Goal: Information Seeking & Learning: Learn about a topic

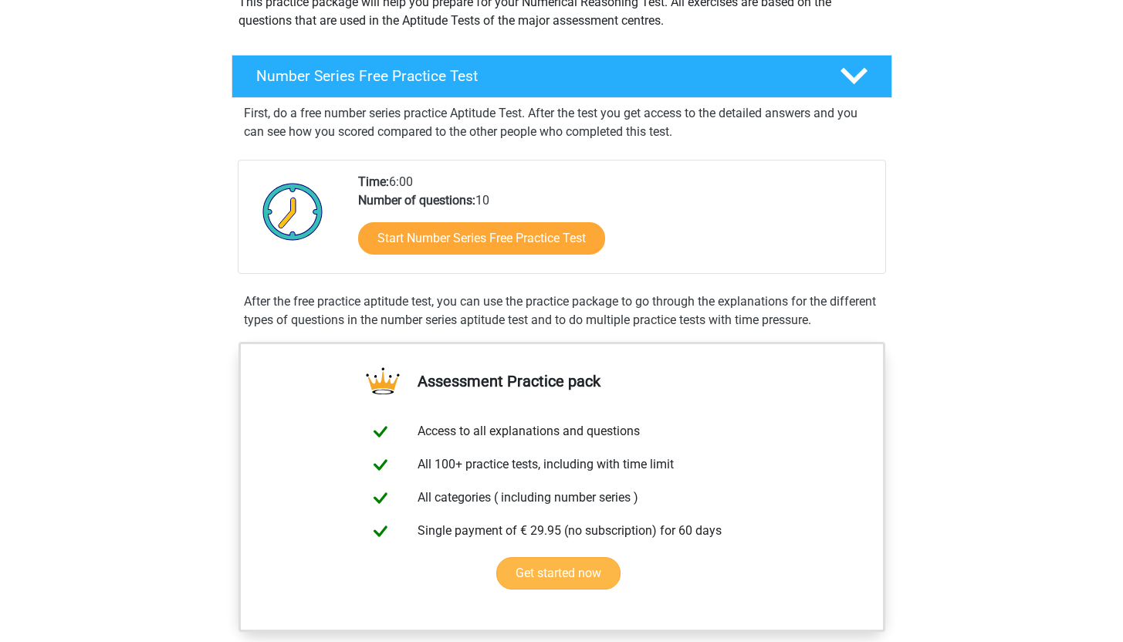
scroll to position [228, 0]
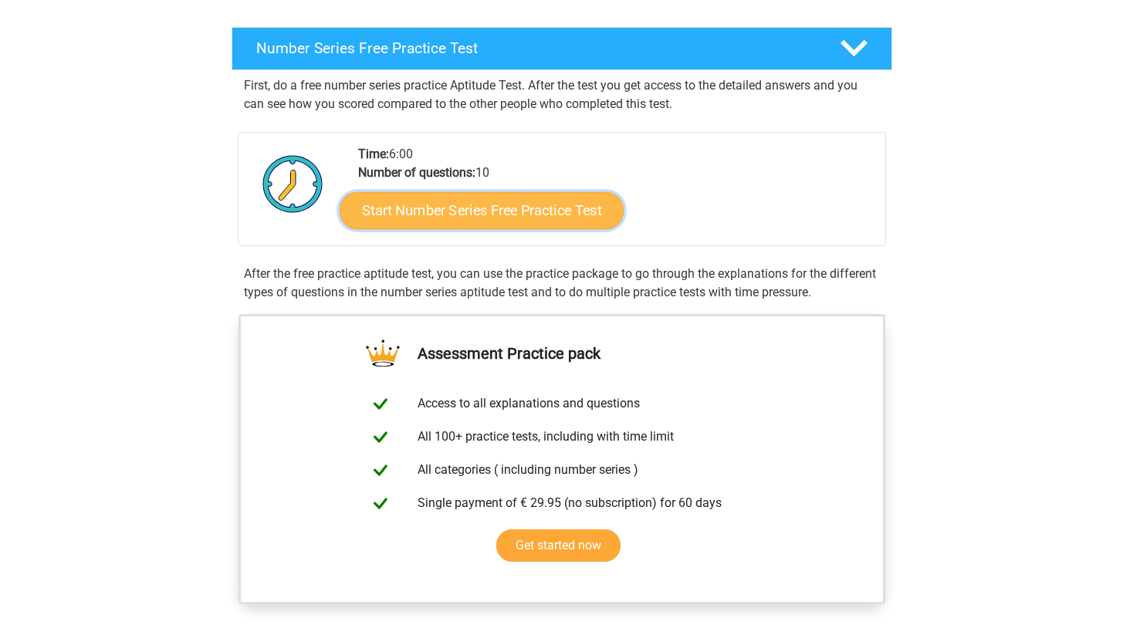
click at [526, 214] on link "Start Number Series Free Practice Test" at bounding box center [482, 209] width 284 height 37
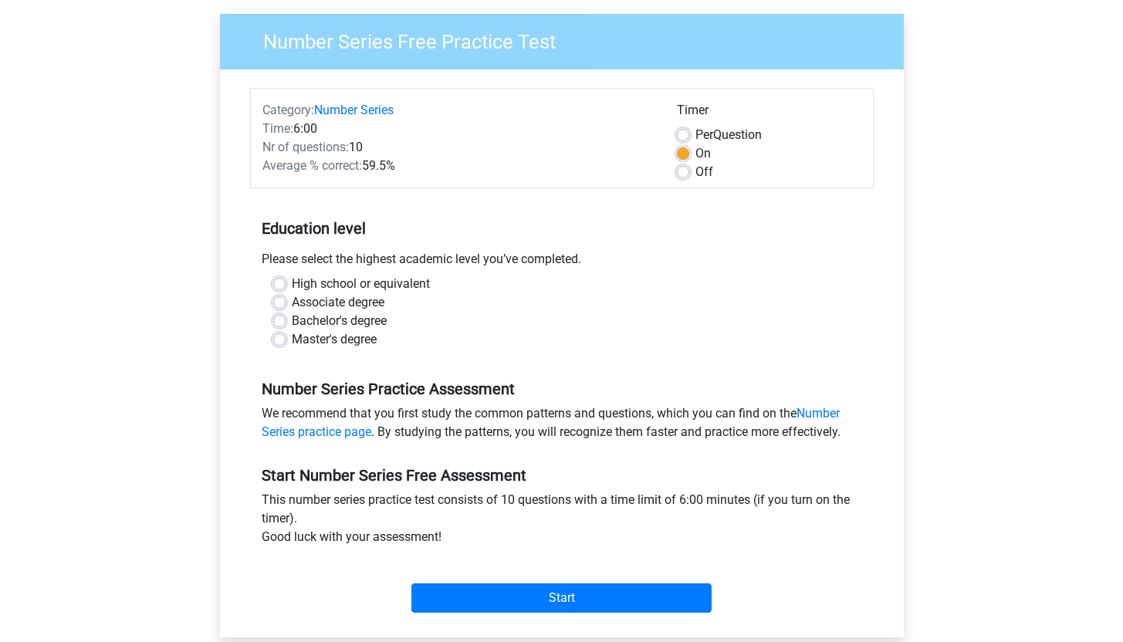
scroll to position [113, 0]
click at [354, 321] on label "Bachelor's degree" at bounding box center [339, 321] width 95 height 19
click at [286, 321] on input "Bachelor's degree" at bounding box center [279, 319] width 12 height 15
radio input "true"
click at [361, 344] on label "Master's degree" at bounding box center [334, 339] width 85 height 19
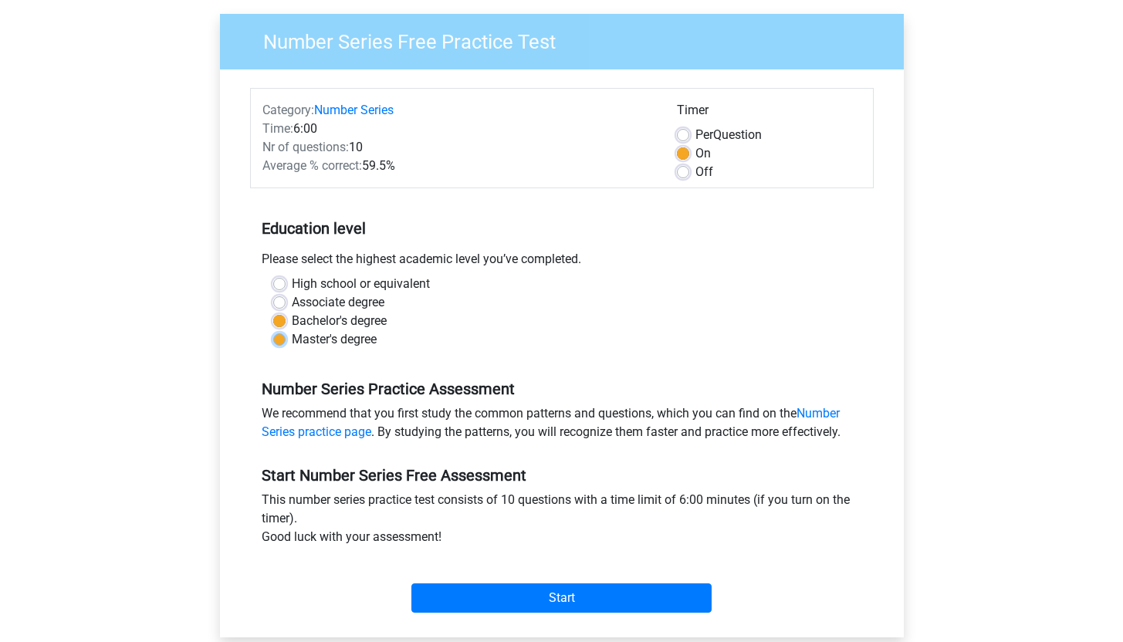
click at [286, 344] on input "Master's degree" at bounding box center [279, 337] width 12 height 15
radio input "true"
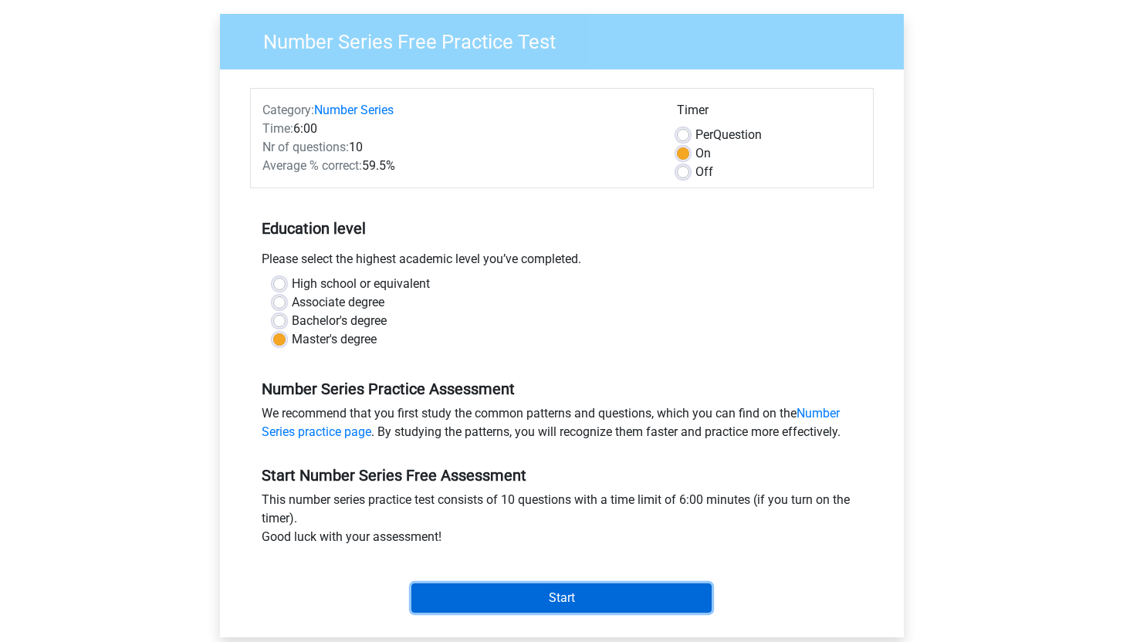
click at [560, 610] on input "Start" at bounding box center [561, 598] width 300 height 29
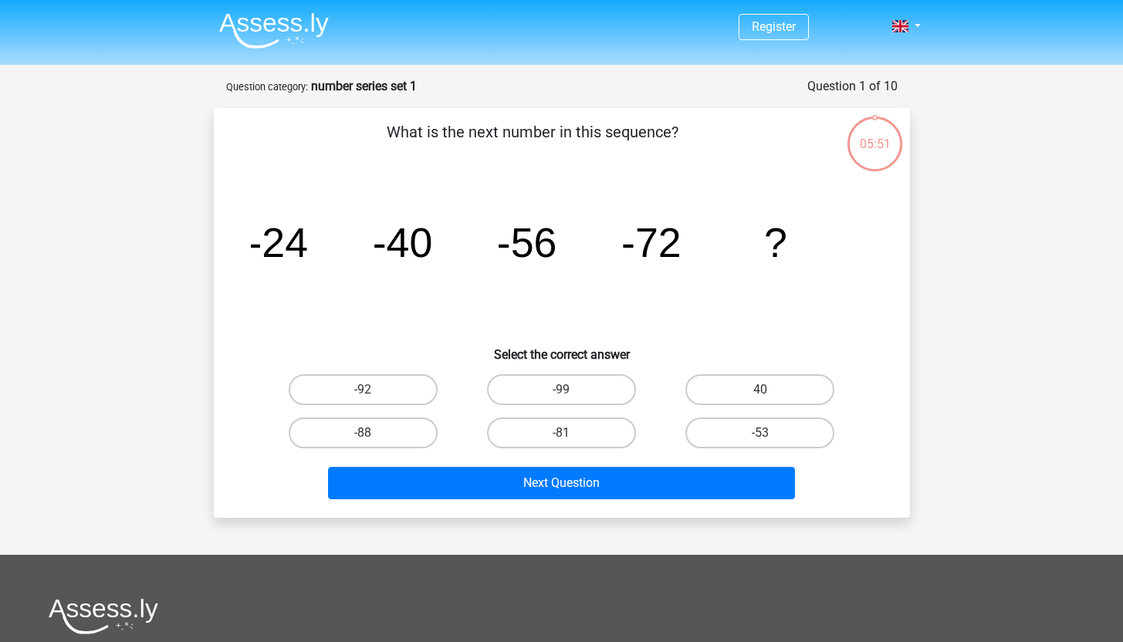
click at [305, 257] on tspan "-24" at bounding box center [278, 242] width 60 height 46
click at [377, 433] on label "-88" at bounding box center [363, 433] width 149 height 31
click at [373, 433] on input "-88" at bounding box center [368, 438] width 10 height 10
radio input "true"
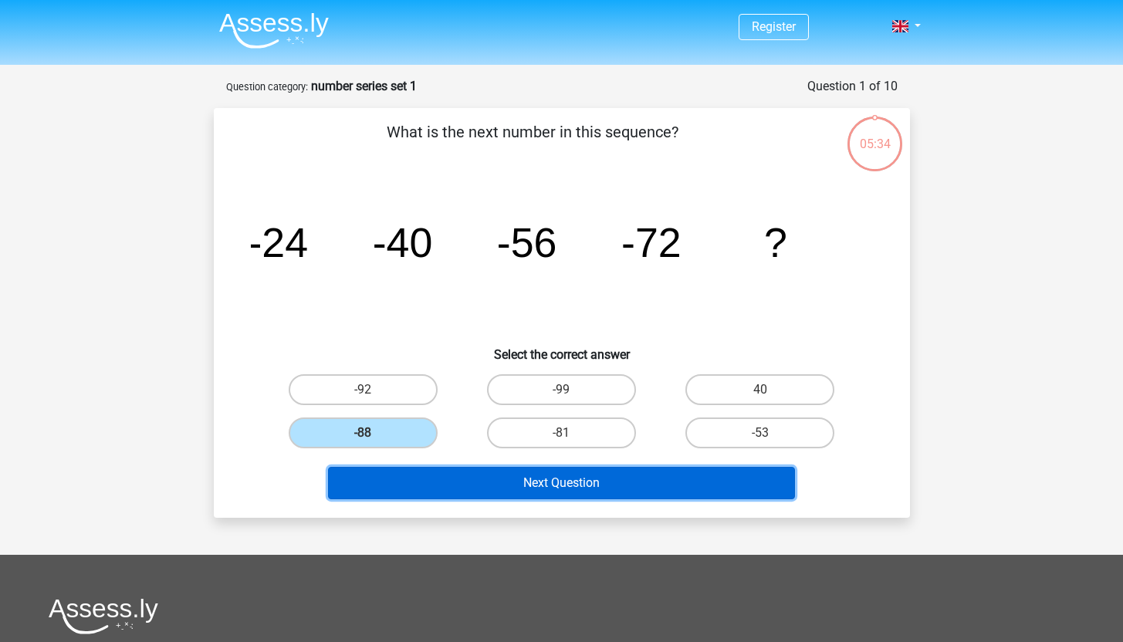
click at [576, 490] on button "Next Question" at bounding box center [561, 483] width 467 height 32
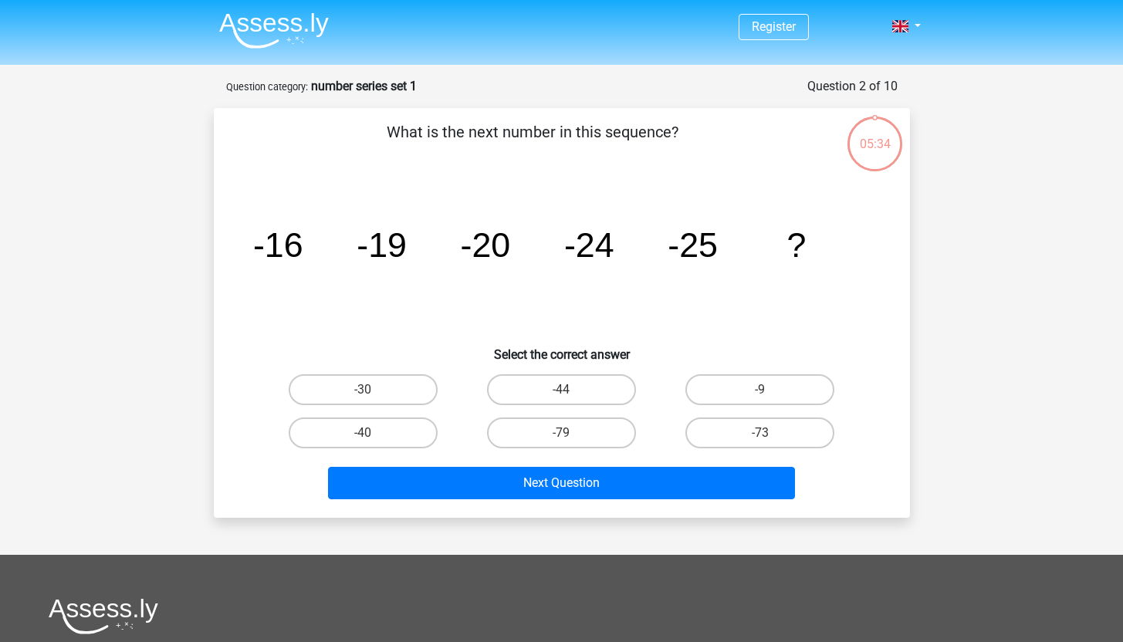
scroll to position [77, 0]
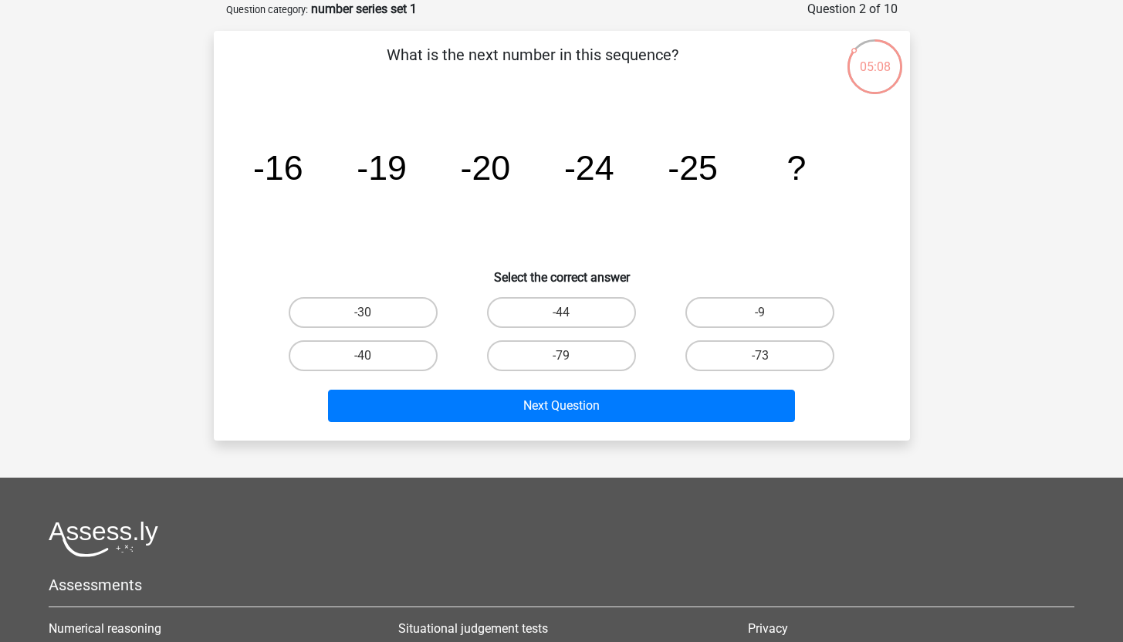
click at [294, 172] on tspan "-16" at bounding box center [277, 167] width 50 height 39
click at [303, 171] on tspan "-19" at bounding box center [277, 167] width 50 height 39
click at [303, 171] on tspan "-20" at bounding box center [277, 167] width 50 height 39
click at [303, 171] on tspan "-24" at bounding box center [277, 167] width 50 height 39
click at [296, 170] on tspan "-16" at bounding box center [277, 167] width 50 height 39
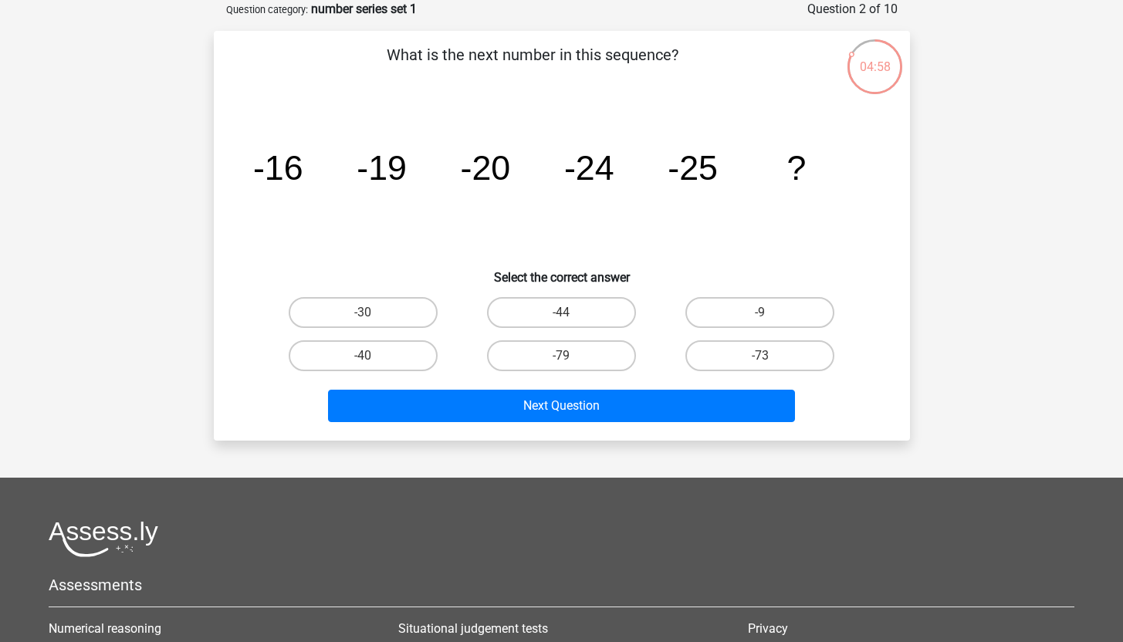
click at [303, 174] on tspan "-19" at bounding box center [277, 167] width 50 height 39
click at [303, 173] on tspan "-20" at bounding box center [277, 167] width 50 height 39
click at [297, 165] on tspan "-16" at bounding box center [277, 167] width 50 height 39
click at [406, 167] on icon "image/svg+xml -16 -19 -20 -24 -25 ?" at bounding box center [562, 180] width 622 height 156
click at [303, 171] on tspan "-20" at bounding box center [277, 167] width 50 height 39
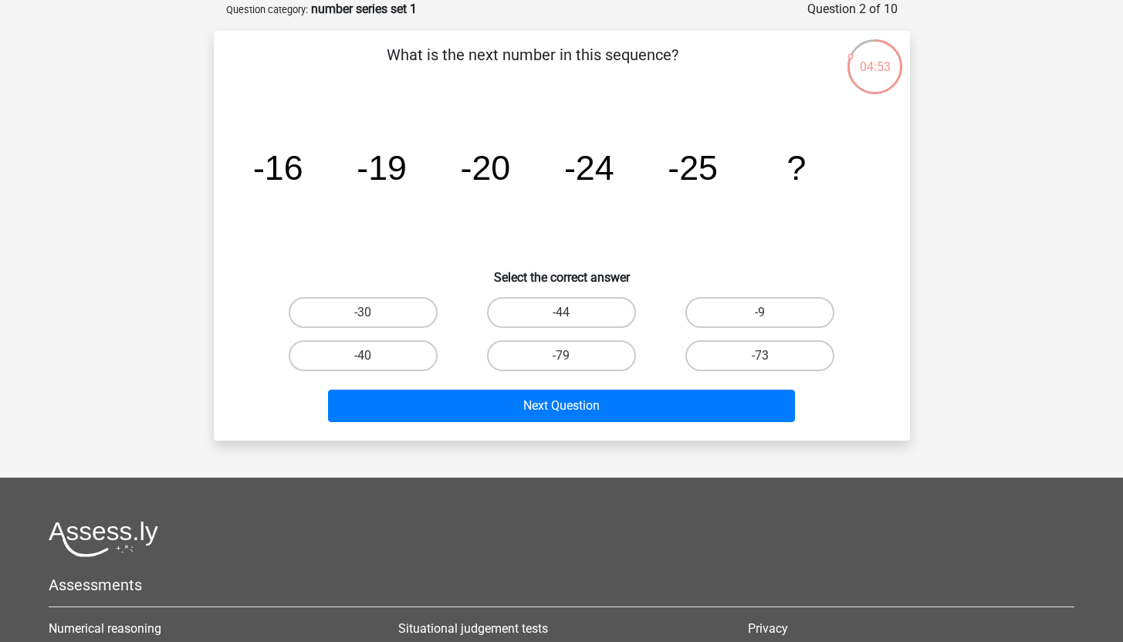
click at [303, 171] on tspan "-24" at bounding box center [277, 167] width 50 height 39
click at [285, 177] on tspan "-16" at bounding box center [277, 167] width 50 height 39
click at [303, 174] on tspan "-19" at bounding box center [277, 167] width 50 height 39
click at [303, 180] on tspan "-19" at bounding box center [277, 167] width 50 height 39
click at [303, 175] on tspan "-20" at bounding box center [277, 167] width 50 height 39
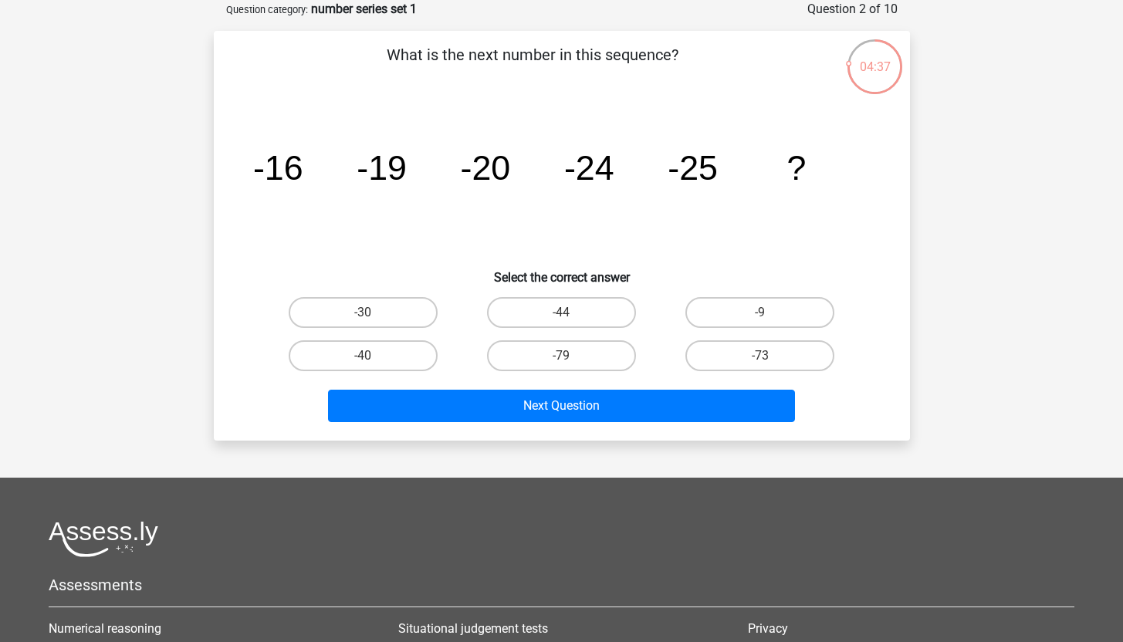
click at [303, 171] on tspan "-24" at bounding box center [277, 167] width 50 height 39
click at [303, 170] on tspan "-25" at bounding box center [277, 167] width 50 height 39
click at [382, 313] on label "-30" at bounding box center [363, 312] width 149 height 31
click at [373, 313] on input "-30" at bounding box center [368, 318] width 10 height 10
radio input "true"
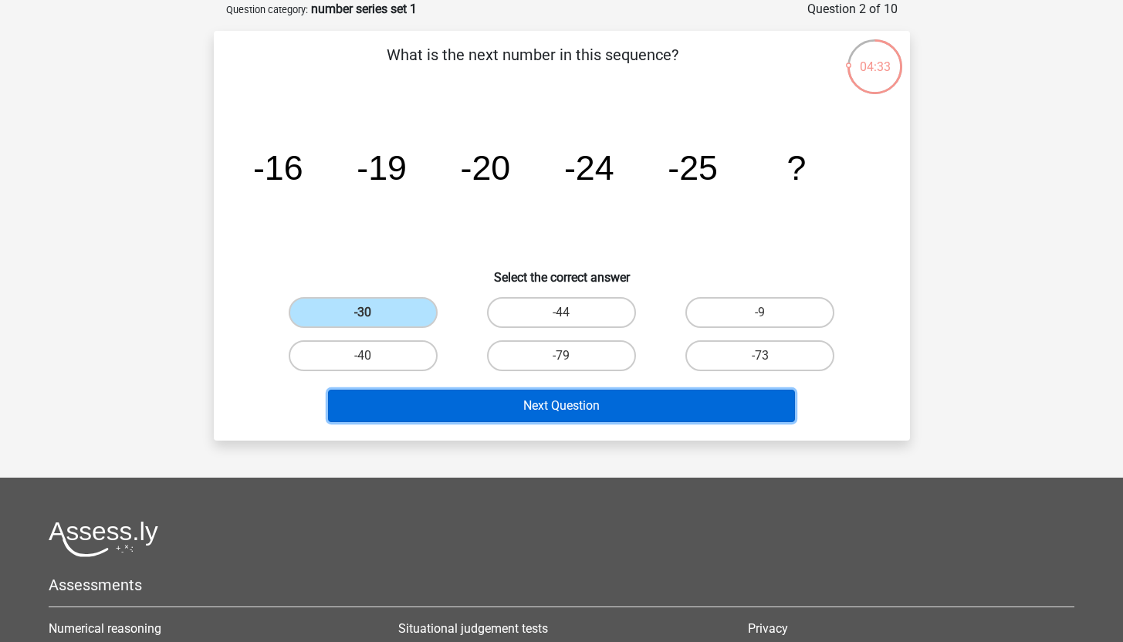
click at [569, 406] on button "Next Question" at bounding box center [561, 406] width 467 height 32
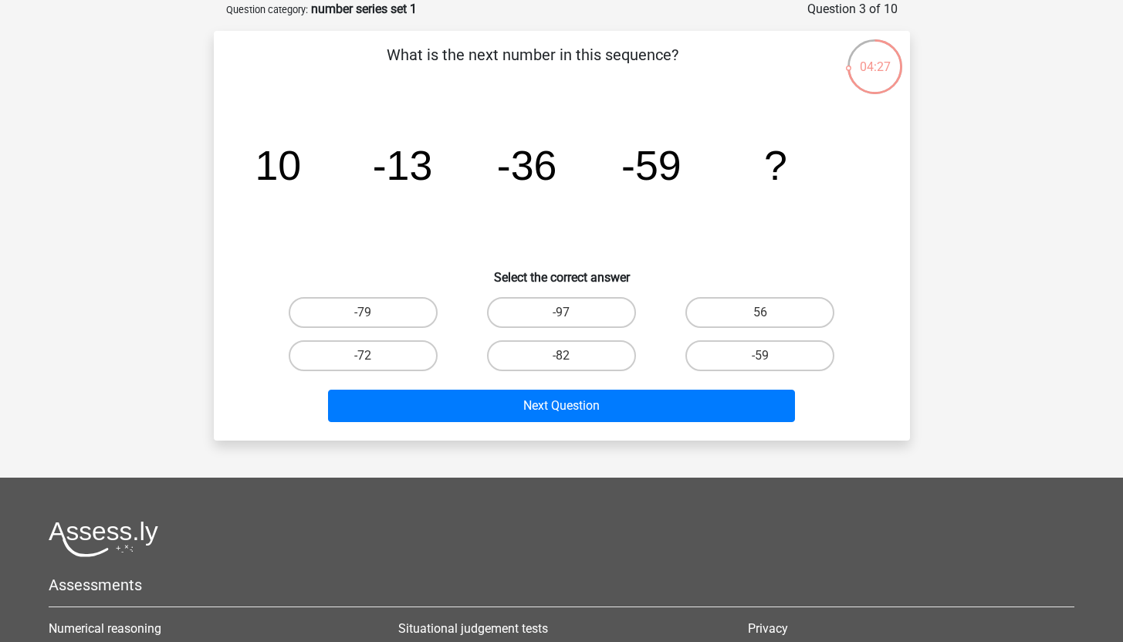
click at [279, 164] on tspan "10" at bounding box center [278, 165] width 46 height 46
click at [301, 168] on tspan "-13" at bounding box center [278, 165] width 46 height 46
click at [301, 168] on tspan "-36" at bounding box center [278, 165] width 46 height 46
click at [546, 361] on label "-82" at bounding box center [561, 355] width 149 height 31
click at [561, 361] on input "-82" at bounding box center [566, 361] width 10 height 10
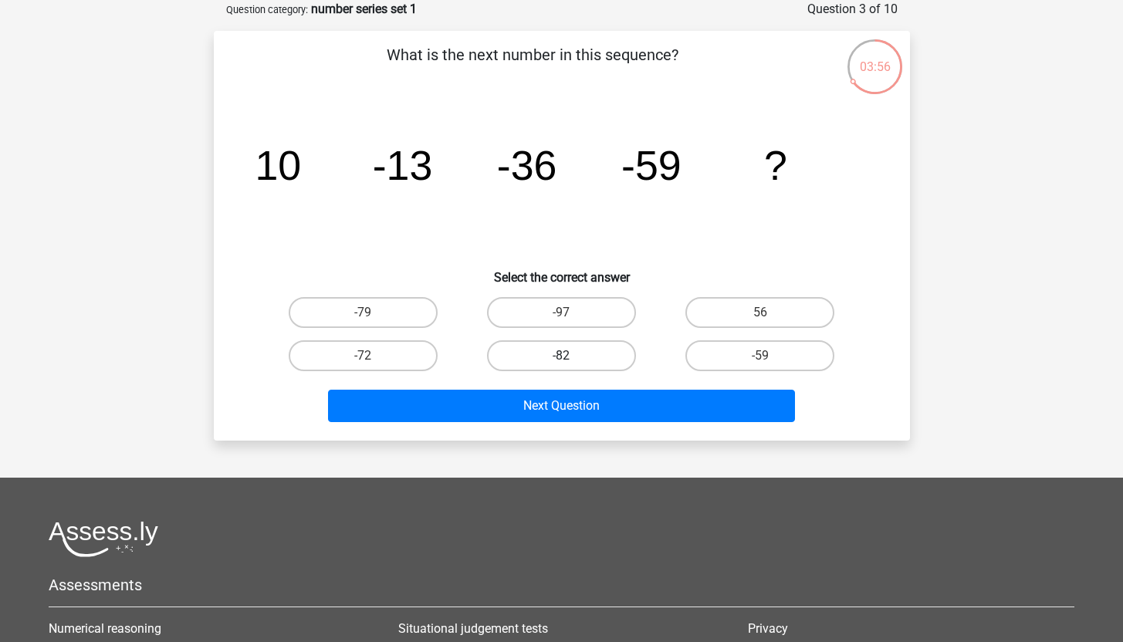
radio input "true"
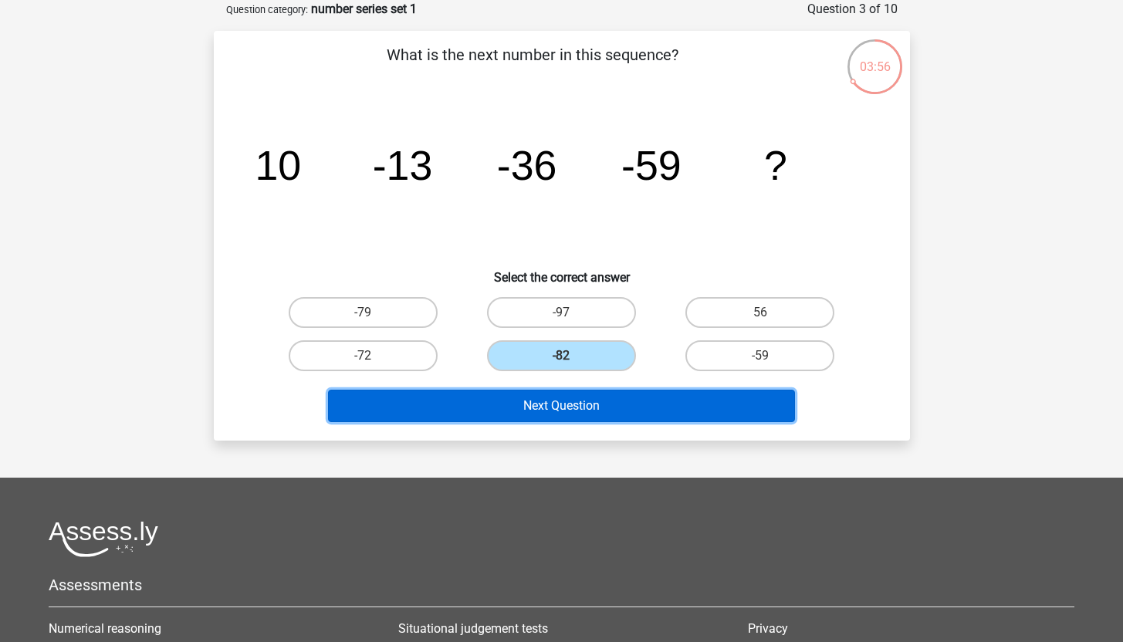
click at [611, 408] on button "Next Question" at bounding box center [561, 406] width 467 height 32
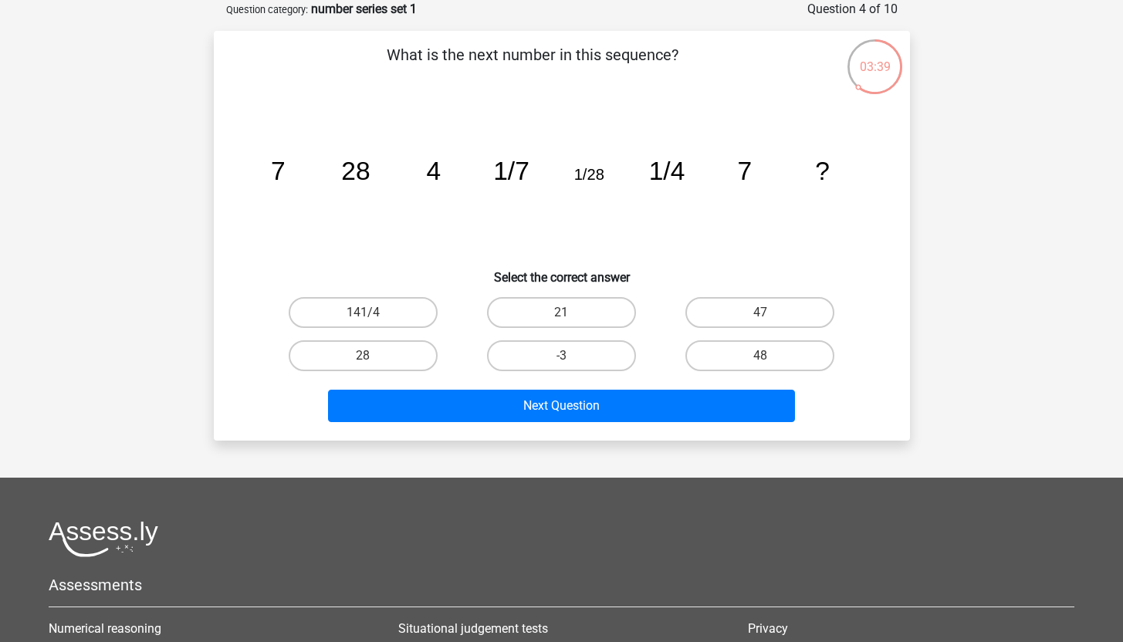
click at [285, 175] on tspan "28" at bounding box center [277, 171] width 15 height 29
click at [285, 174] on tspan "28" at bounding box center [277, 171] width 15 height 29
click at [423, 171] on icon "image/svg+xml 7 28 4 1/7 1/28 1/4 7 ?" at bounding box center [562, 180] width 622 height 156
click at [285, 174] on tspan "1/7" at bounding box center [277, 171] width 15 height 29
click at [285, 178] on tspan "1/28" at bounding box center [277, 171] width 15 height 29
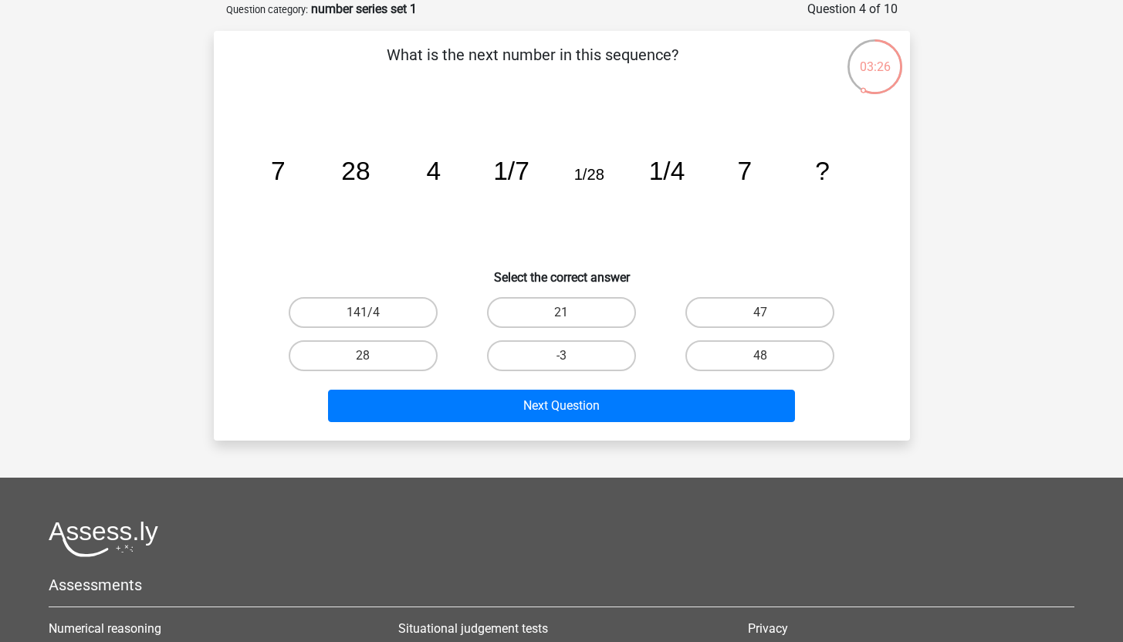
click at [285, 174] on tspan "1/4" at bounding box center [277, 171] width 15 height 29
click at [393, 360] on label "28" at bounding box center [363, 355] width 149 height 31
click at [373, 360] on input "28" at bounding box center [368, 361] width 10 height 10
radio input "true"
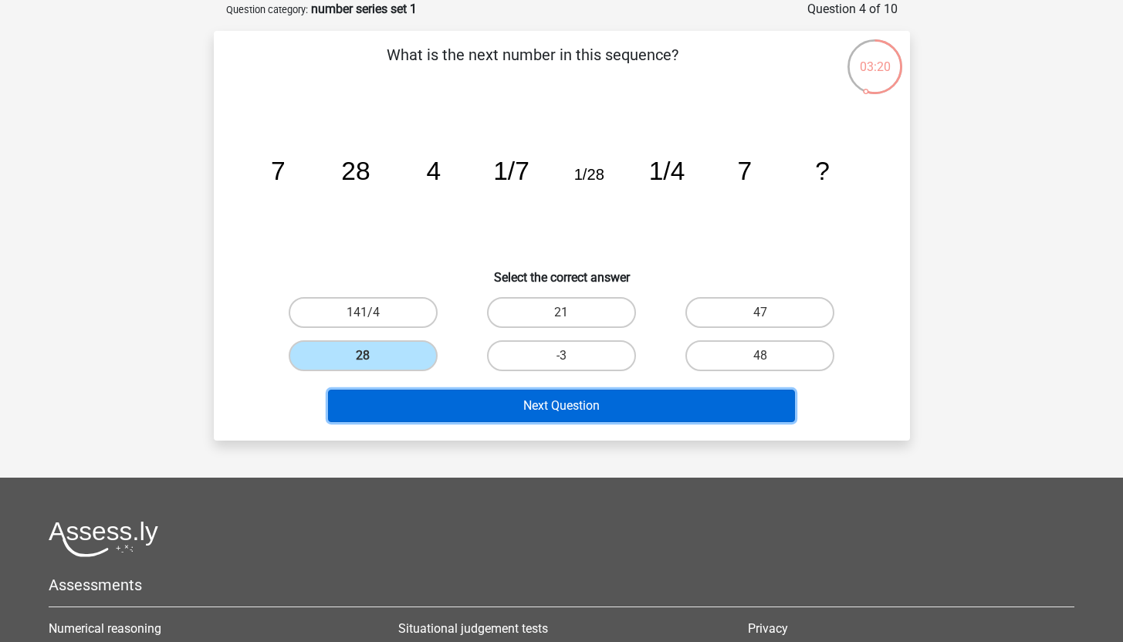
click at [579, 405] on button "Next Question" at bounding box center [561, 406] width 467 height 32
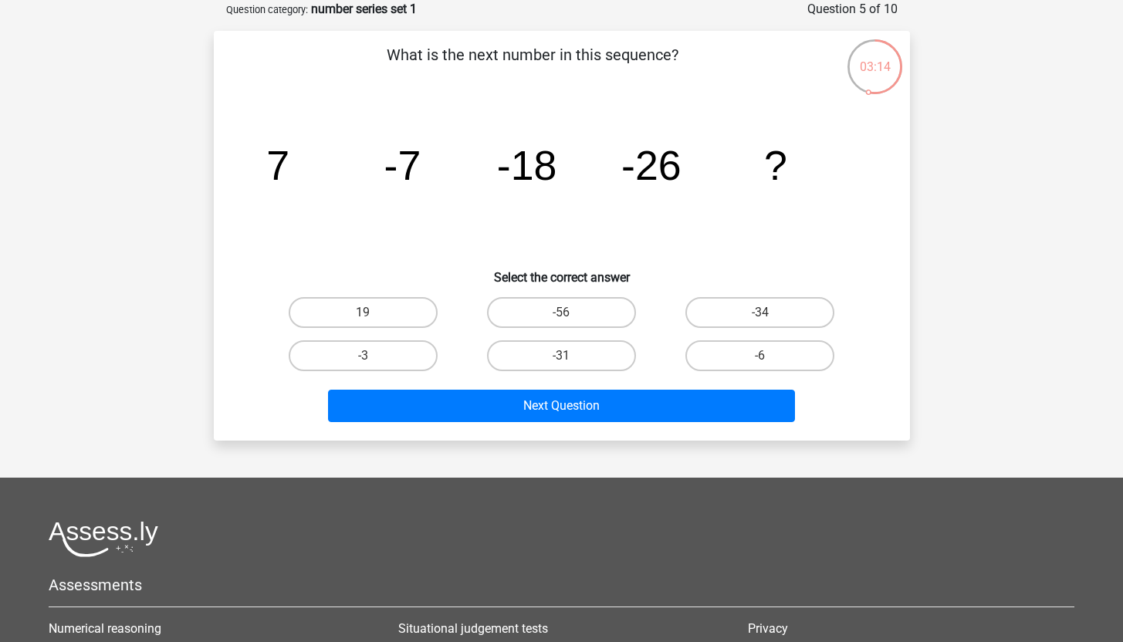
click at [289, 183] on tspan "-7" at bounding box center [277, 165] width 23 height 46
click at [289, 179] on tspan "-18" at bounding box center [277, 165] width 23 height 46
click at [289, 175] on tspan "-18" at bounding box center [277, 165] width 23 height 46
click at [569, 355] on label "-31" at bounding box center [561, 355] width 149 height 31
click at [569, 356] on input "-31" at bounding box center [566, 361] width 10 height 10
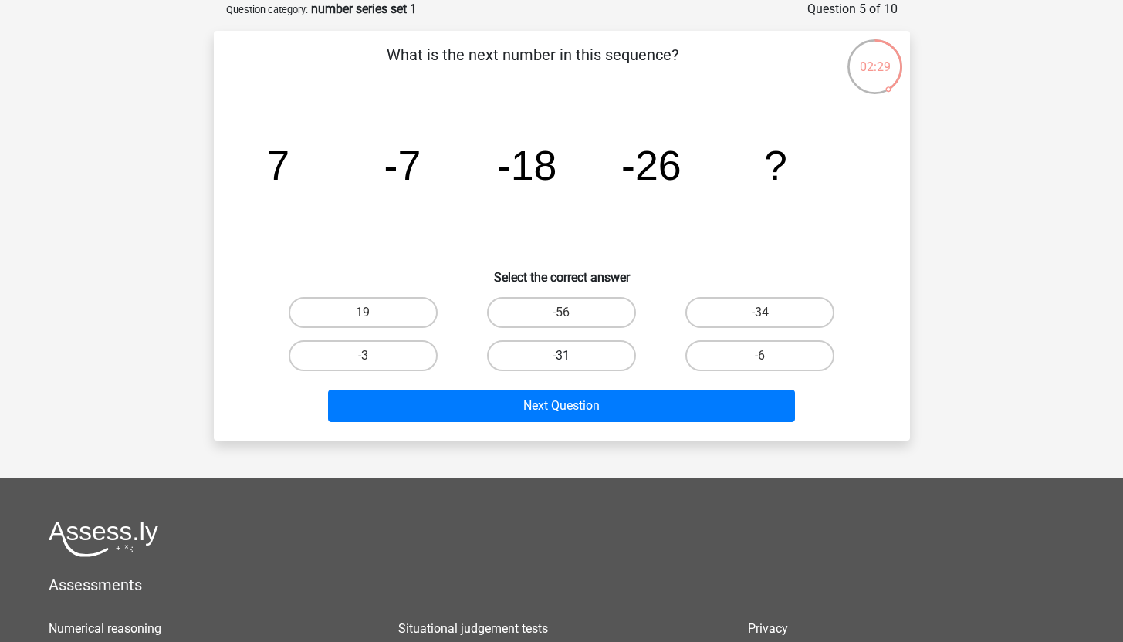
radio input "true"
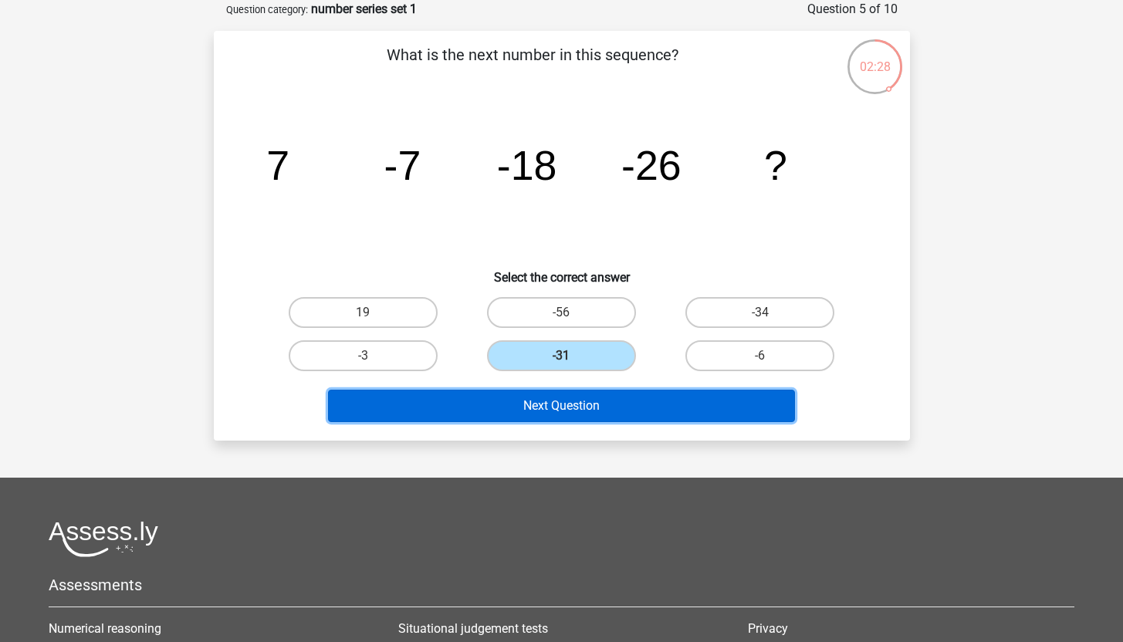
click at [635, 406] on button "Next Question" at bounding box center [561, 406] width 467 height 32
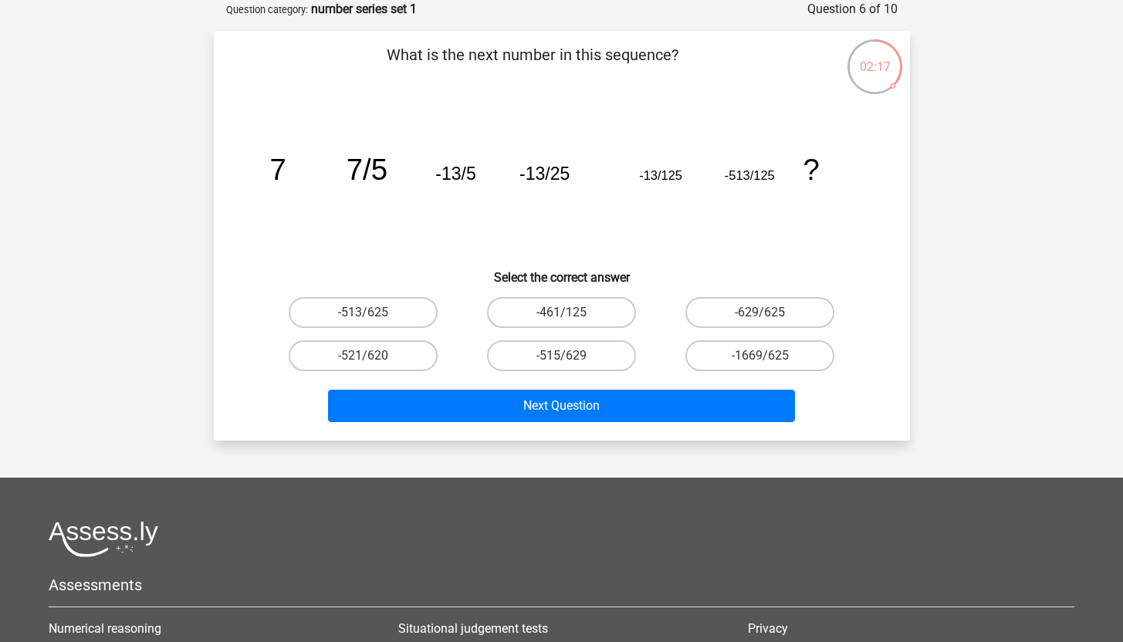
click at [266, 175] on icon "image/svg+xml 7 7/5 -13/5 -13/25 -13/125 -513/125 ?" at bounding box center [562, 180] width 622 height 156
click at [286, 171] on tspan "7/5" at bounding box center [277, 169] width 16 height 33
click at [286, 179] on tspan "-13/5" at bounding box center [277, 169] width 16 height 33
click at [286, 179] on tspan "-13/25" at bounding box center [277, 169] width 16 height 33
click at [286, 178] on tspan "-13/125" at bounding box center [277, 169] width 16 height 33
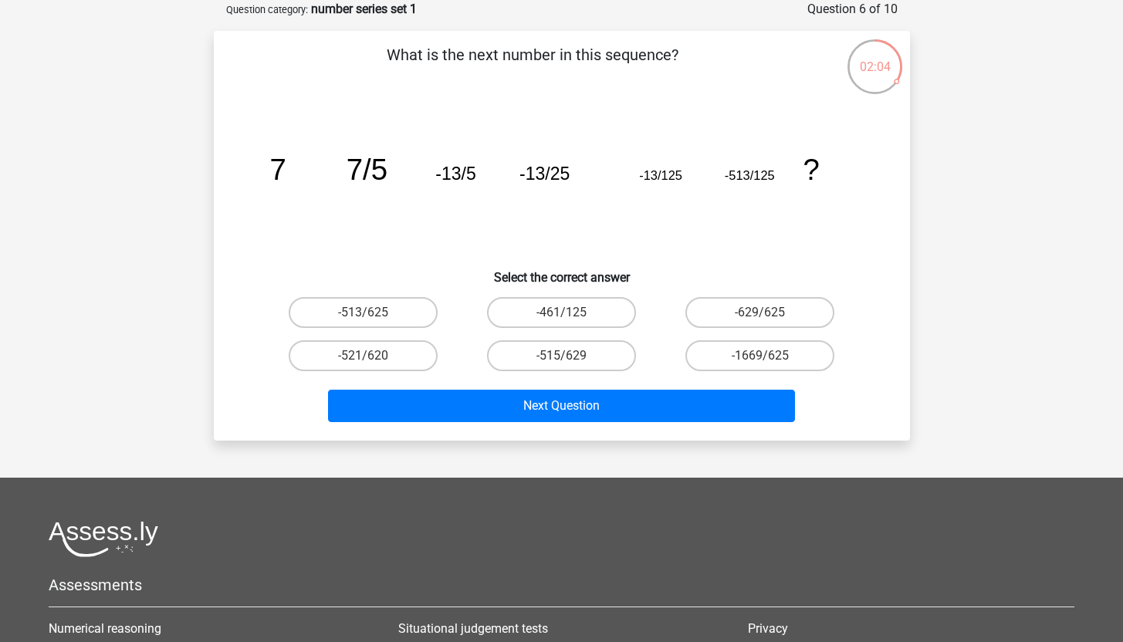
click at [286, 173] on tspan "-13/125" at bounding box center [277, 169] width 16 height 33
click at [286, 174] on tspan "-13/5" at bounding box center [277, 169] width 16 height 33
click at [286, 175] on tspan "-13/25" at bounding box center [277, 169] width 16 height 33
click at [286, 164] on tspan "7/5" at bounding box center [277, 169] width 16 height 33
click at [286, 174] on tspan "-13/5" at bounding box center [277, 169] width 16 height 33
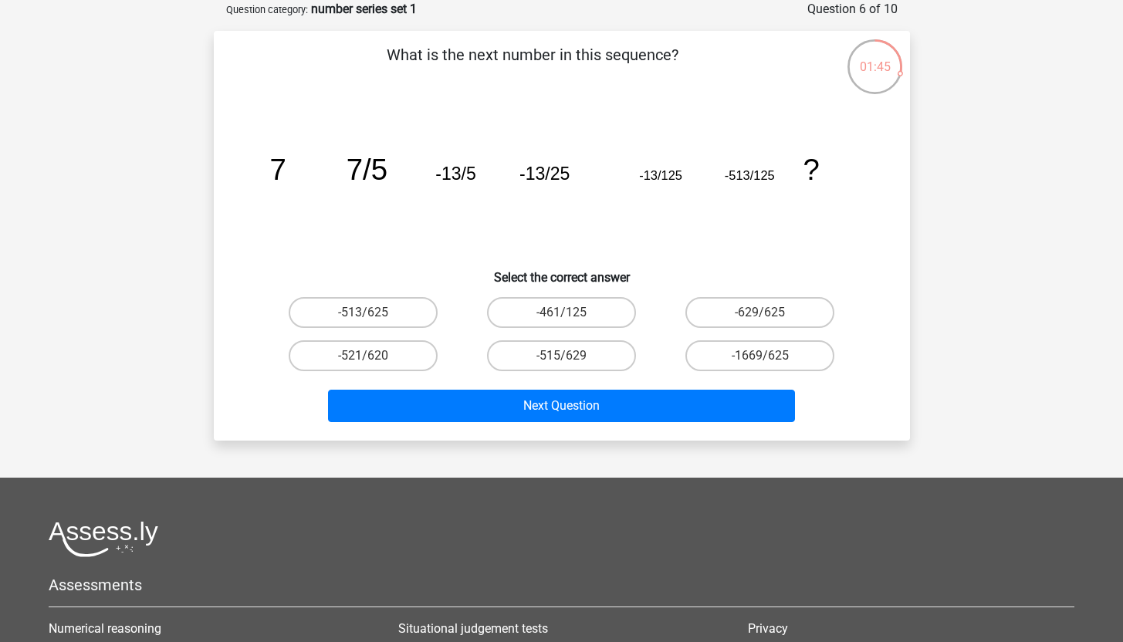
click at [286, 174] on tspan "-13/25" at bounding box center [277, 169] width 16 height 33
click at [286, 174] on tspan "-13/5" at bounding box center [277, 169] width 16 height 33
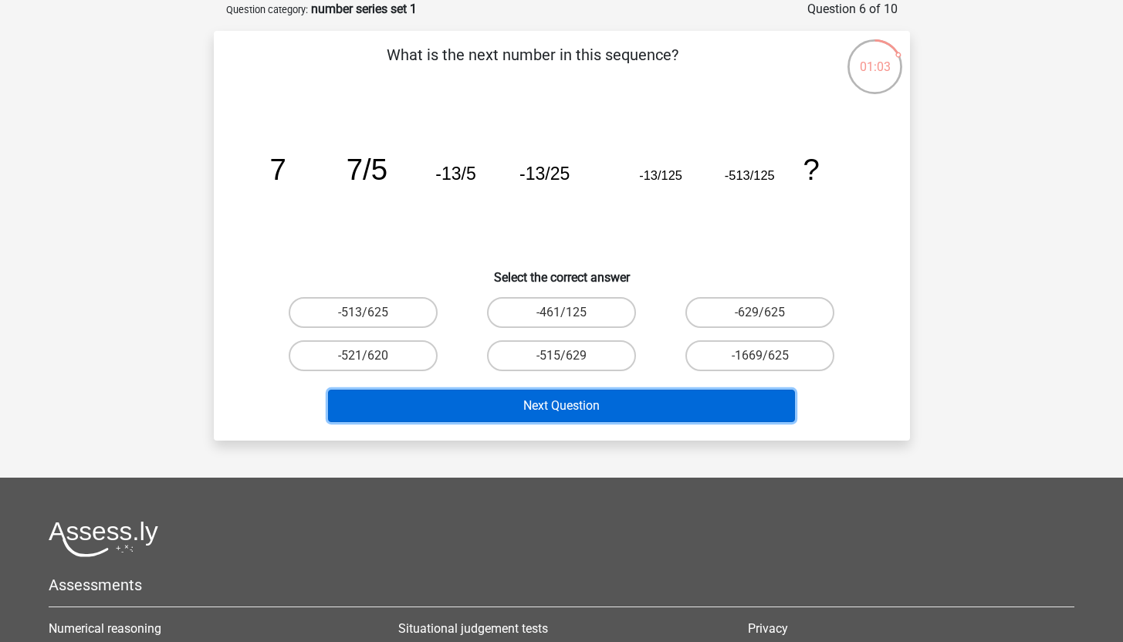
click at [545, 408] on button "Next Question" at bounding box center [561, 406] width 467 height 32
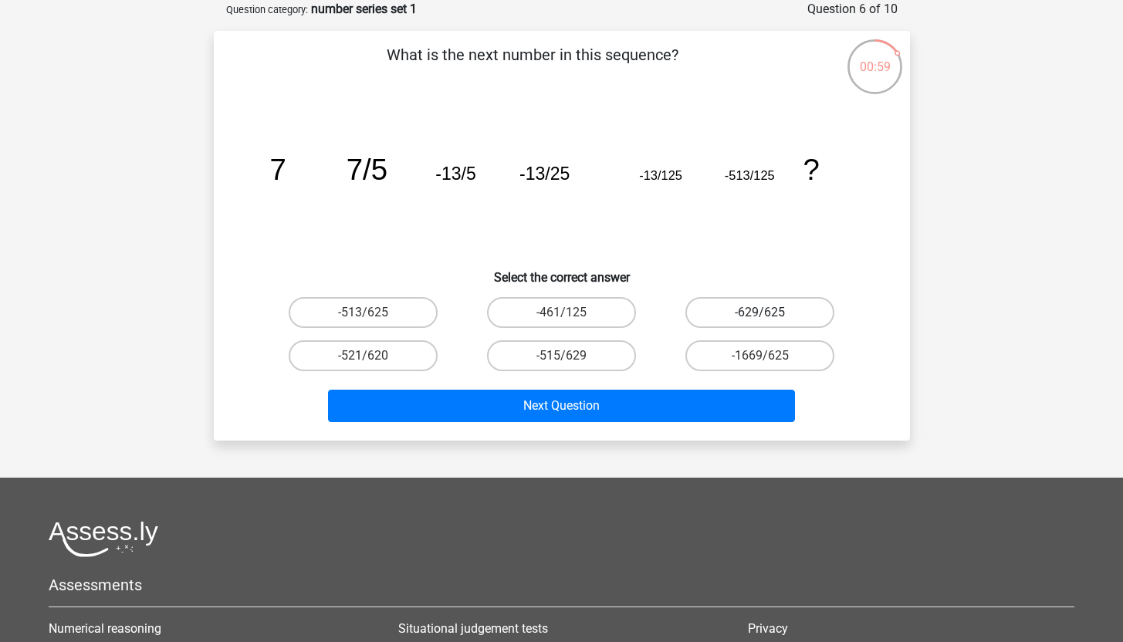
click at [758, 305] on label "-629/625" at bounding box center [759, 312] width 149 height 31
click at [760, 313] on input "-629/625" at bounding box center [765, 318] width 10 height 10
radio input "true"
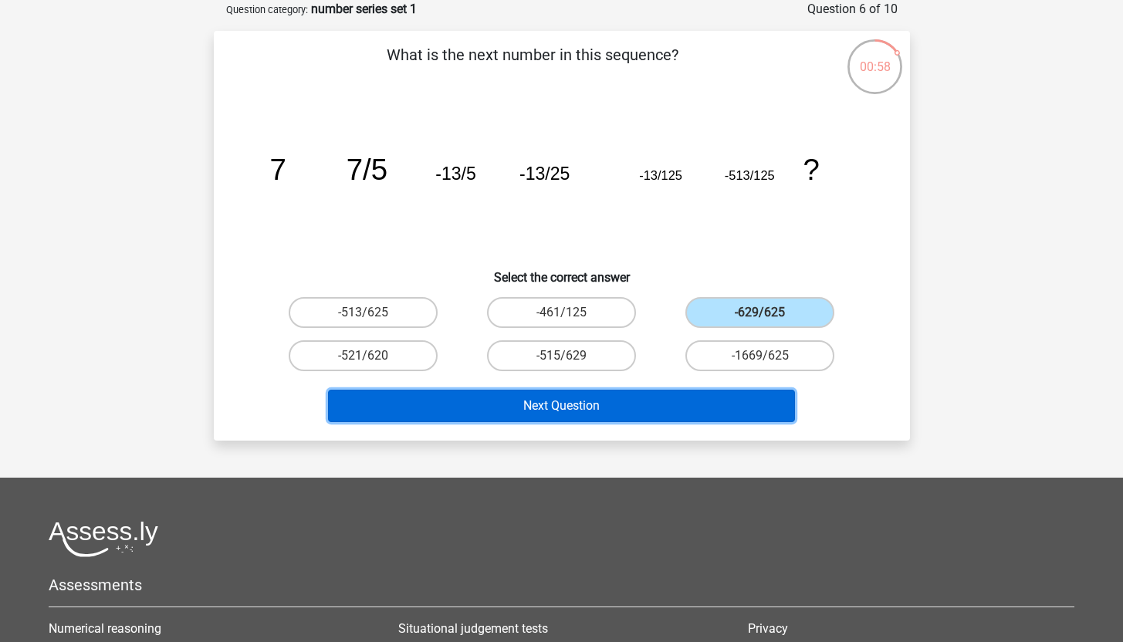
click at [631, 406] on button "Next Question" at bounding box center [561, 406] width 467 height 32
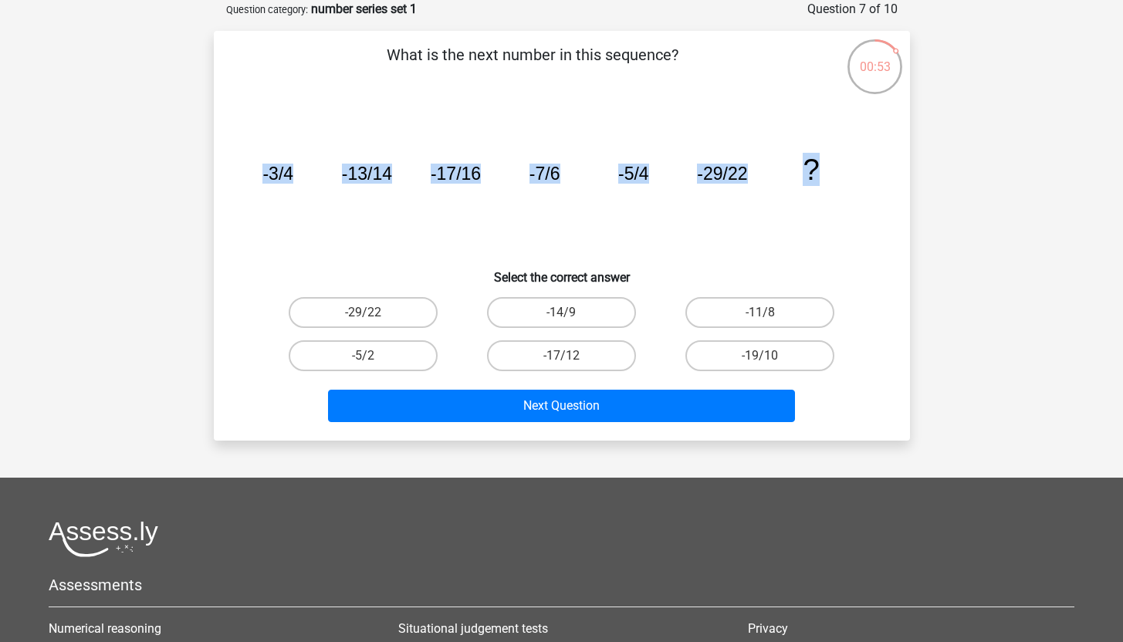
drag, startPoint x: 246, startPoint y: 171, endPoint x: 860, endPoint y: 163, distance: 613.8
click at [860, 163] on div "image/svg+xml -3/4 -13/14 -17/16 -7/6 -5/4 -29/22 ?" at bounding box center [562, 180] width 647 height 156
copy g "-3/4 -13/14 -17/16 -7/6 -5/4 -29/22 ?"
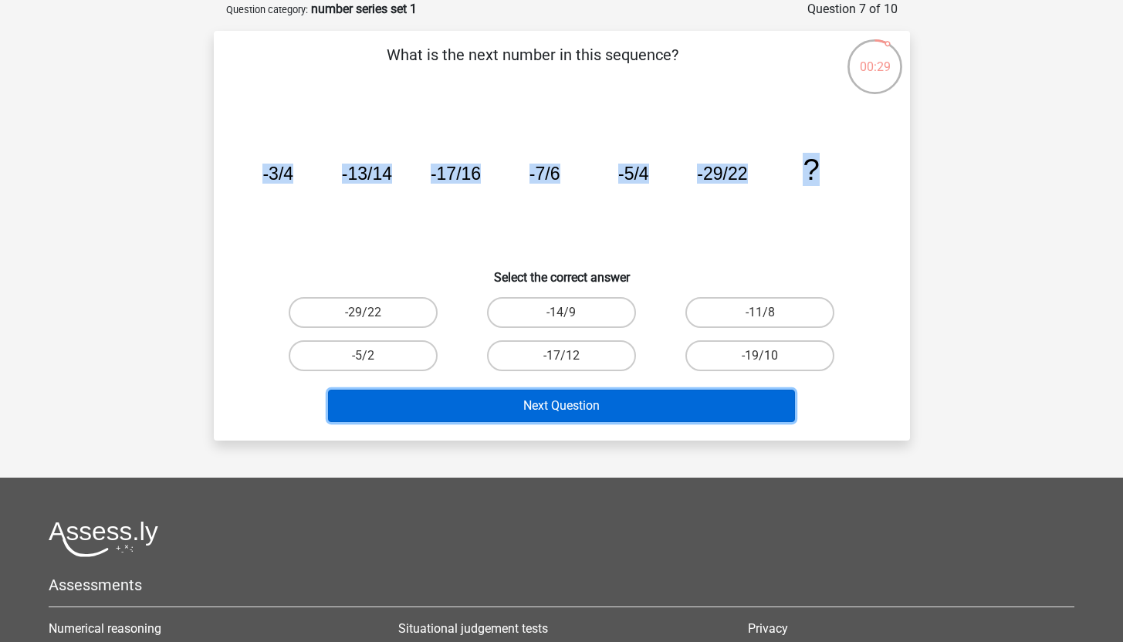
click at [643, 401] on button "Next Question" at bounding box center [561, 406] width 467 height 32
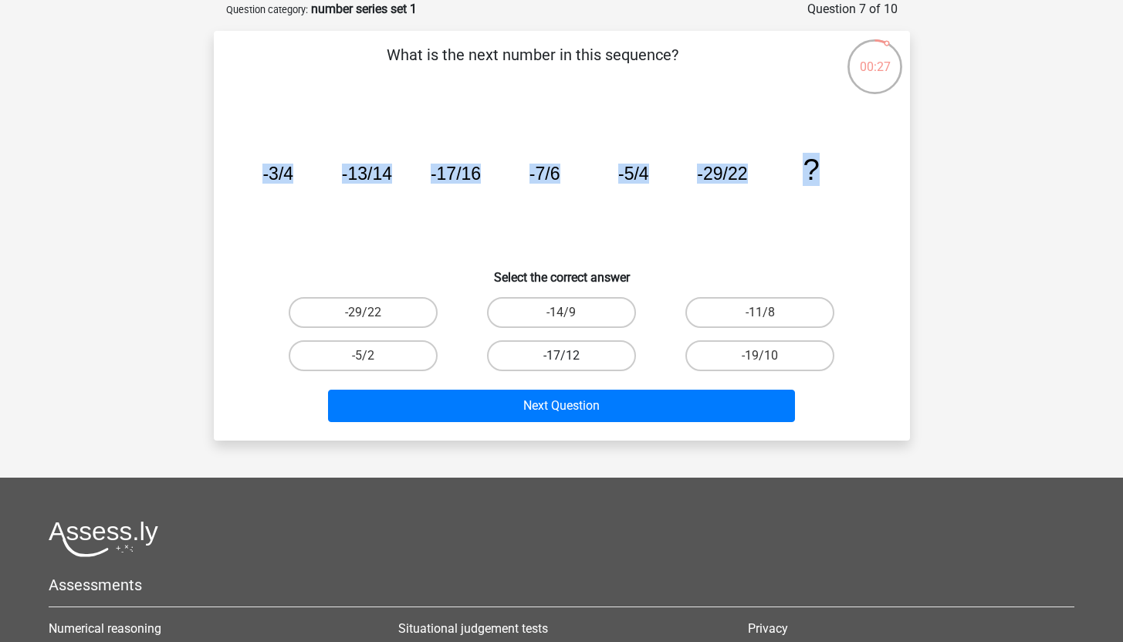
click at [579, 364] on label "-17/12" at bounding box center [561, 355] width 149 height 31
click at [571, 364] on input "-17/12" at bounding box center [566, 361] width 10 height 10
radio input "true"
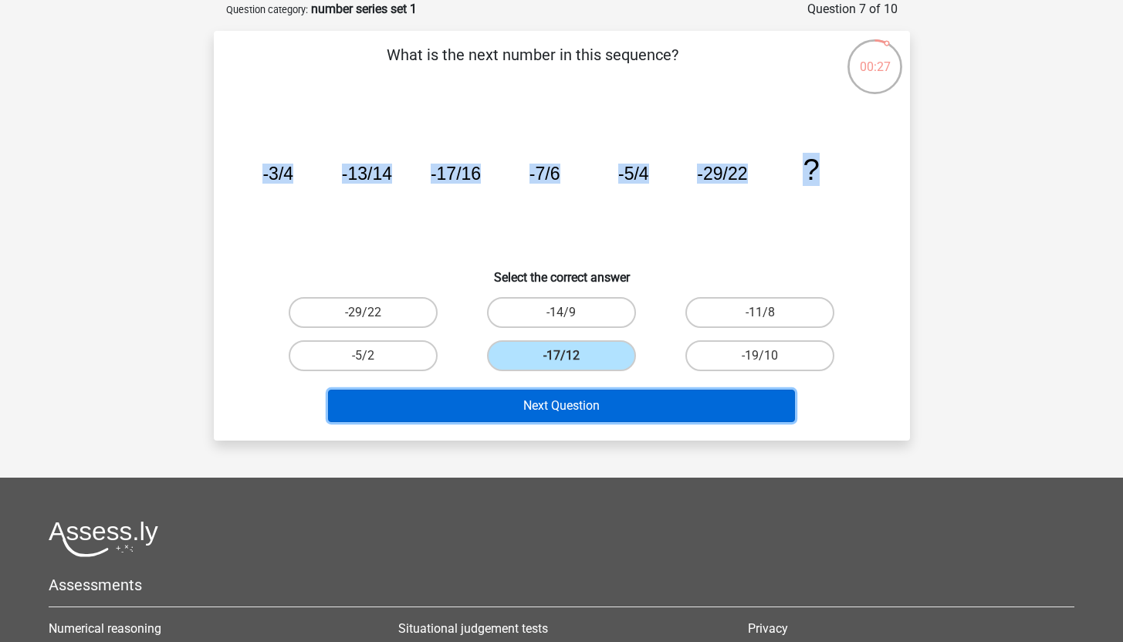
click at [579, 406] on button "Next Question" at bounding box center [561, 406] width 467 height 32
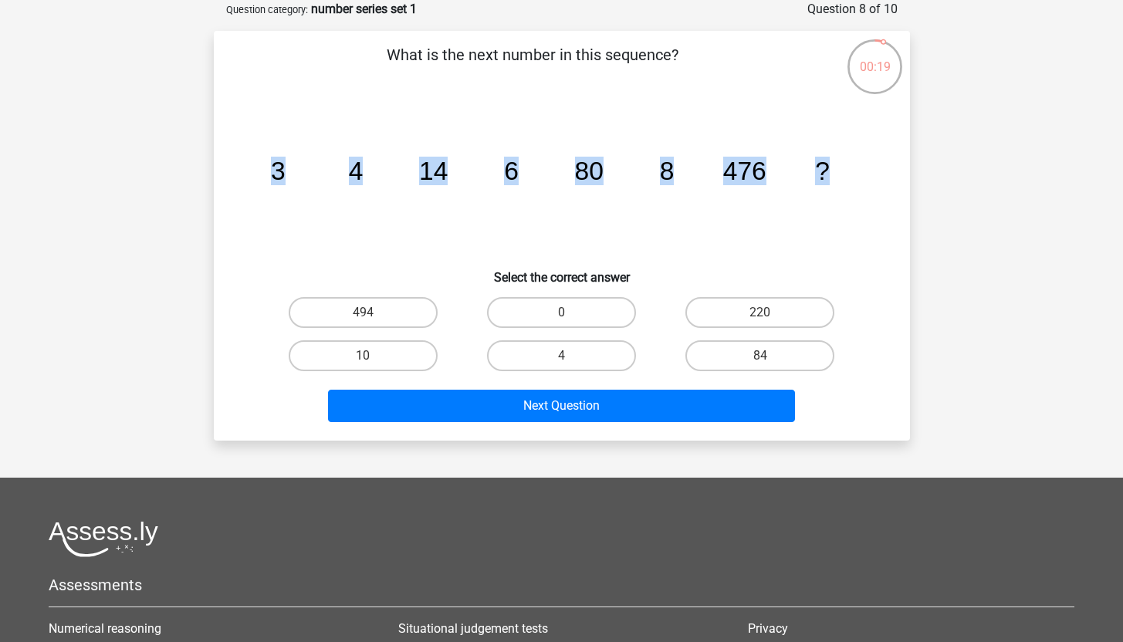
drag, startPoint x: 861, startPoint y: 174, endPoint x: 252, endPoint y: 179, distance: 609.1
click at [252, 179] on icon "image/svg+xml 3 4 14 6 80 8 476 ?" at bounding box center [562, 180] width 622 height 156
copy g "3 4 14 6 80 8 476 ?"
click at [747, 357] on label "84" at bounding box center [759, 355] width 149 height 31
click at [760, 357] on input "84" at bounding box center [765, 361] width 10 height 10
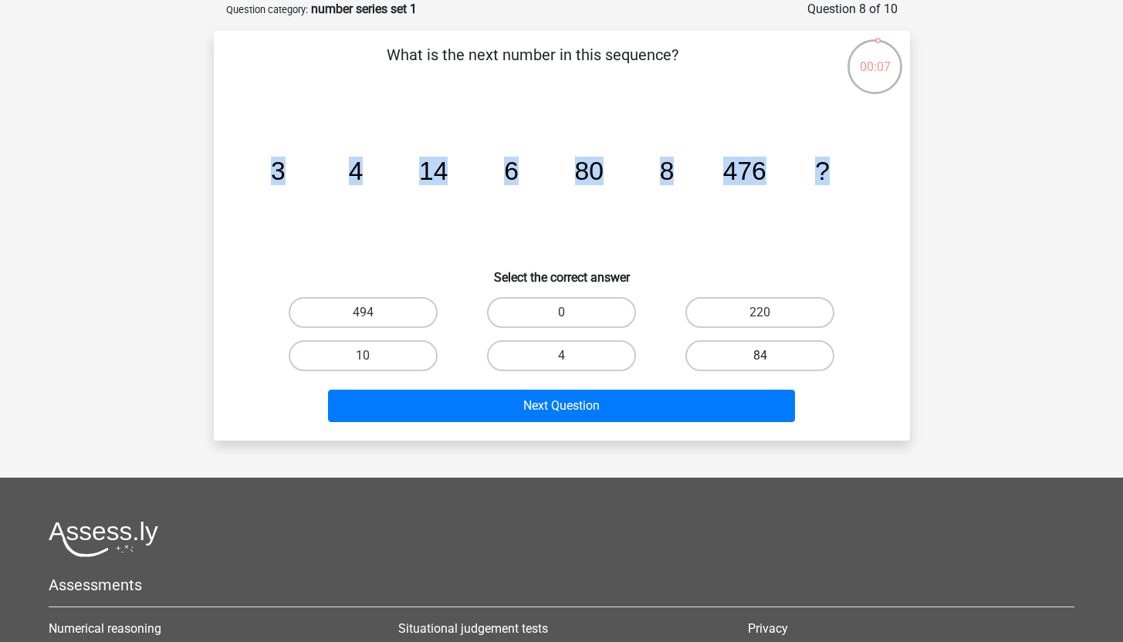
radio input "true"
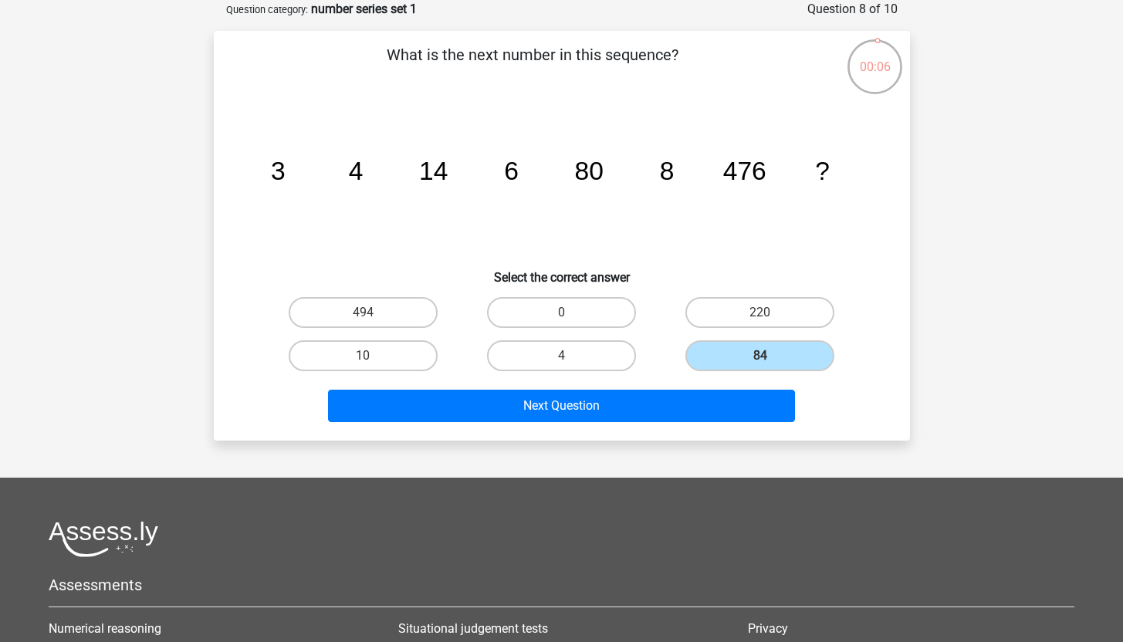
click at [664, 429] on div "What is the next number in this sequence? image/svg+xml 3 4 14 6 80 8 476 ? Sel…" at bounding box center [562, 236] width 696 height 410
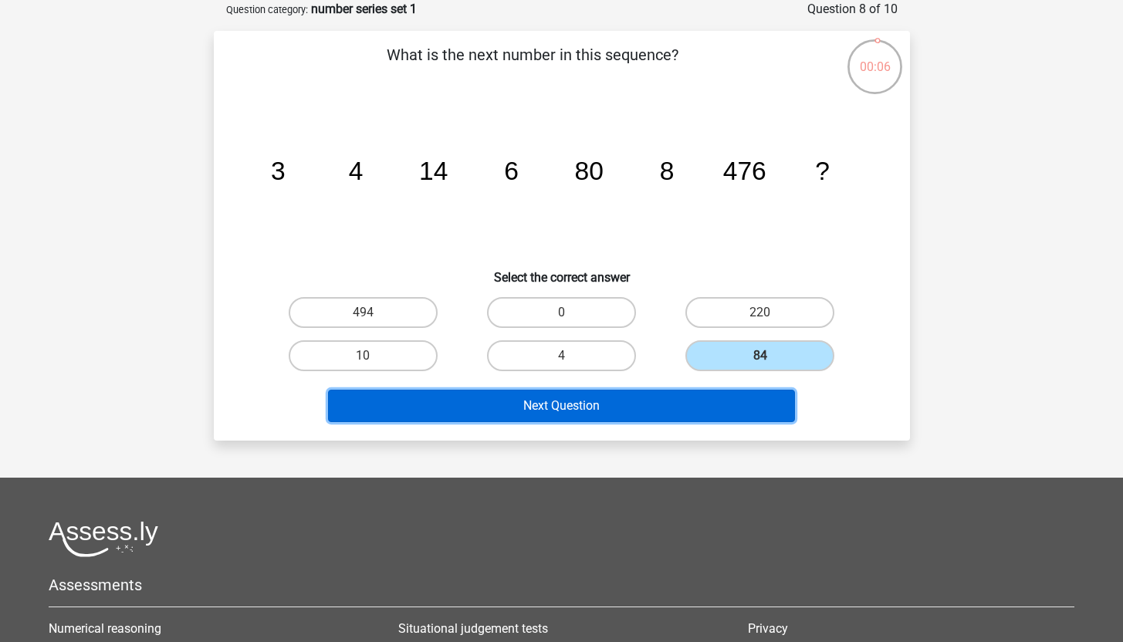
click at [675, 414] on button "Next Question" at bounding box center [561, 406] width 467 height 32
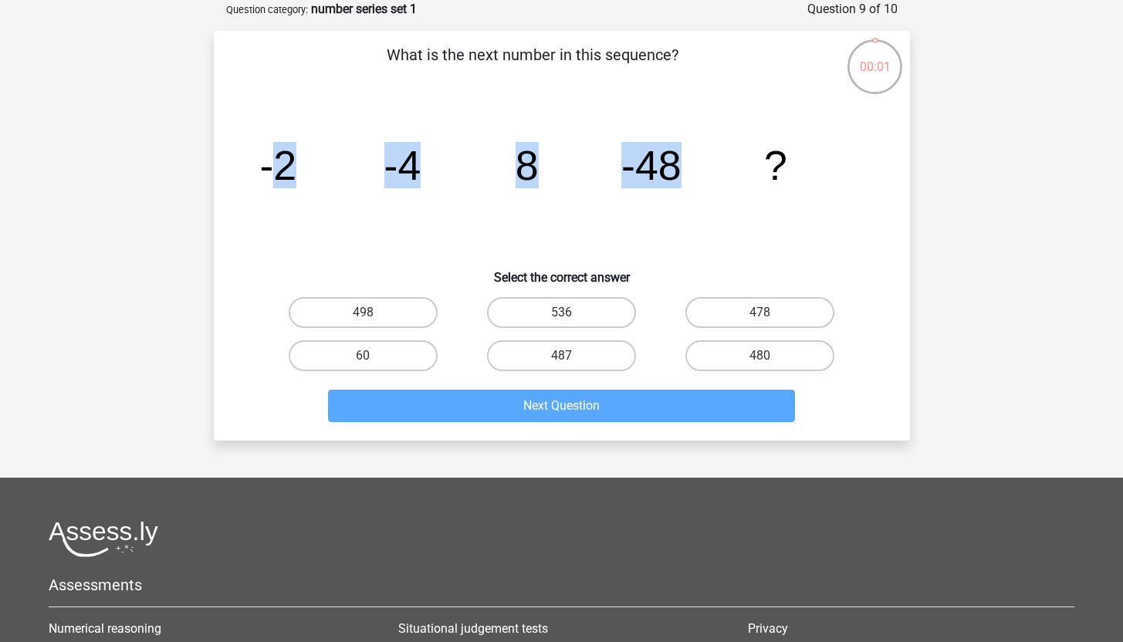
drag, startPoint x: 275, startPoint y: 171, endPoint x: 733, endPoint y: 168, distance: 457.8
click at [733, 168] on icon "image/svg+xml -2 -4 8 -48 ?" at bounding box center [562, 180] width 622 height 156
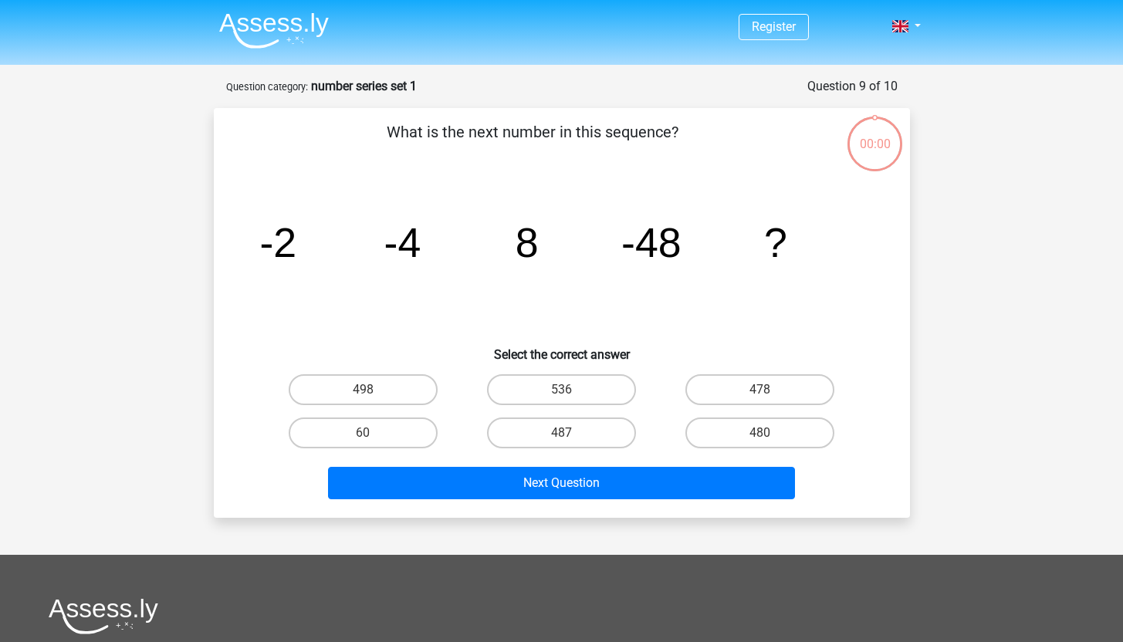
scroll to position [77, 0]
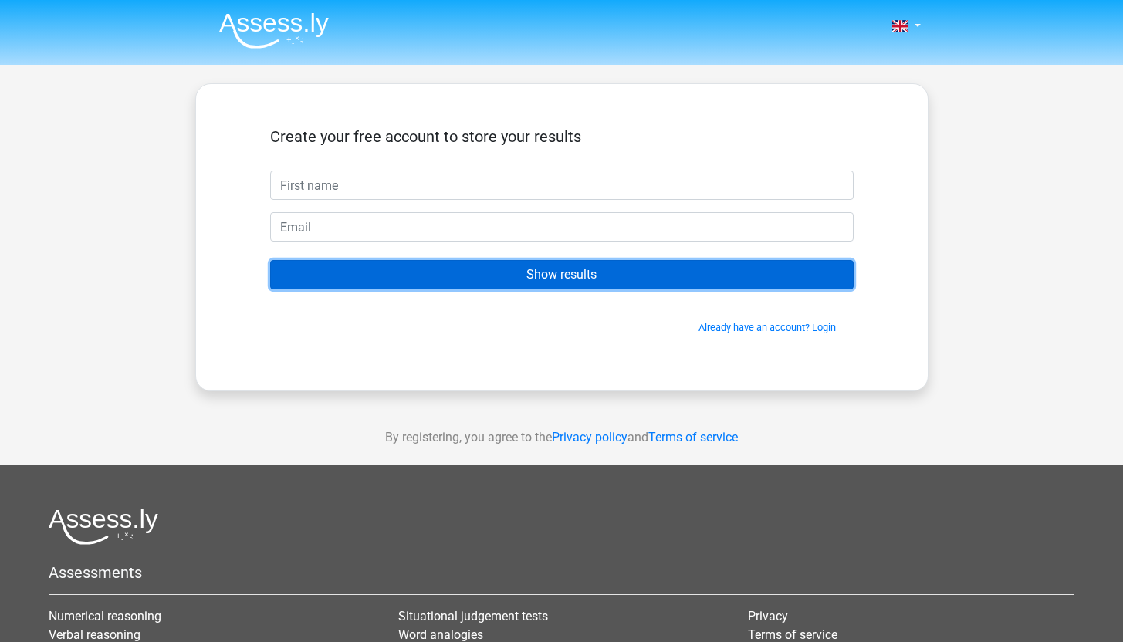
click at [621, 283] on input "Show results" at bounding box center [562, 274] width 584 height 29
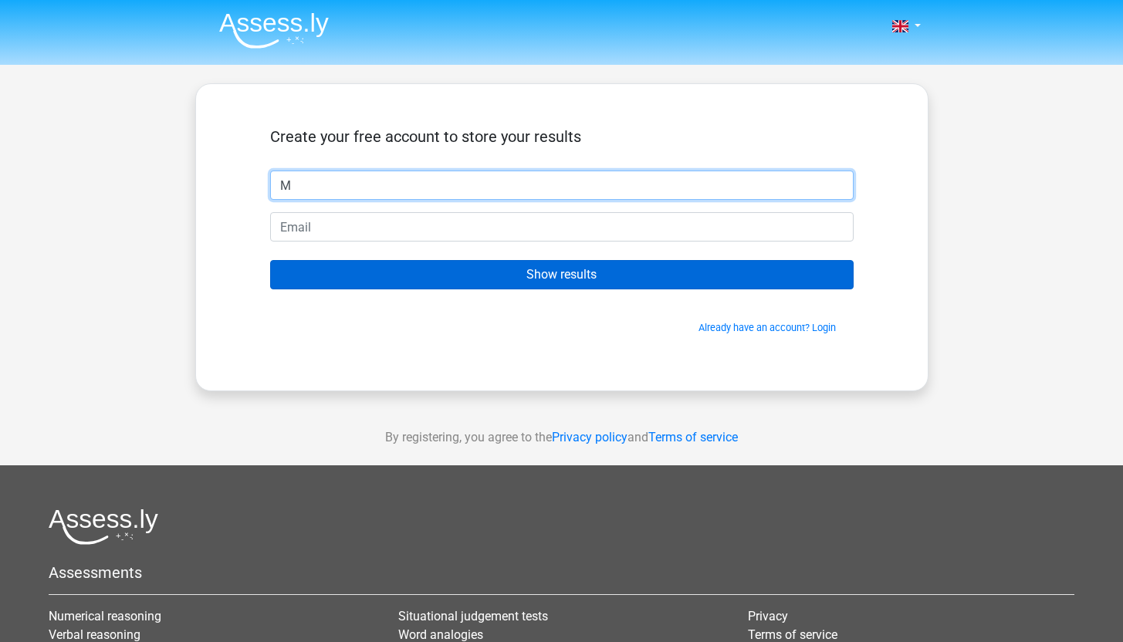
type input "M"
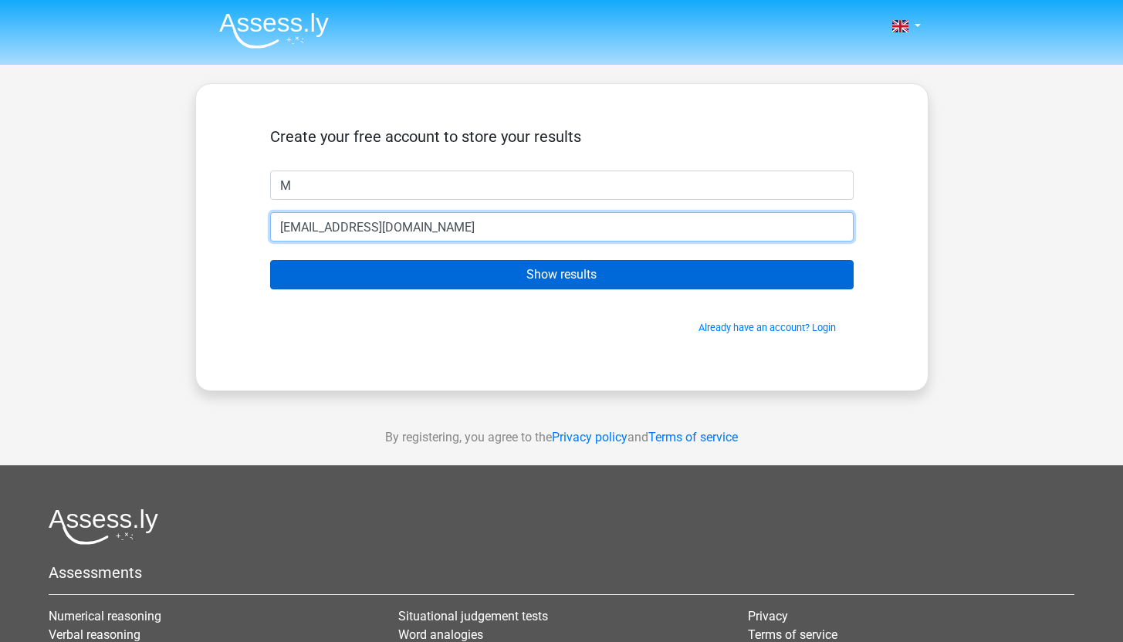
type input "[EMAIL_ADDRESS][DOMAIN_NAME]"
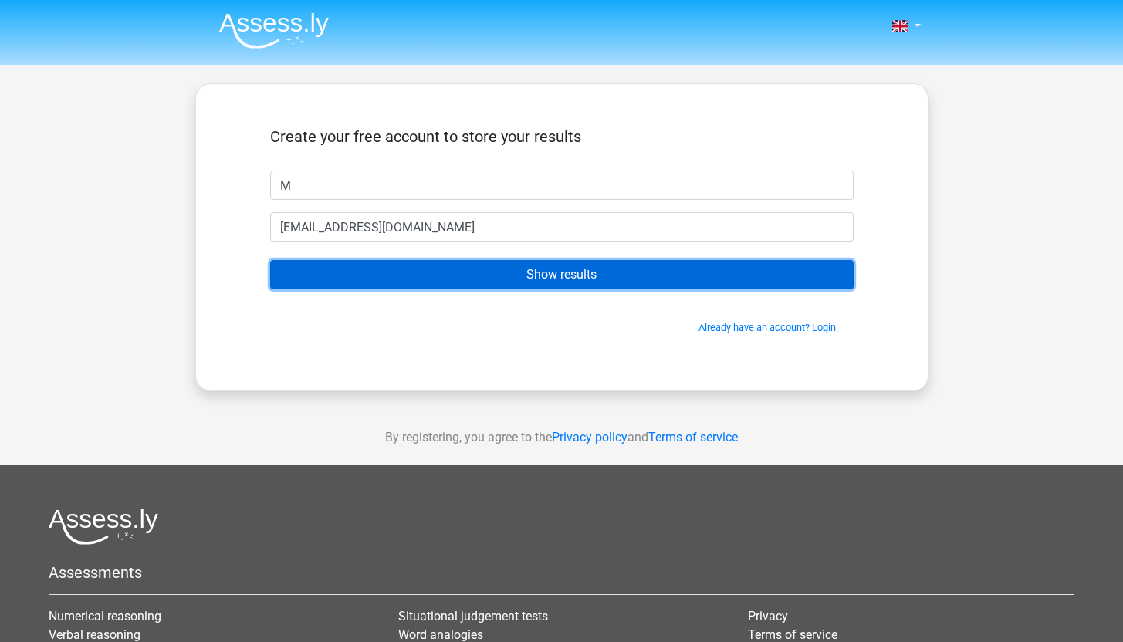
click at [615, 279] on input "Show results" at bounding box center [562, 274] width 584 height 29
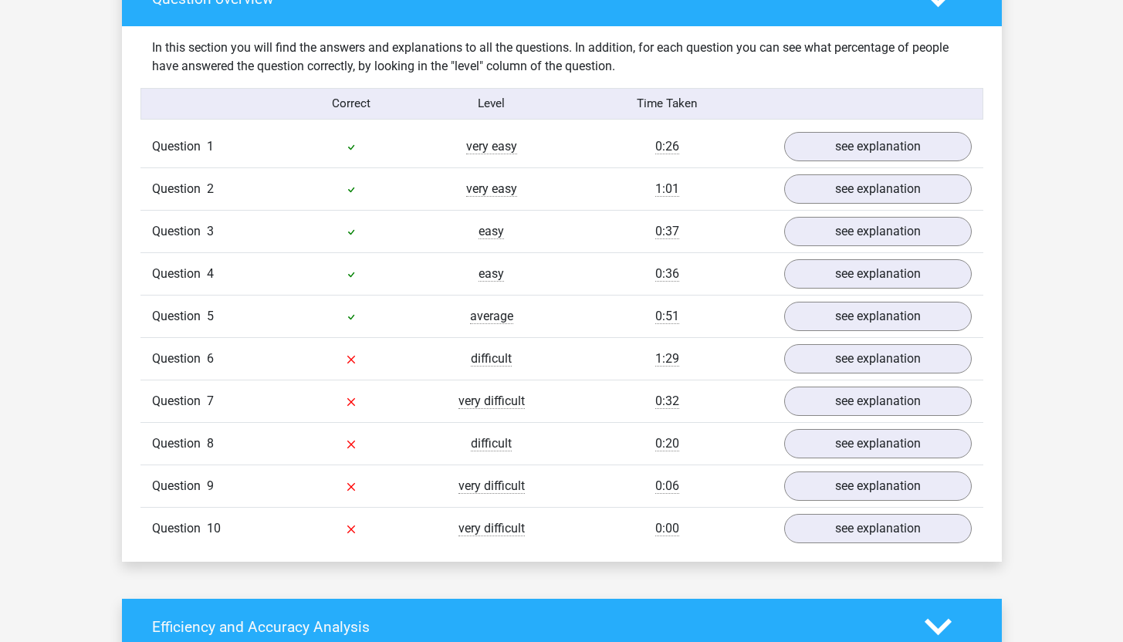
scroll to position [1176, 0]
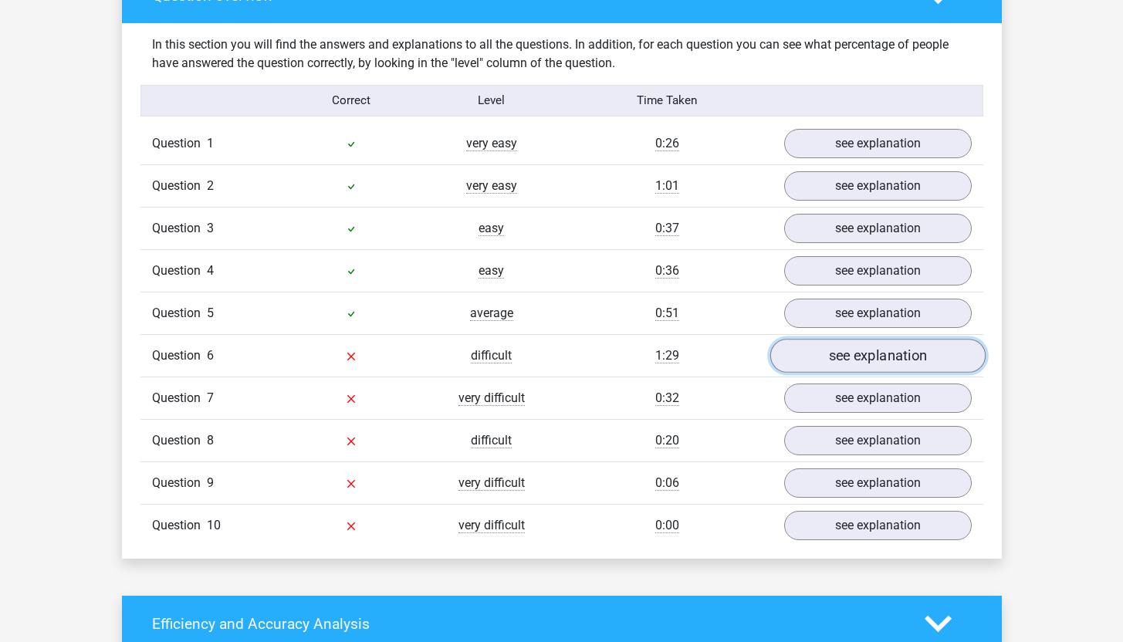
click at [834, 354] on link "see explanation" at bounding box center [877, 356] width 215 height 34
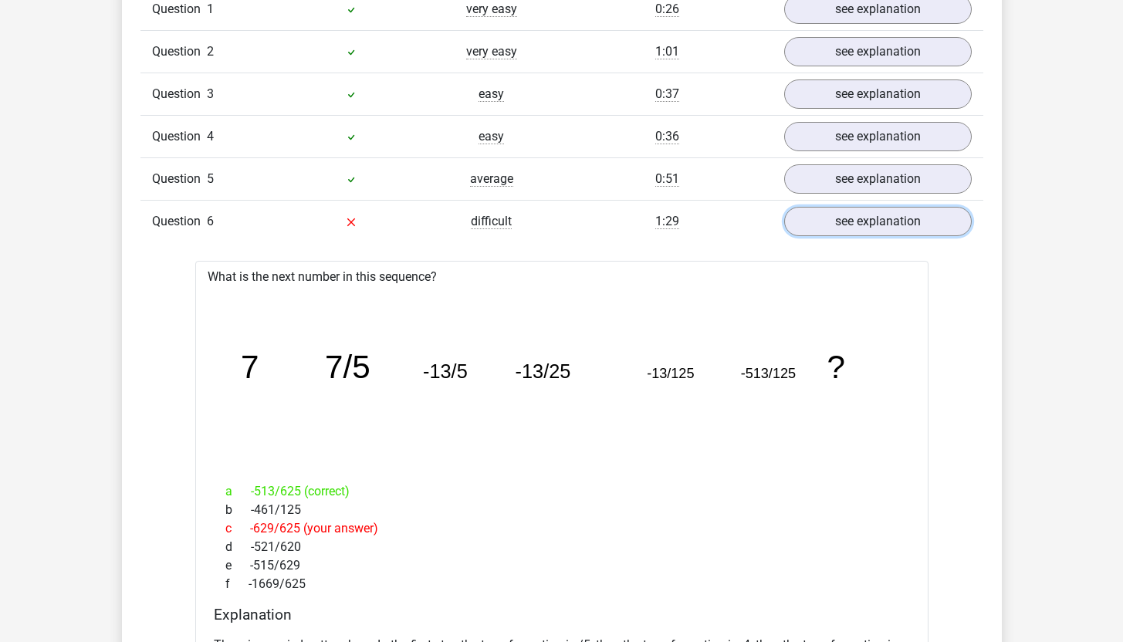
scroll to position [1322, 0]
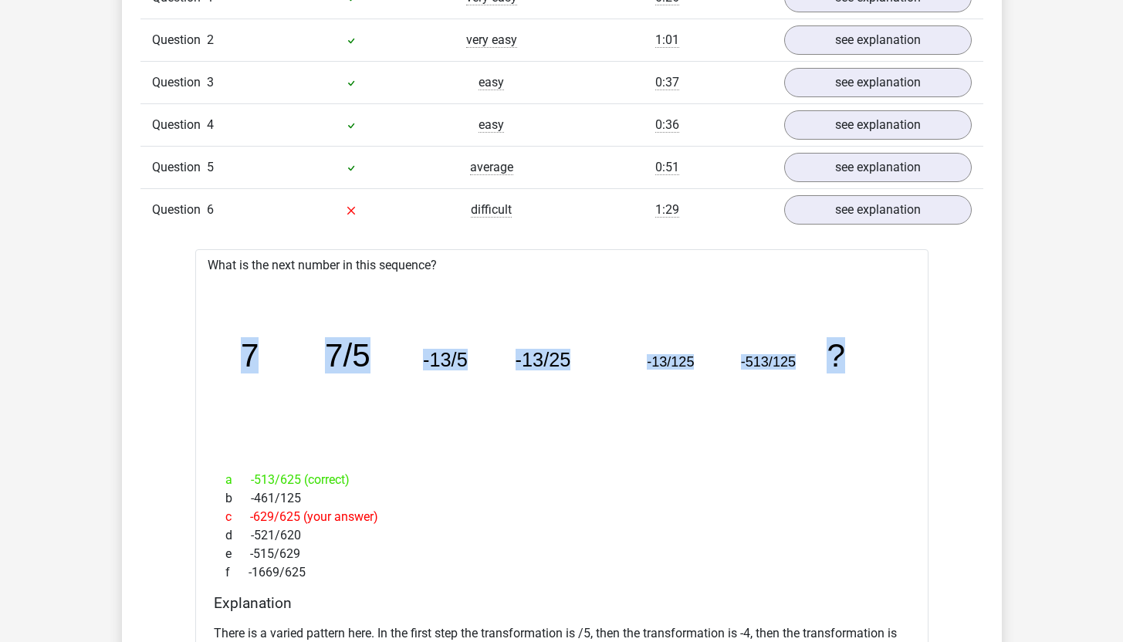
drag, startPoint x: 242, startPoint y: 352, endPoint x: 861, endPoint y: 344, distance: 619.9
click at [861, 344] on icon "image/svg+xml 7 7/5 -13/5 -13/25 -13/125 -513/125 ?" at bounding box center [562, 366] width 684 height 171
copy g "7 7/5 -13/5 -13/25 -13/125 -513/125 ?"
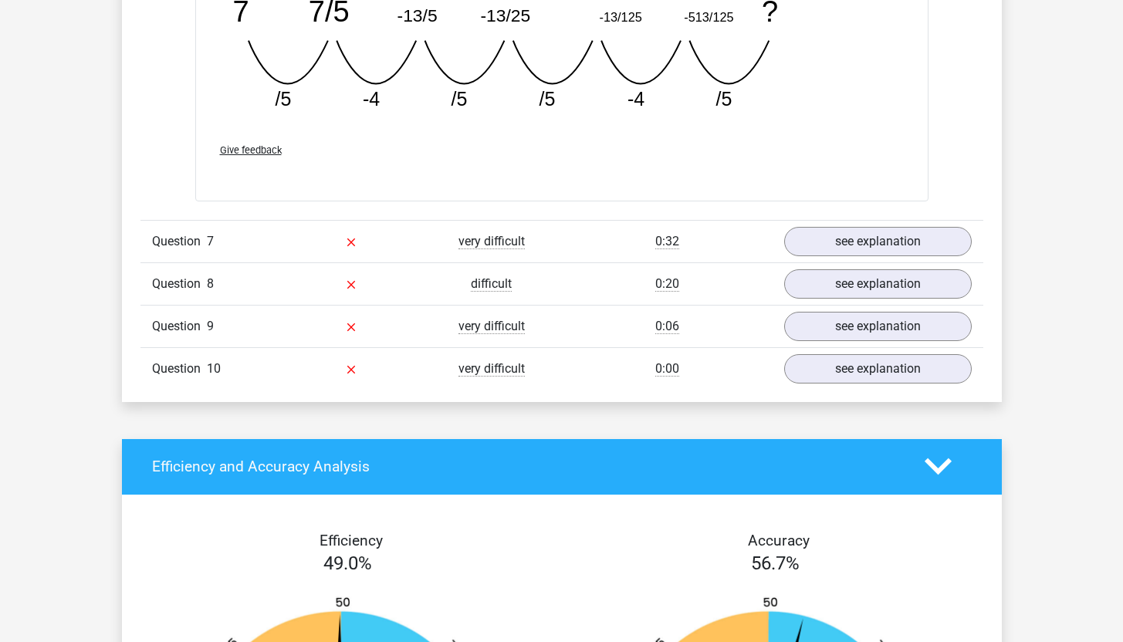
scroll to position [2069, 0]
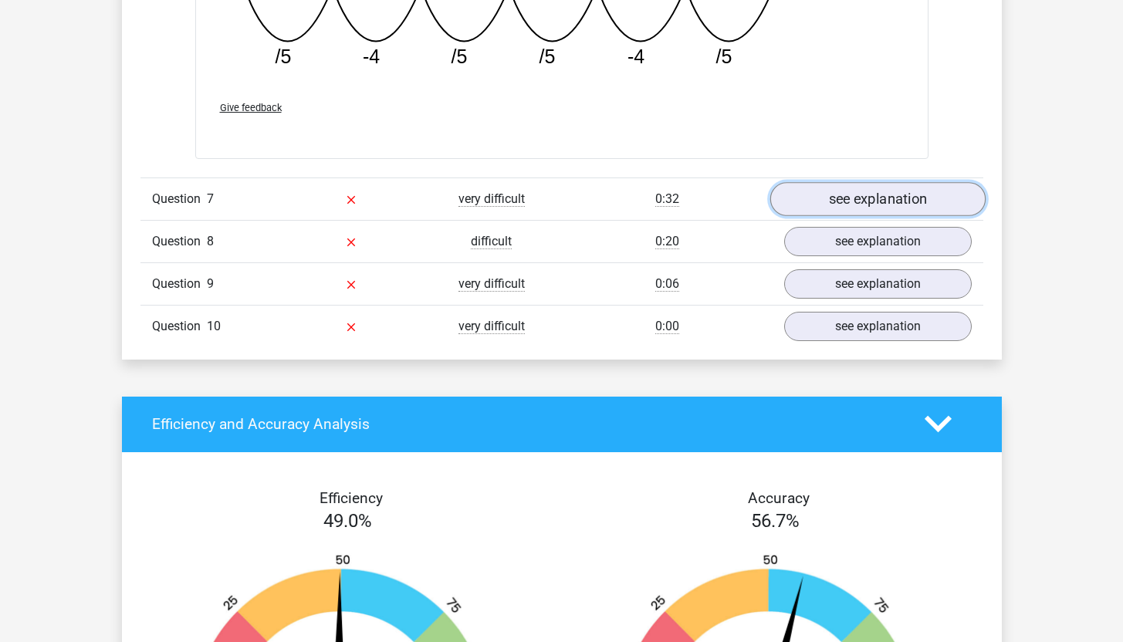
click at [834, 212] on link "see explanation" at bounding box center [877, 199] width 215 height 34
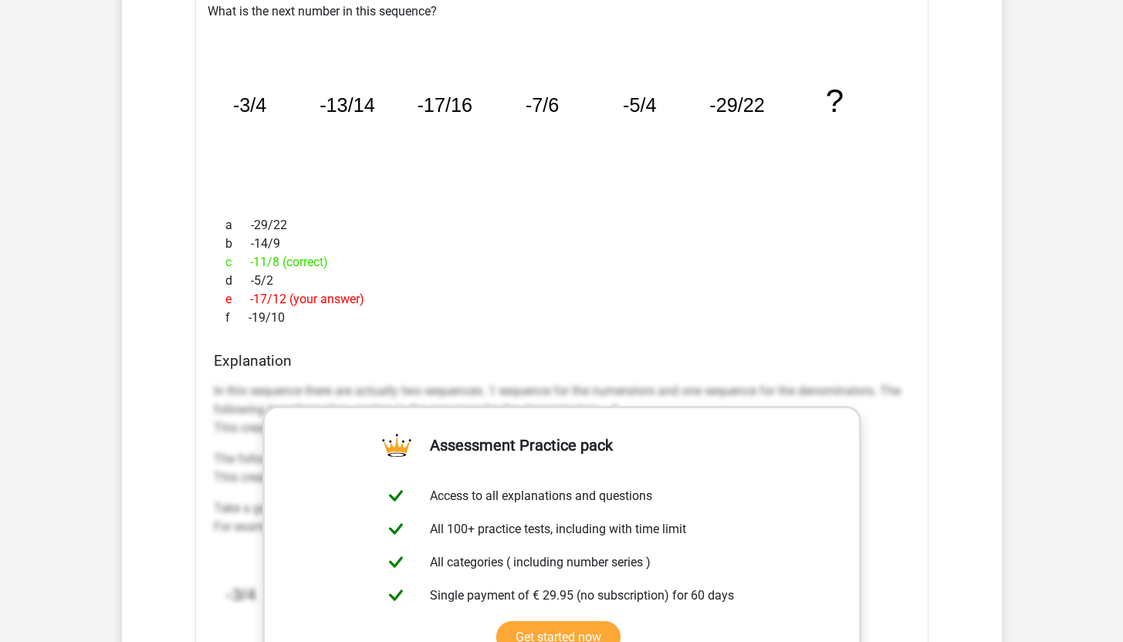
scroll to position [2577, 0]
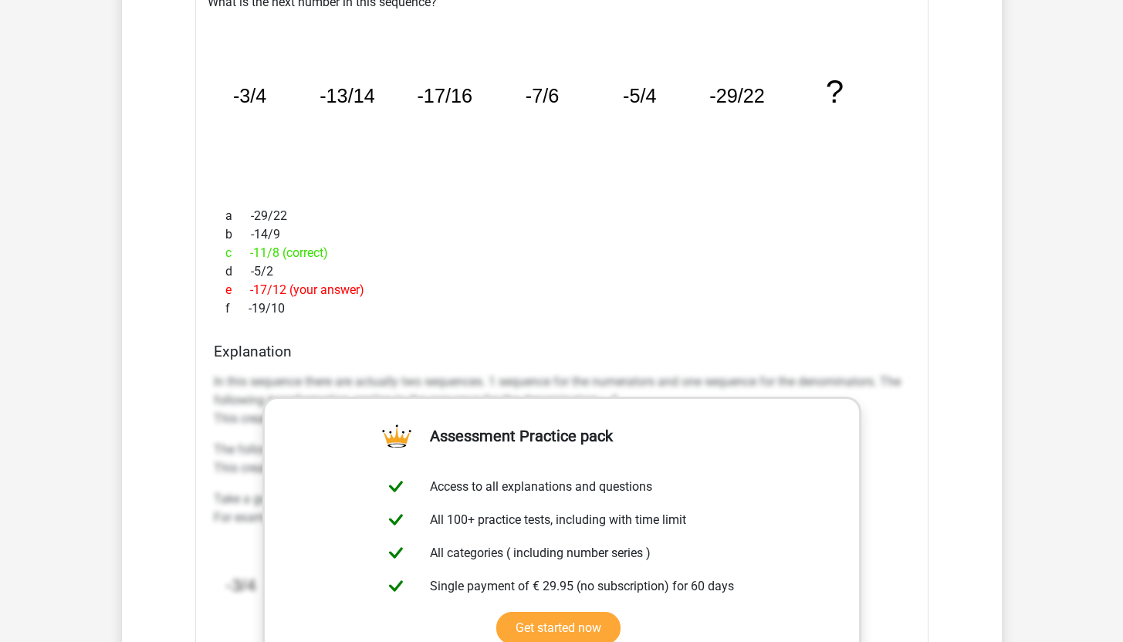
scroll to position [2388, 0]
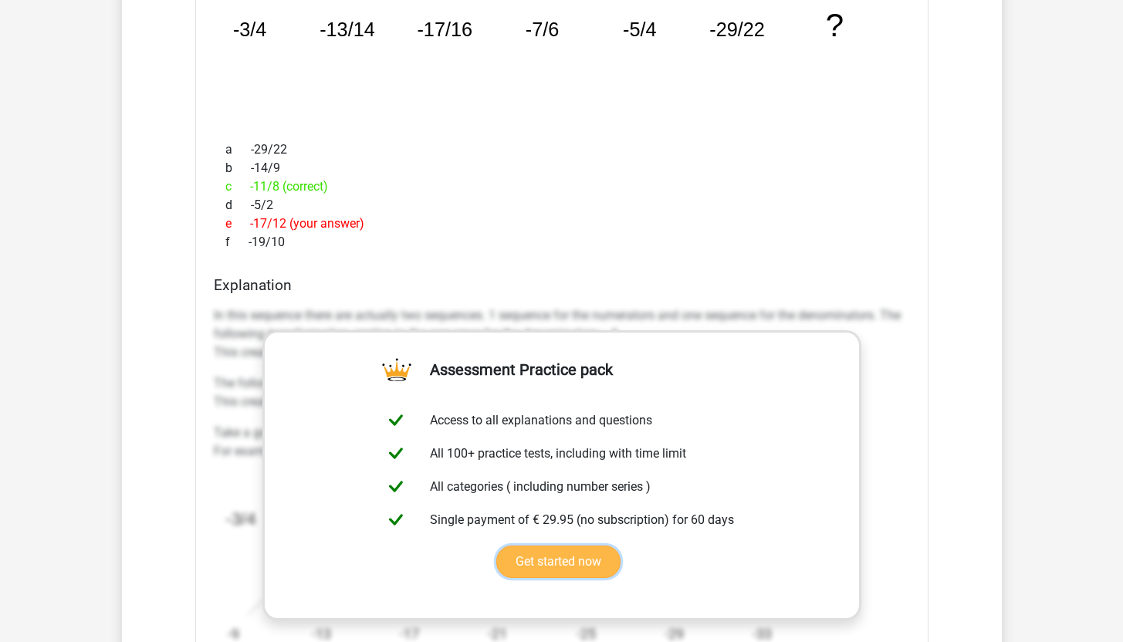
click at [550, 563] on link "Get started now" at bounding box center [558, 562] width 124 height 32
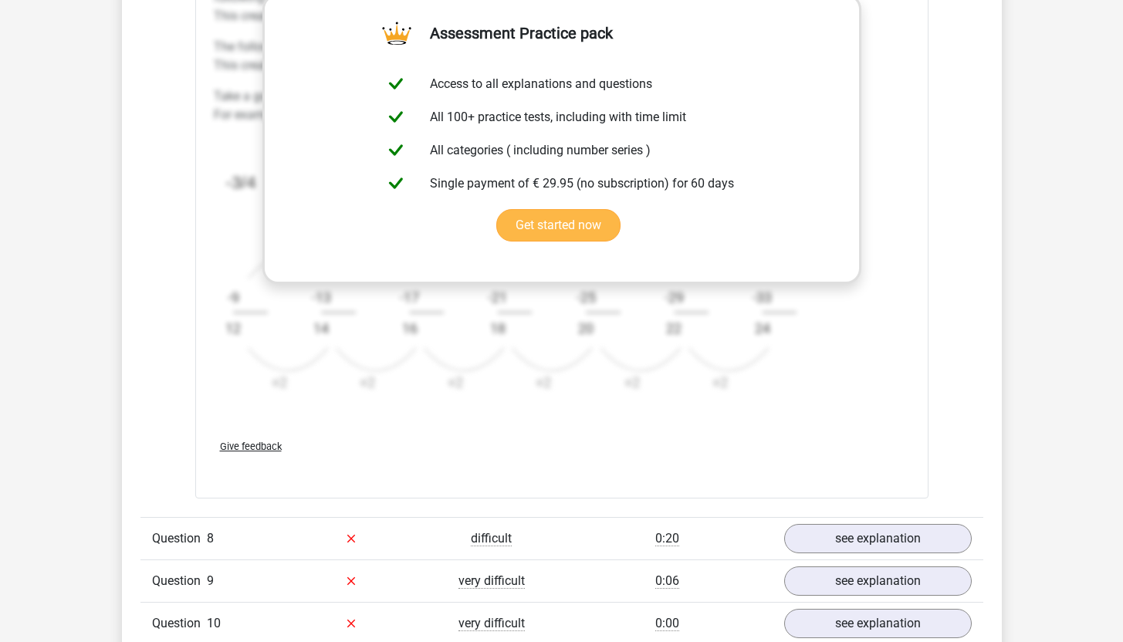
scroll to position [3011, 0]
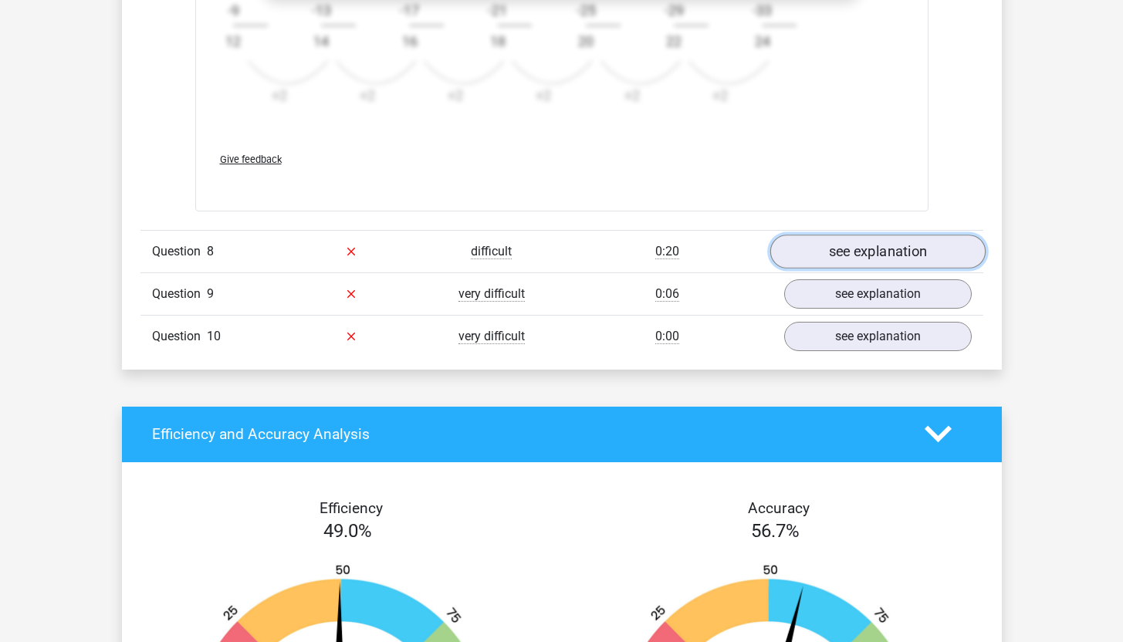
click at [874, 256] on link "see explanation" at bounding box center [877, 252] width 215 height 34
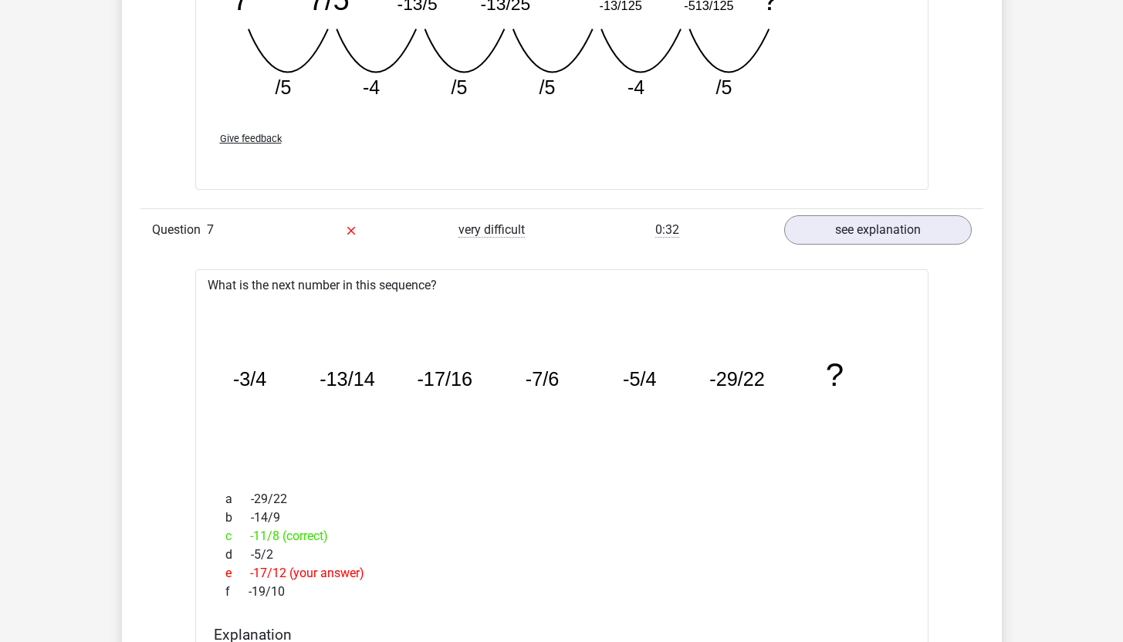
scroll to position [1994, 0]
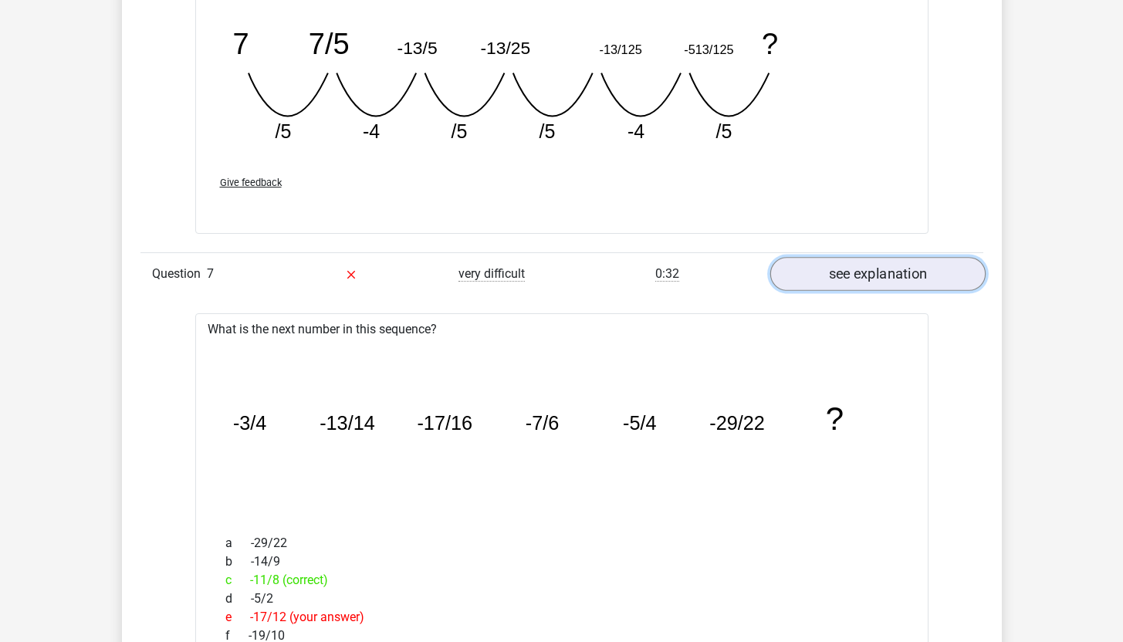
click at [848, 268] on link "see explanation" at bounding box center [877, 274] width 215 height 34
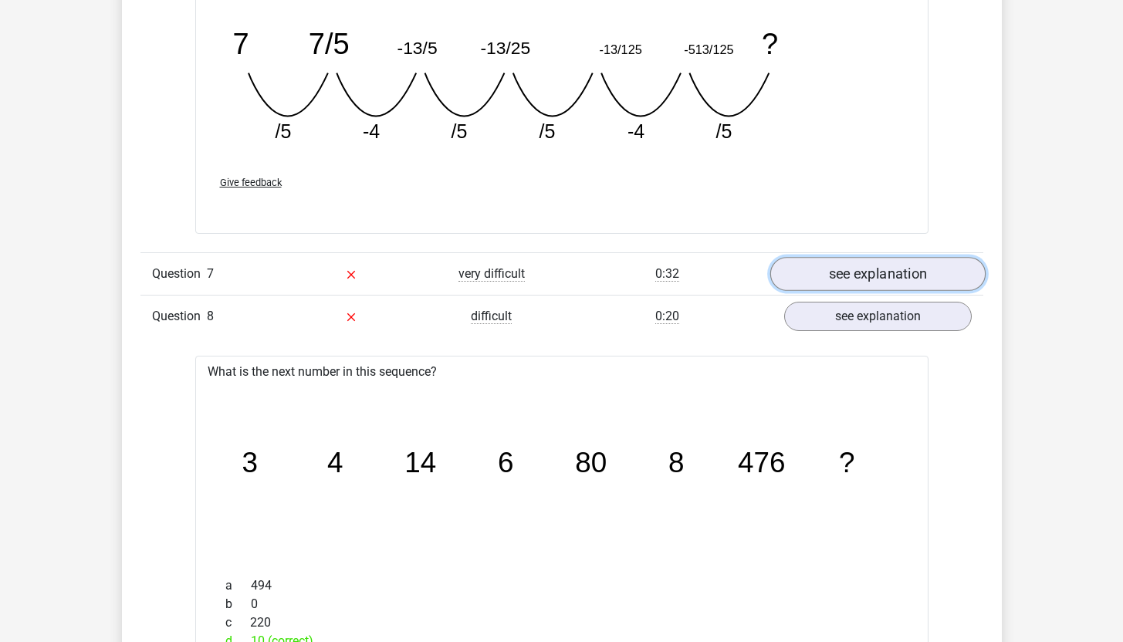
click at [848, 276] on link "see explanation" at bounding box center [877, 274] width 215 height 34
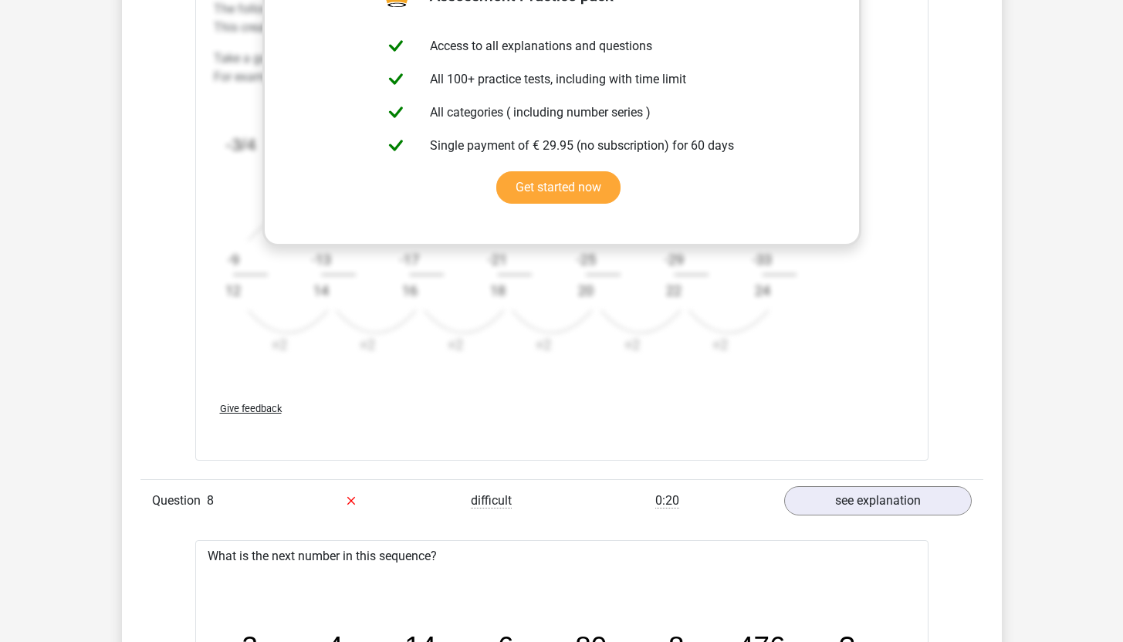
scroll to position [2971, 0]
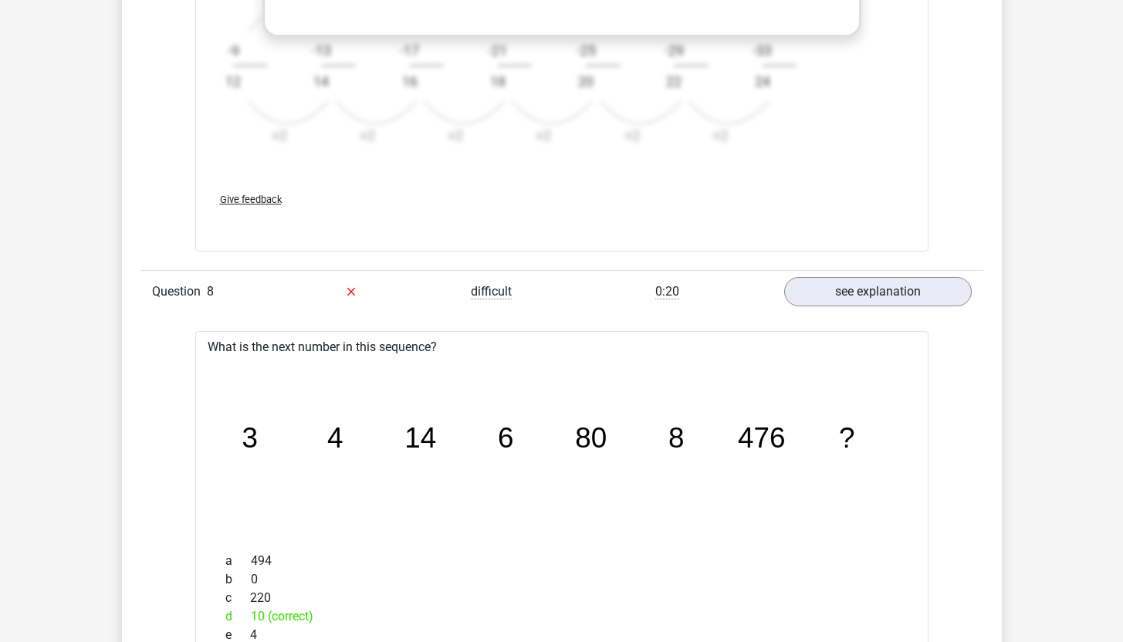
click at [258, 448] on tspan "4" at bounding box center [250, 438] width 16 height 32
click at [258, 443] on tspan "14" at bounding box center [250, 438] width 16 height 32
click at [258, 448] on tspan "6" at bounding box center [250, 438] width 16 height 32
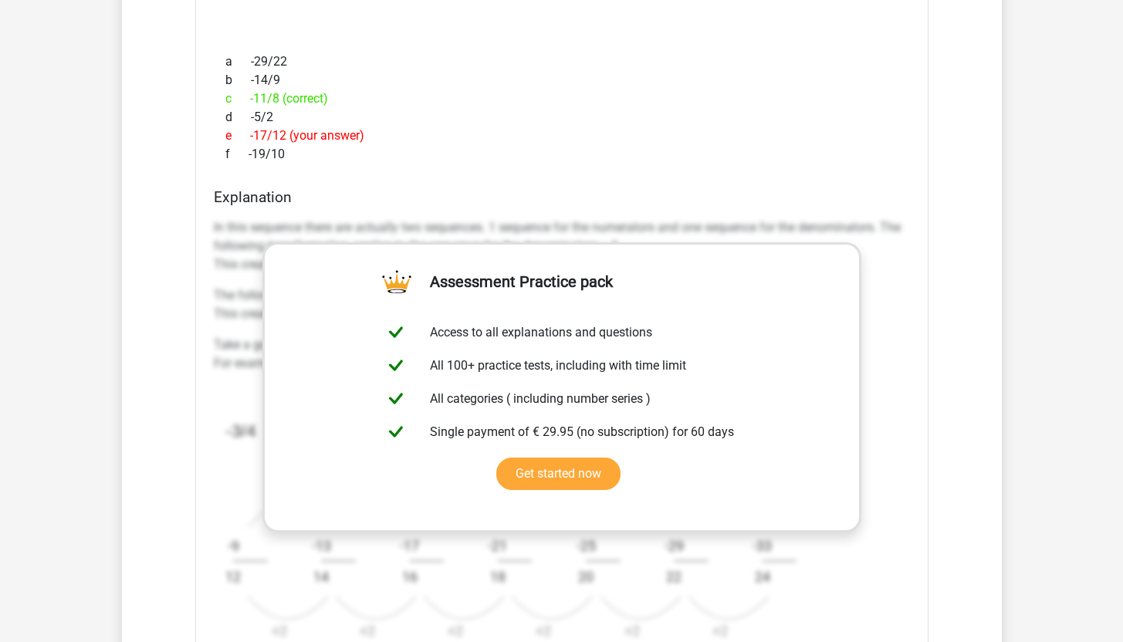
scroll to position [2900, 0]
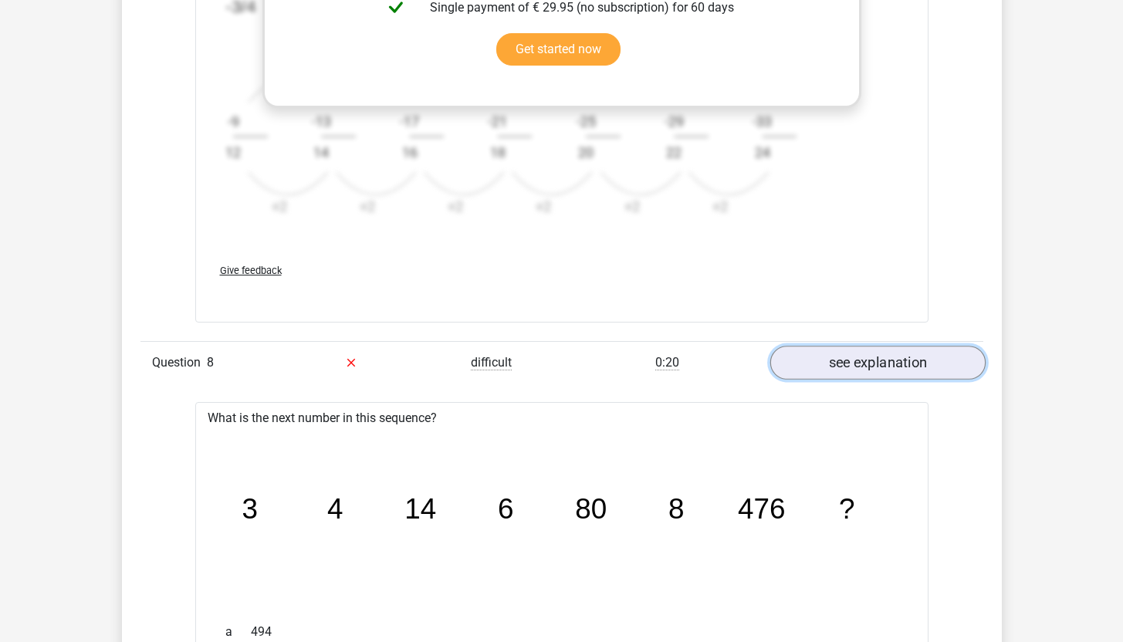
click at [828, 373] on link "see explanation" at bounding box center [877, 363] width 215 height 34
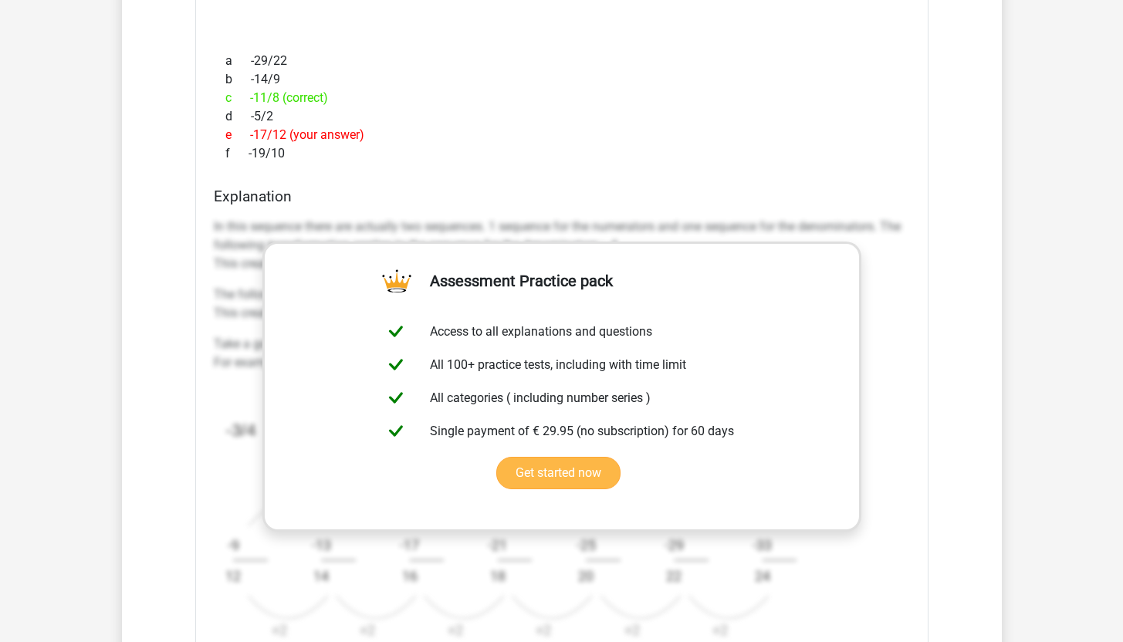
scroll to position [2215, 0]
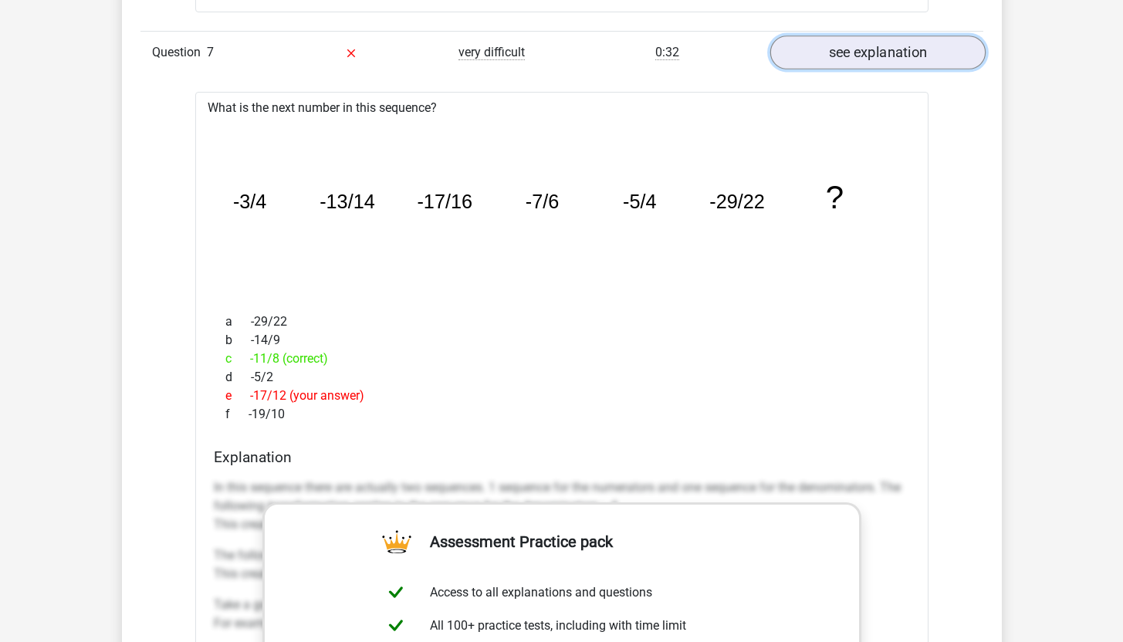
click at [857, 58] on link "see explanation" at bounding box center [877, 53] width 215 height 34
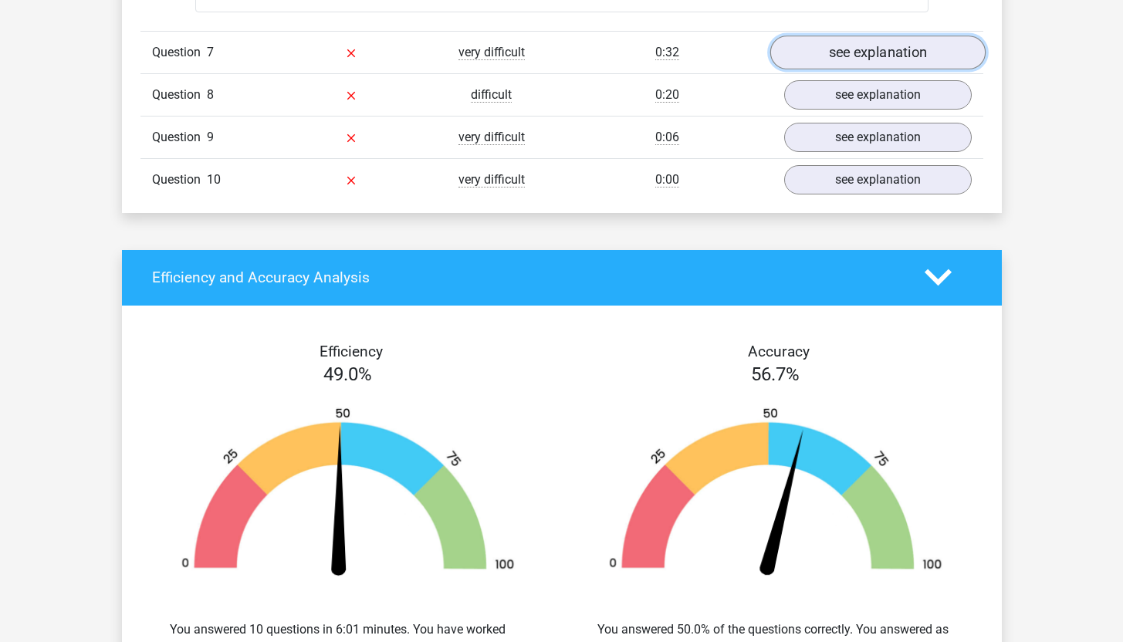
click at [857, 58] on link "see explanation" at bounding box center [877, 53] width 215 height 34
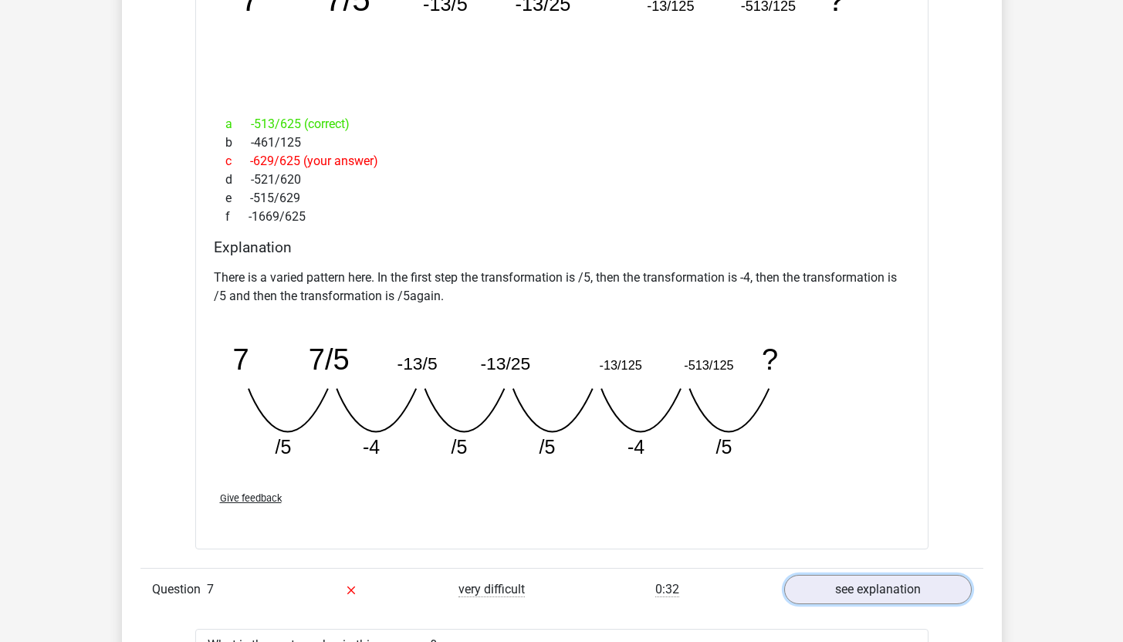
scroll to position [1406, 0]
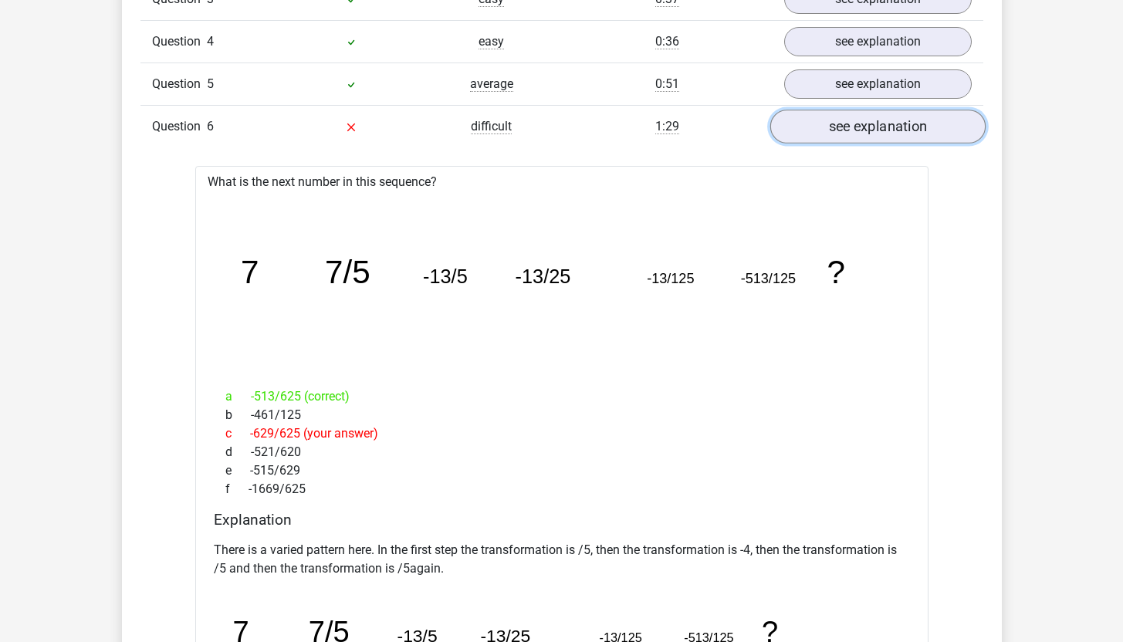
click at [847, 134] on link "see explanation" at bounding box center [877, 127] width 215 height 34
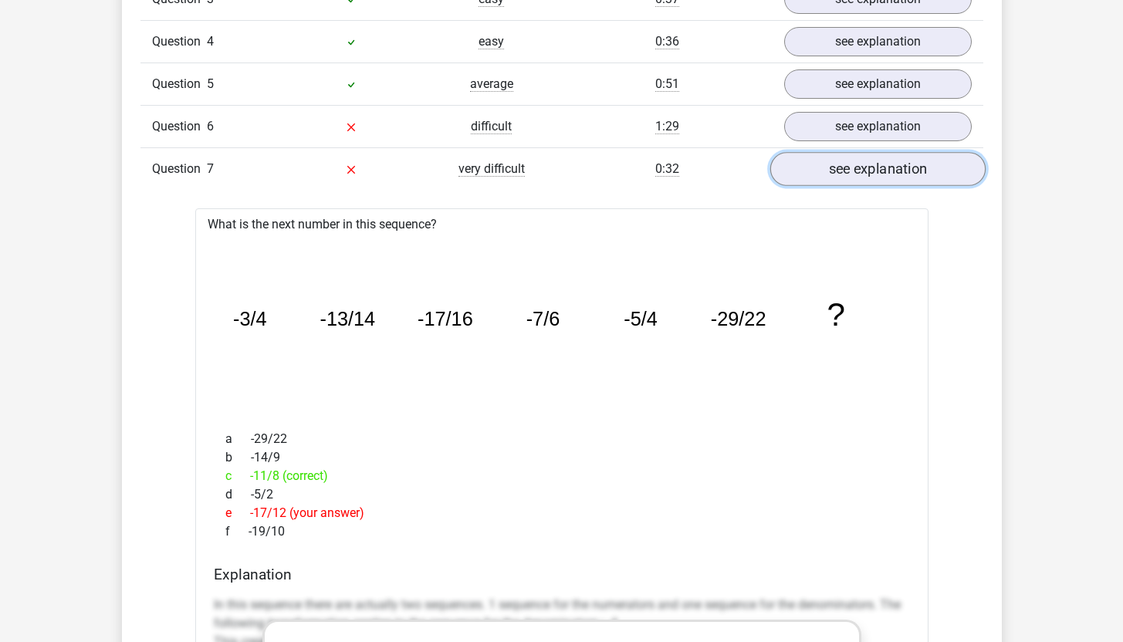
click at [856, 169] on link "see explanation" at bounding box center [877, 169] width 215 height 34
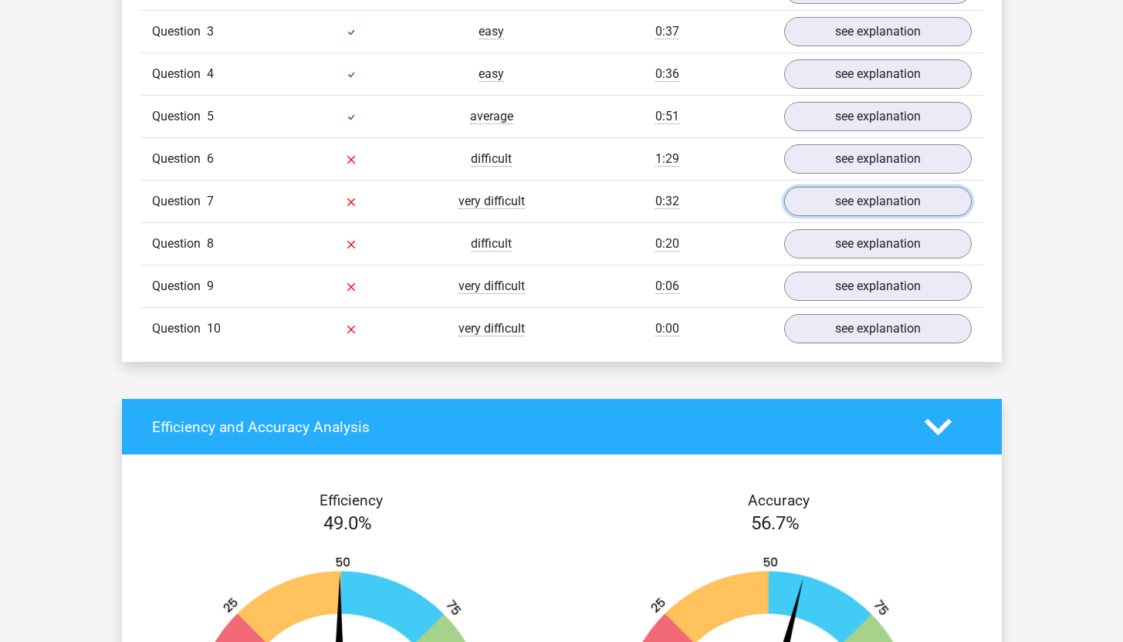
scroll to position [1068, 0]
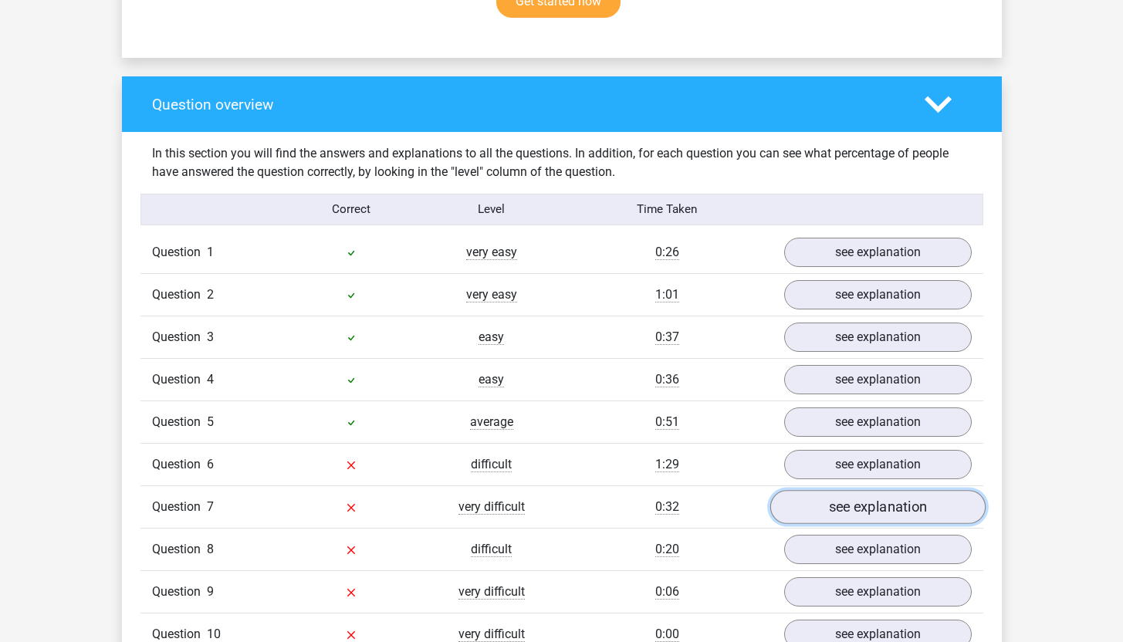
click at [858, 513] on link "see explanation" at bounding box center [877, 507] width 215 height 34
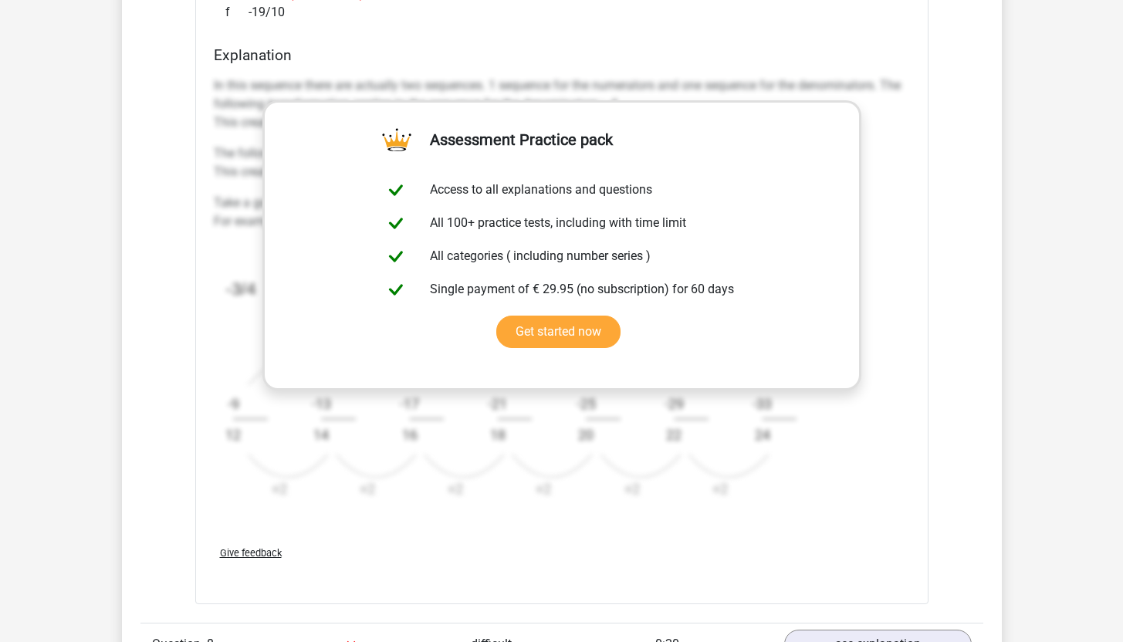
scroll to position [1157, 0]
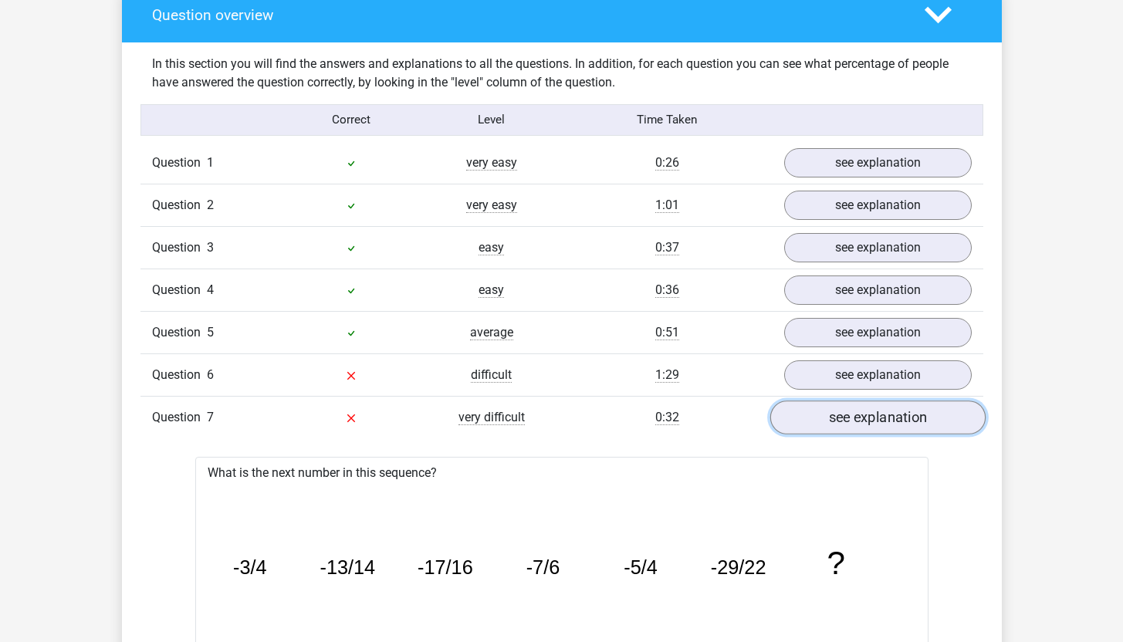
click at [850, 414] on link "see explanation" at bounding box center [877, 418] width 215 height 34
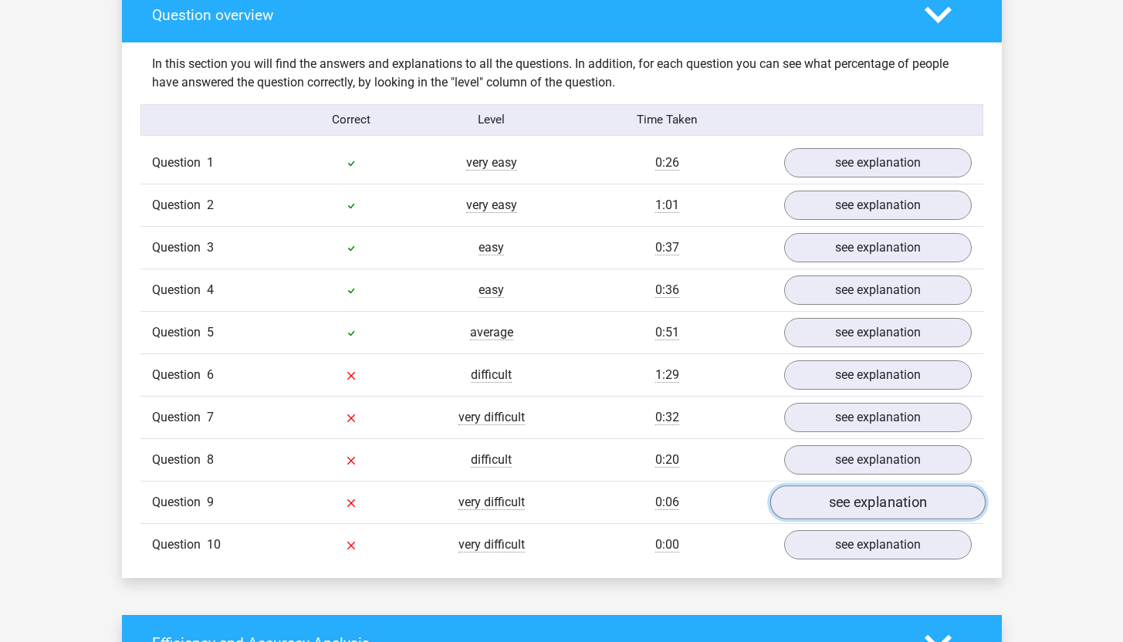
click at [865, 497] on link "see explanation" at bounding box center [877, 503] width 215 height 34
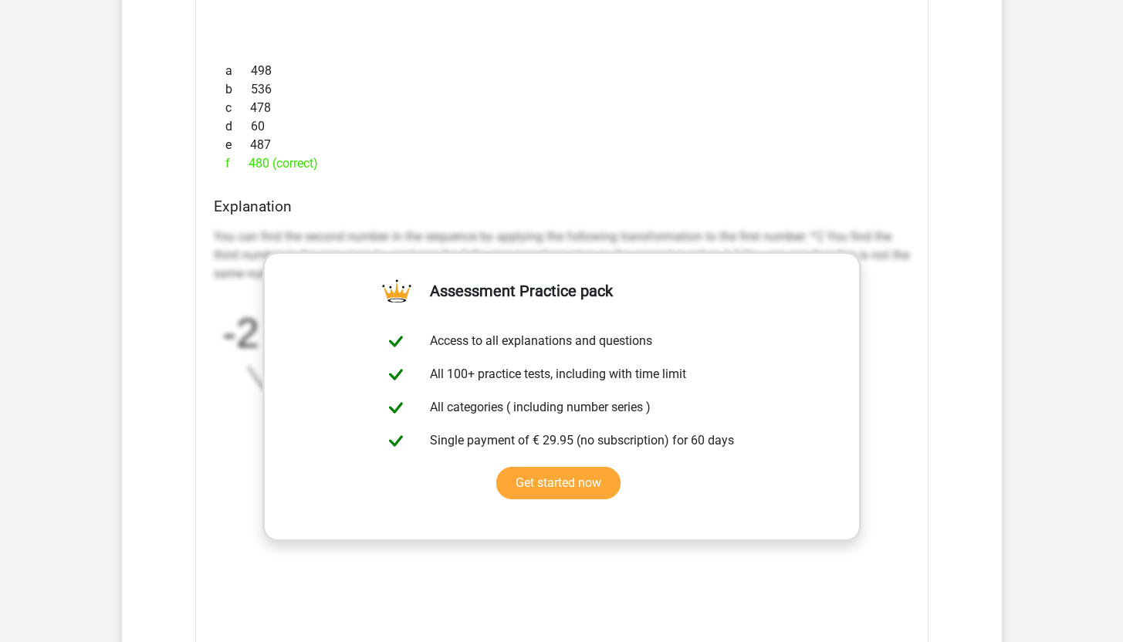
scroll to position [1571, 0]
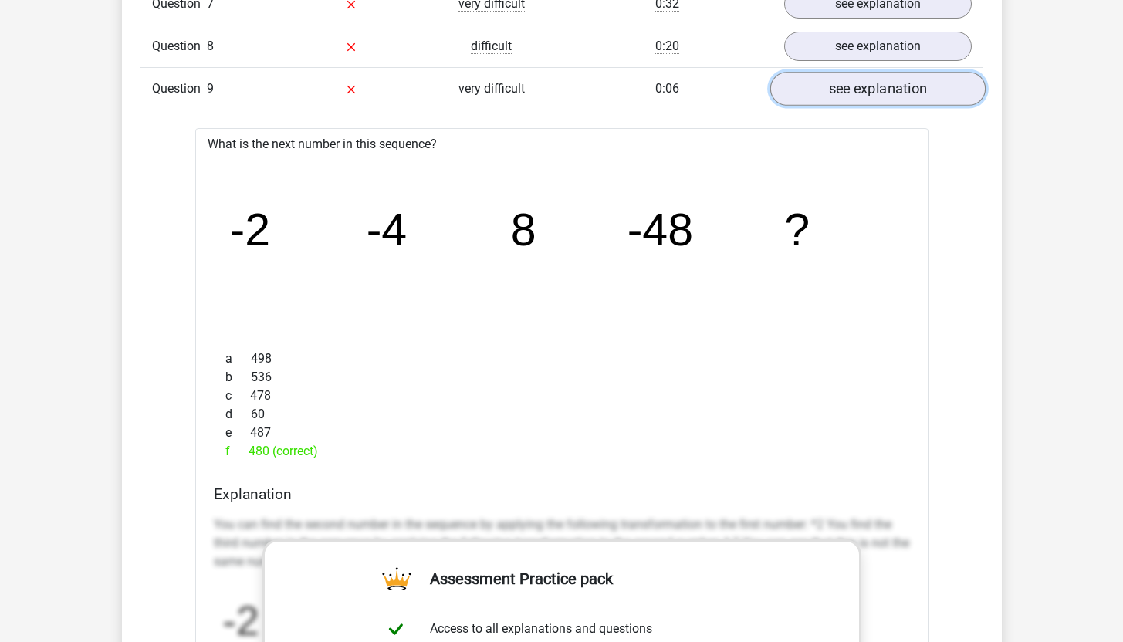
click at [830, 89] on link "see explanation" at bounding box center [877, 89] width 215 height 34
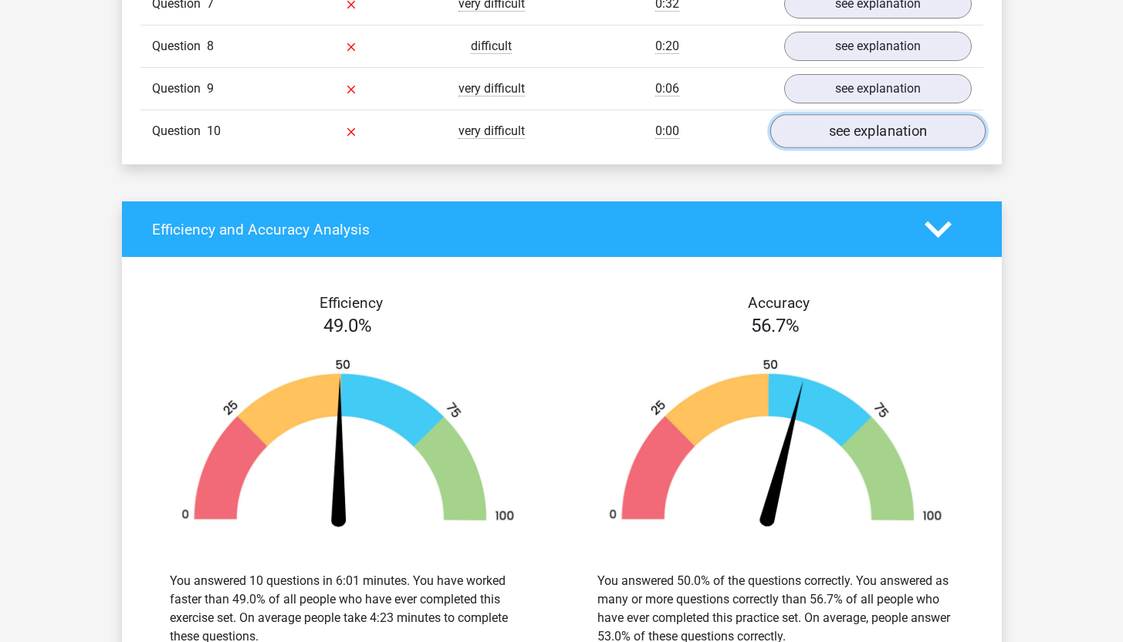
click at [856, 134] on link "see explanation" at bounding box center [877, 131] width 215 height 34
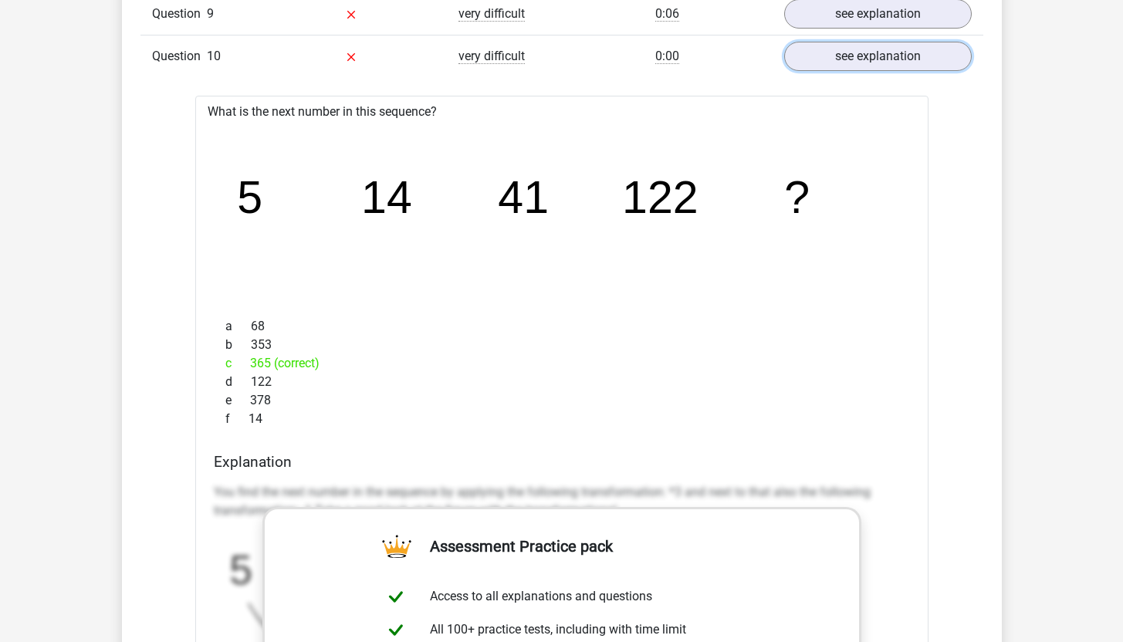
scroll to position [1518, 0]
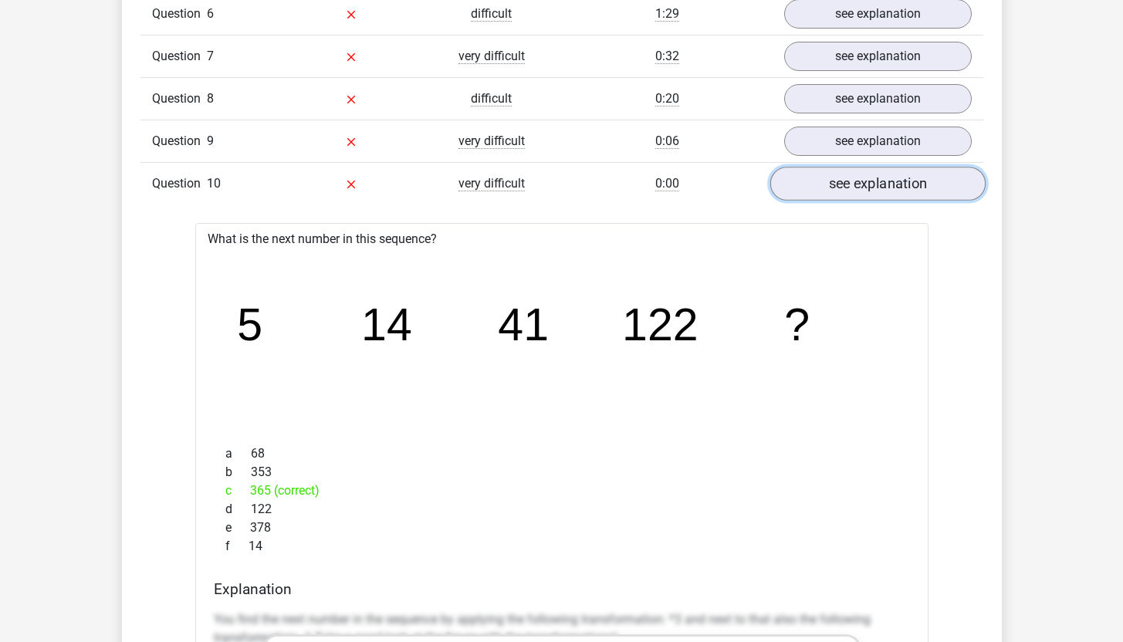
click at [832, 185] on link "see explanation" at bounding box center [877, 184] width 215 height 34
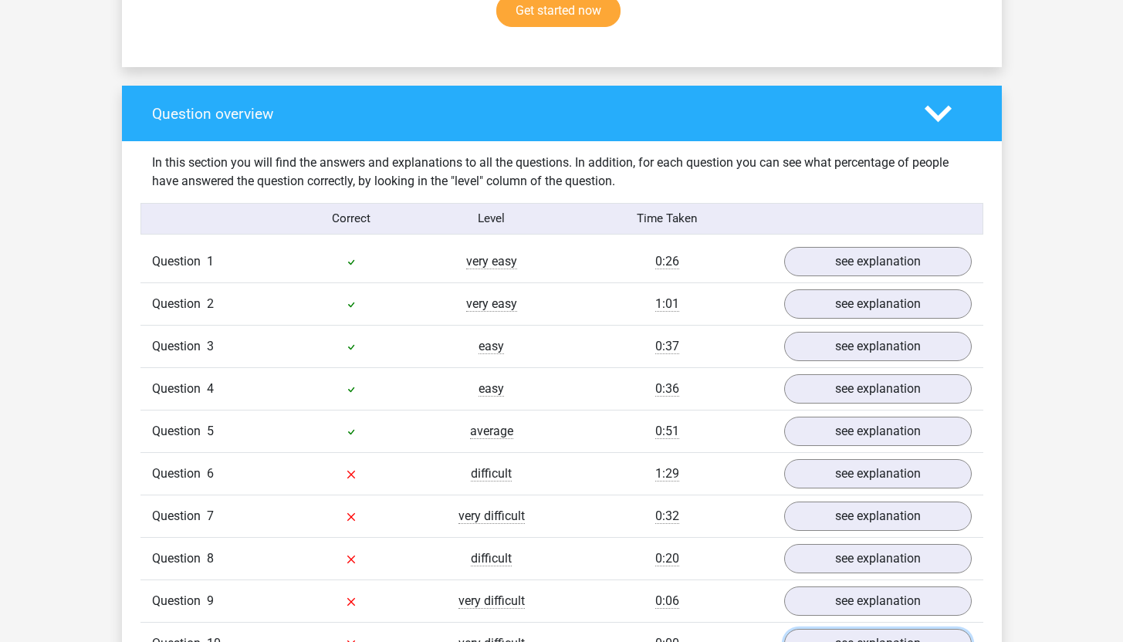
scroll to position [1260, 0]
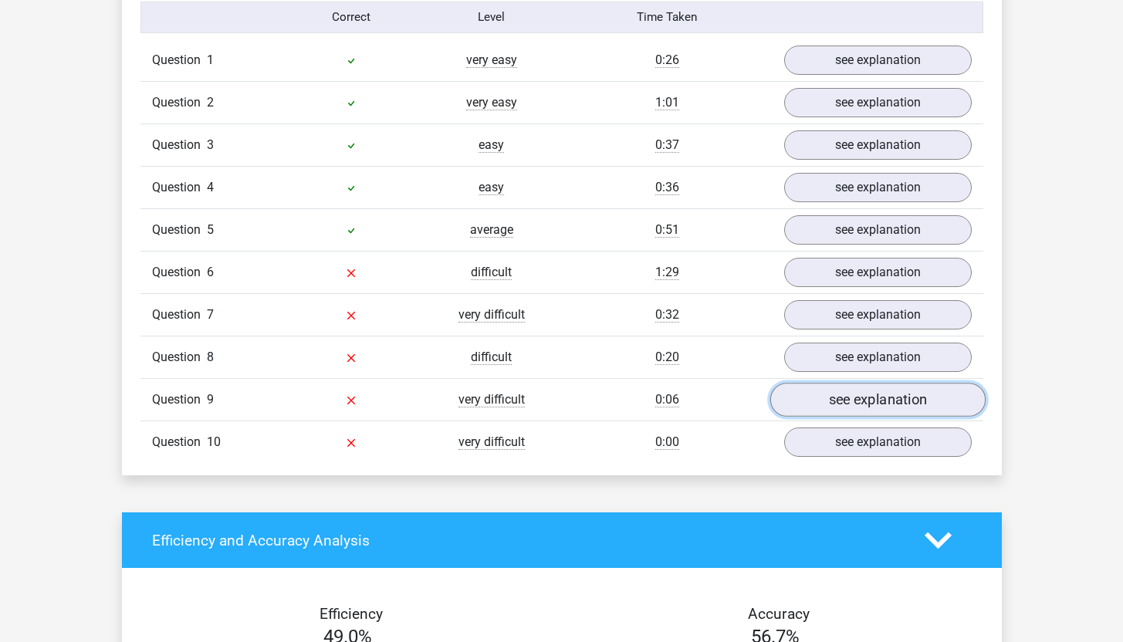
click at [878, 393] on link "see explanation" at bounding box center [877, 400] width 215 height 34
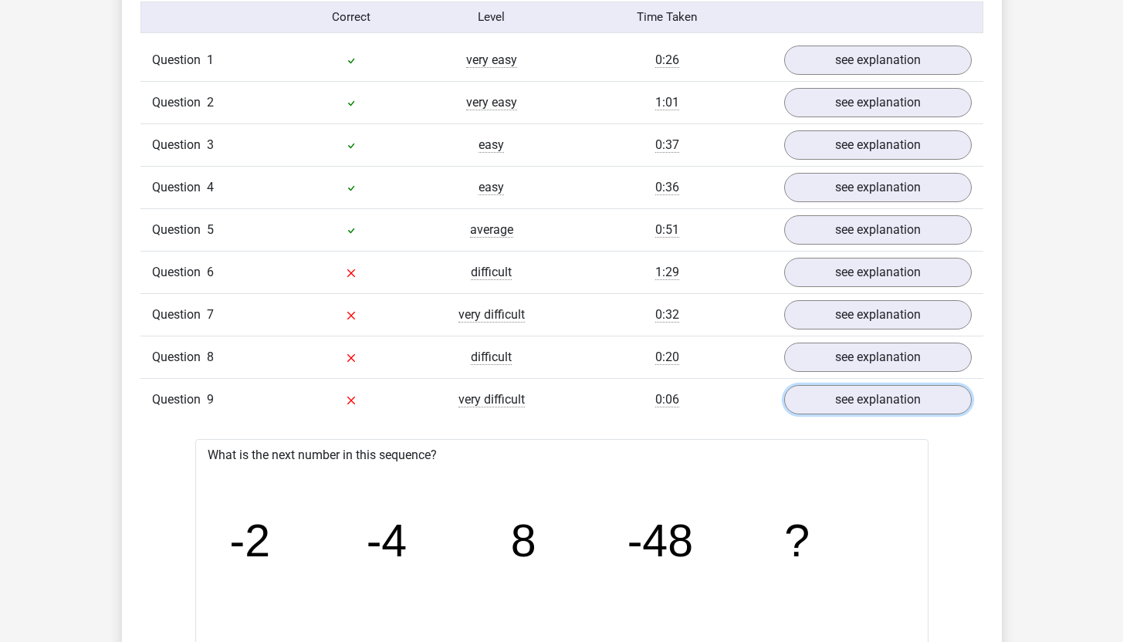
scroll to position [1522, 0]
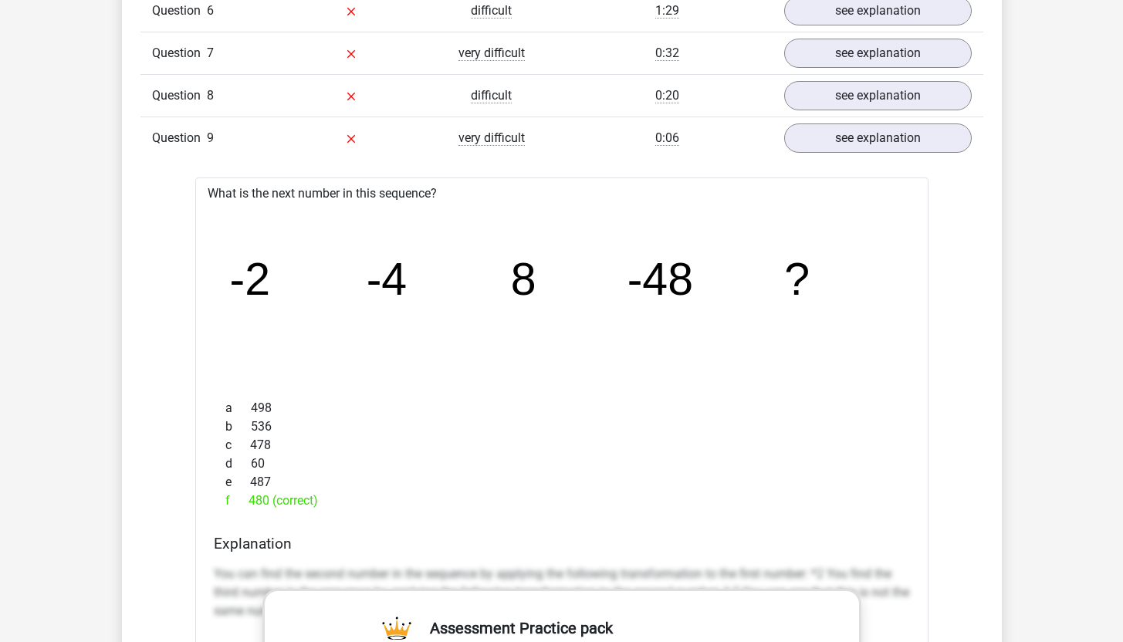
drag, startPoint x: 245, startPoint y: 276, endPoint x: 716, endPoint y: 496, distance: 520.4
click at [717, 498] on div "What is the next number in this sequence? image/svg+xml -2 -4 8 -48 ? a 498 b 5…" at bounding box center [561, 636] width 733 height 916
click at [763, 401] on div "a 498" at bounding box center [562, 408] width 696 height 19
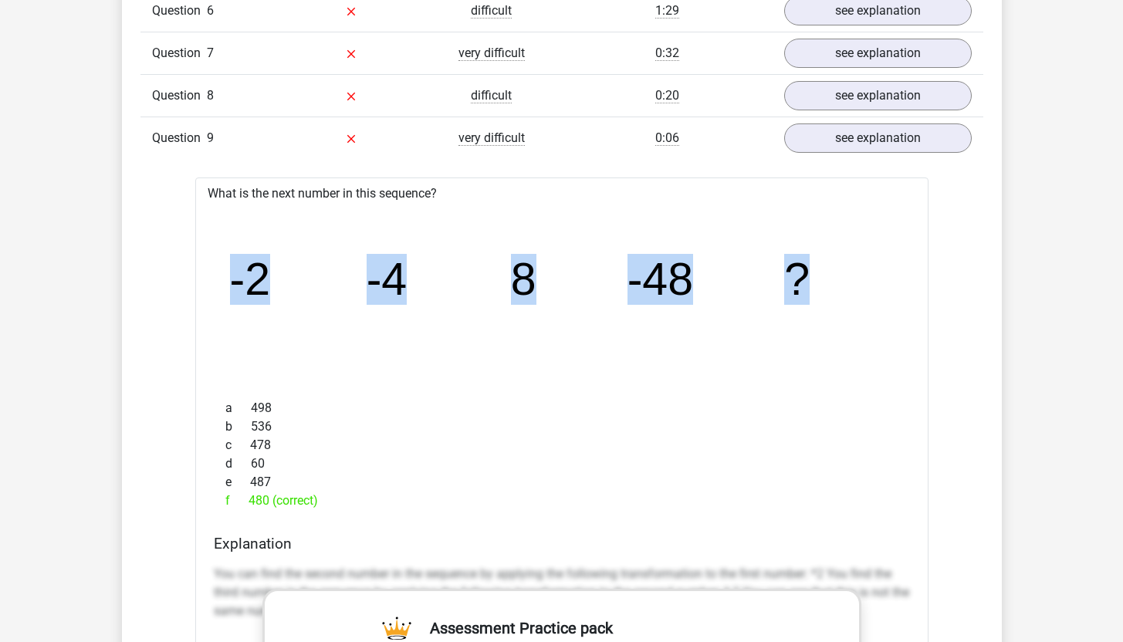
drag, startPoint x: 225, startPoint y: 281, endPoint x: 824, endPoint y: 303, distance: 599.5
click at [824, 303] on icon "image/svg+xml -2 -4 8 -48 ?" at bounding box center [562, 294] width 684 height 171
copy g "-2 -4 8 -48 ?"
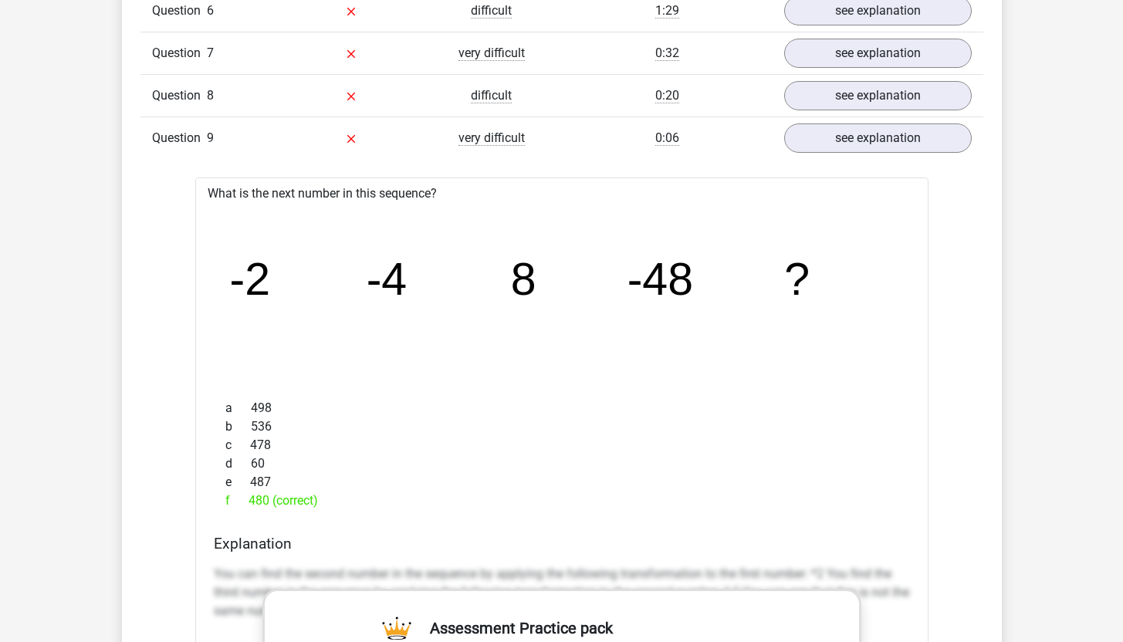
click at [741, 387] on div "What is the next number in this sequence? image/svg+xml -2 -4 8 -48 ? a 498 b 5…" at bounding box center [561, 636] width 733 height 916
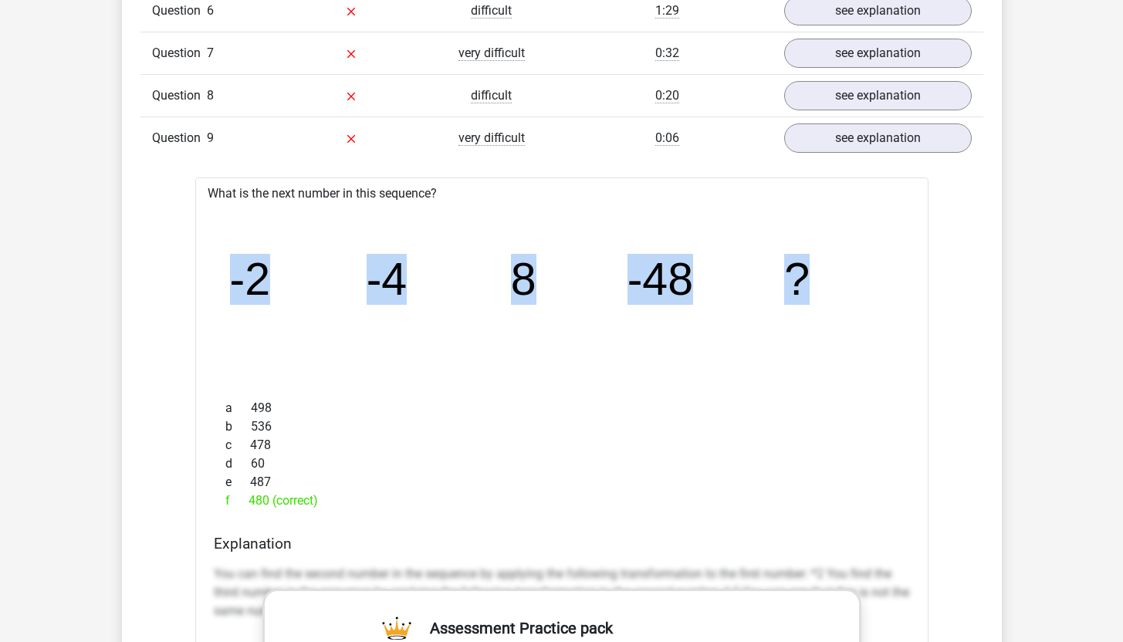
drag, startPoint x: 232, startPoint y: 279, endPoint x: 821, endPoint y: 286, distance: 589.0
click at [821, 286] on icon "image/svg+xml -2 -4 8 -48 ?" at bounding box center [562, 294] width 684 height 171
copy g "-2 -4 8 -48 ?"
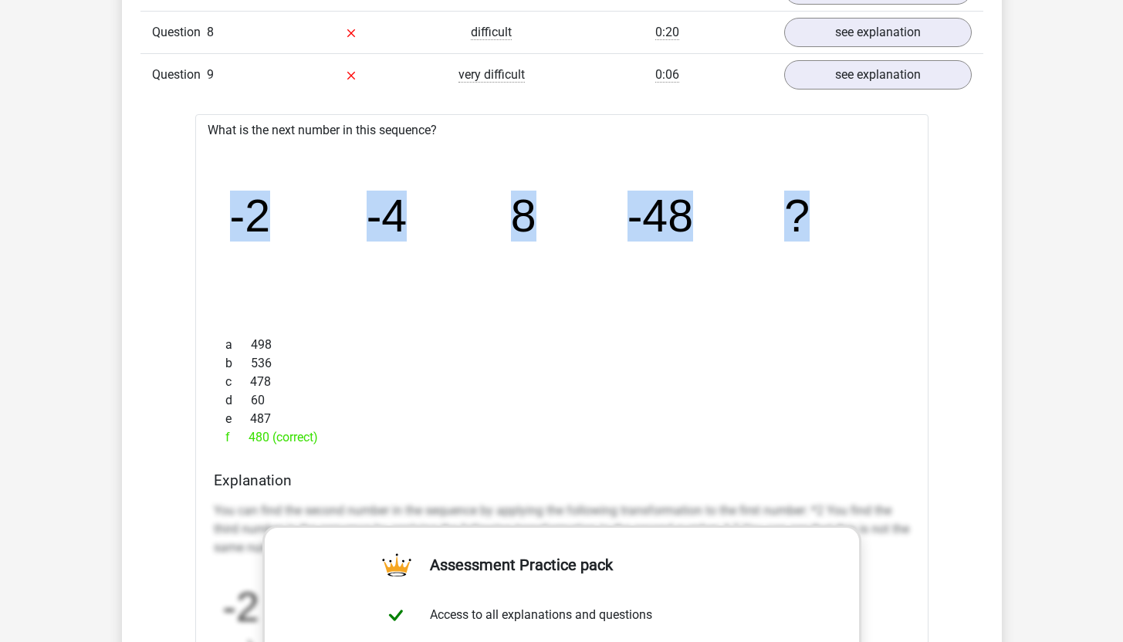
scroll to position [1431, 0]
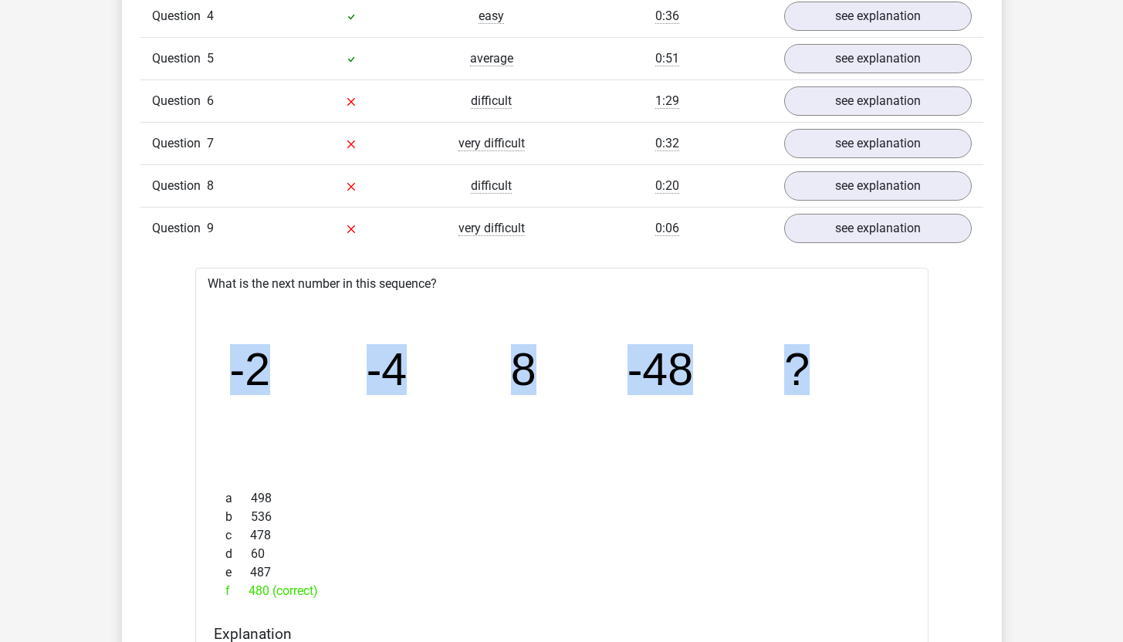
click at [270, 390] on tspan "-4" at bounding box center [249, 369] width 41 height 51
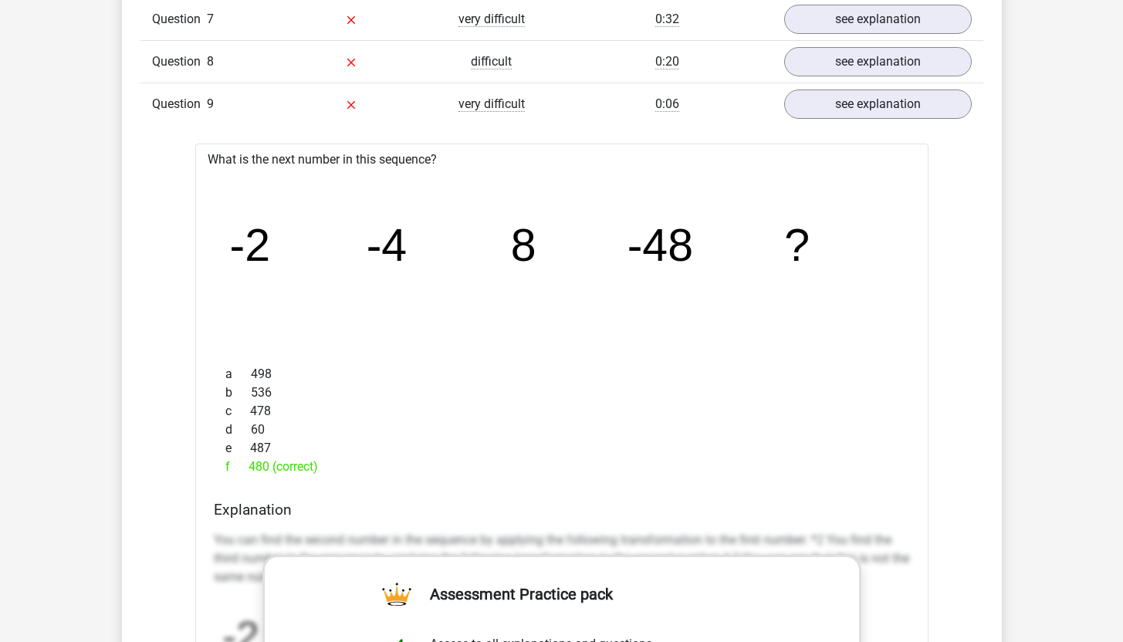
scroll to position [1556, 0]
click at [847, 99] on link "see explanation" at bounding box center [877, 103] width 215 height 34
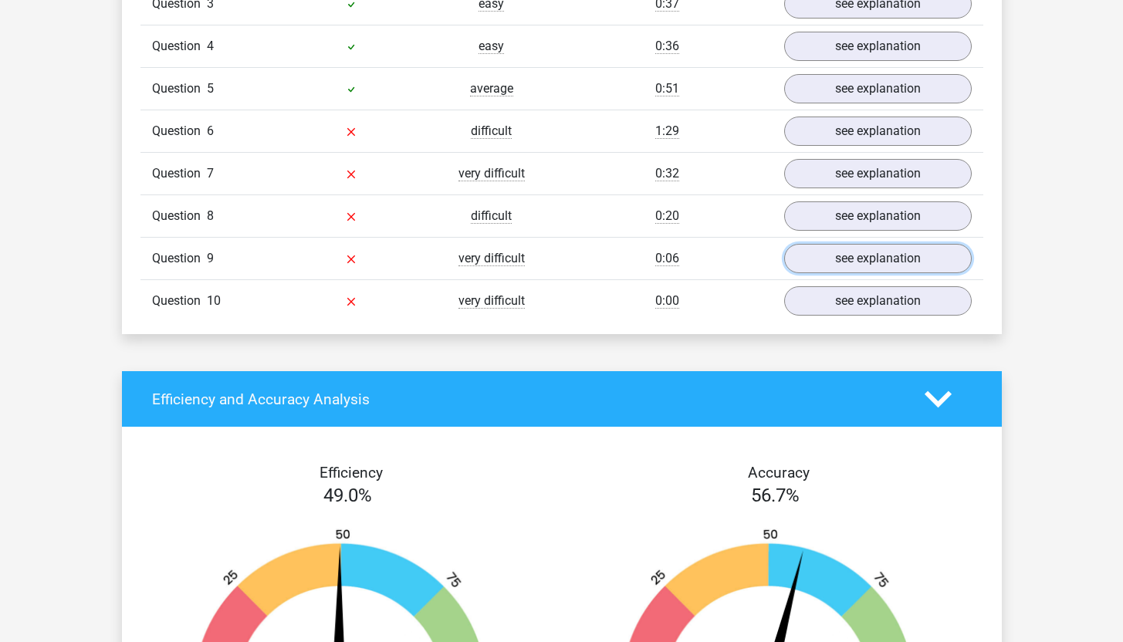
scroll to position [1268, 0]
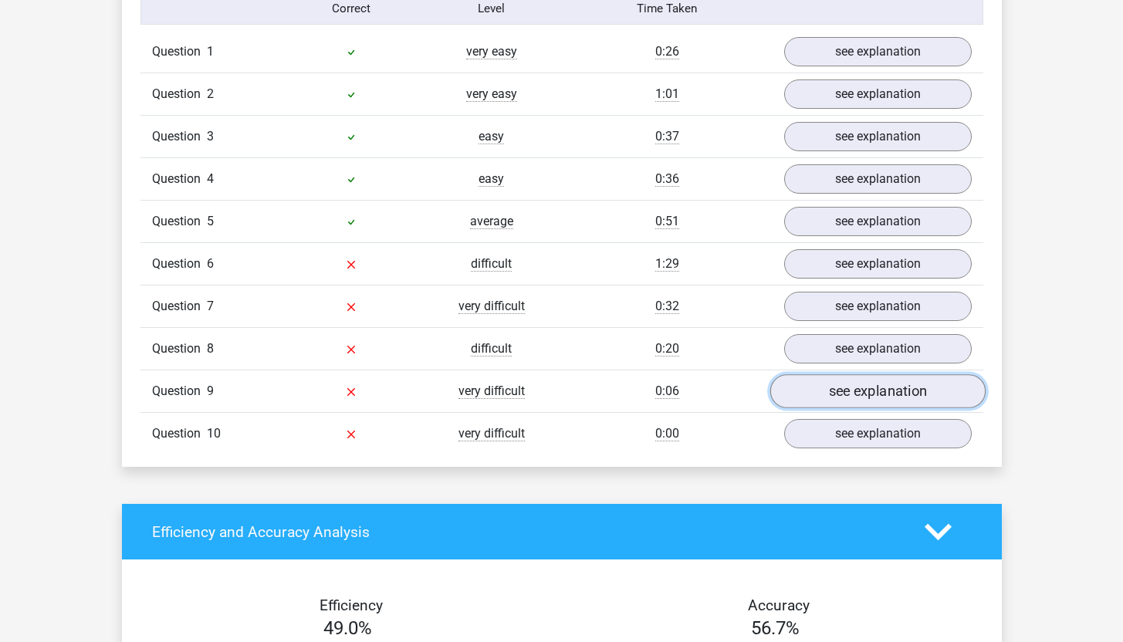
click at [892, 387] on link "see explanation" at bounding box center [877, 391] width 215 height 34
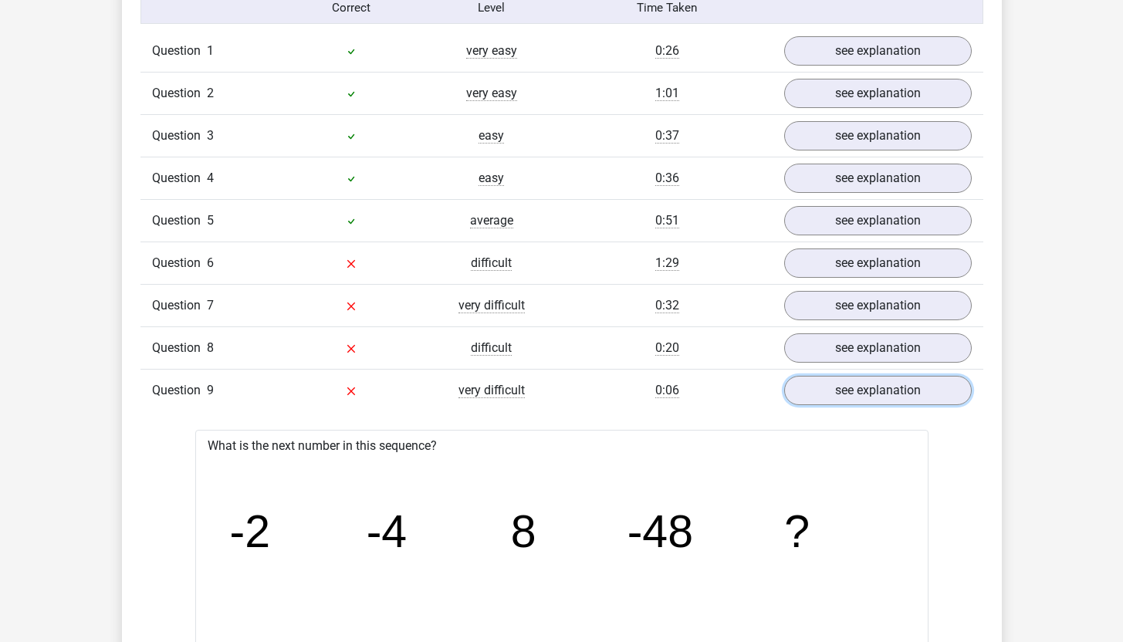
scroll to position [1271, 0]
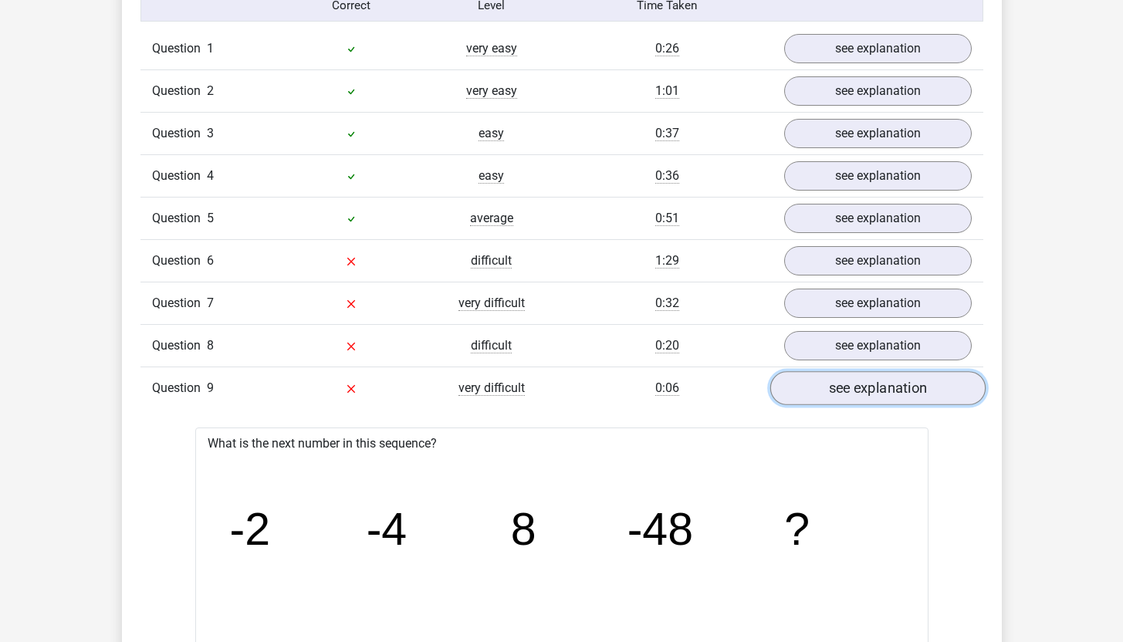
click at [902, 386] on link "see explanation" at bounding box center [877, 388] width 215 height 34
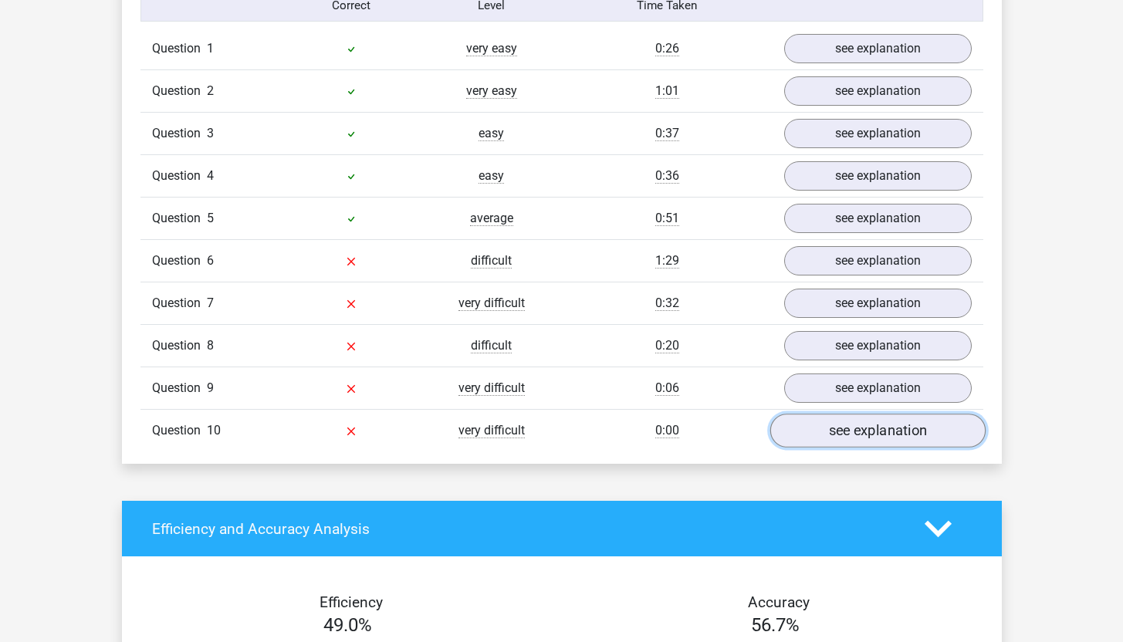
click at [901, 441] on link "see explanation" at bounding box center [877, 431] width 215 height 34
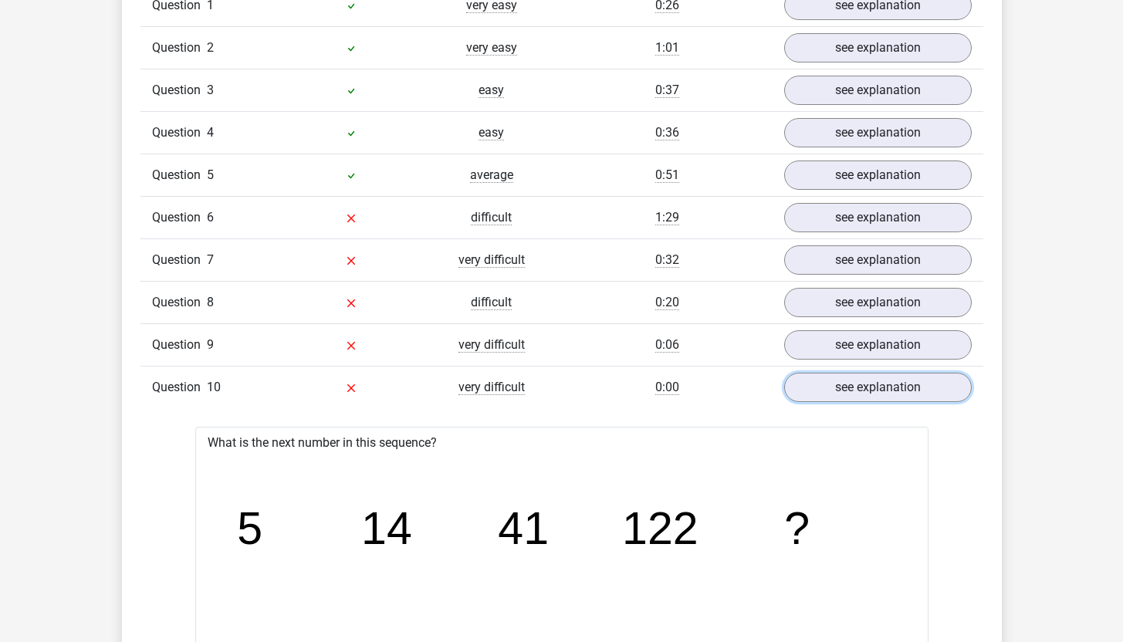
scroll to position [1531, 0]
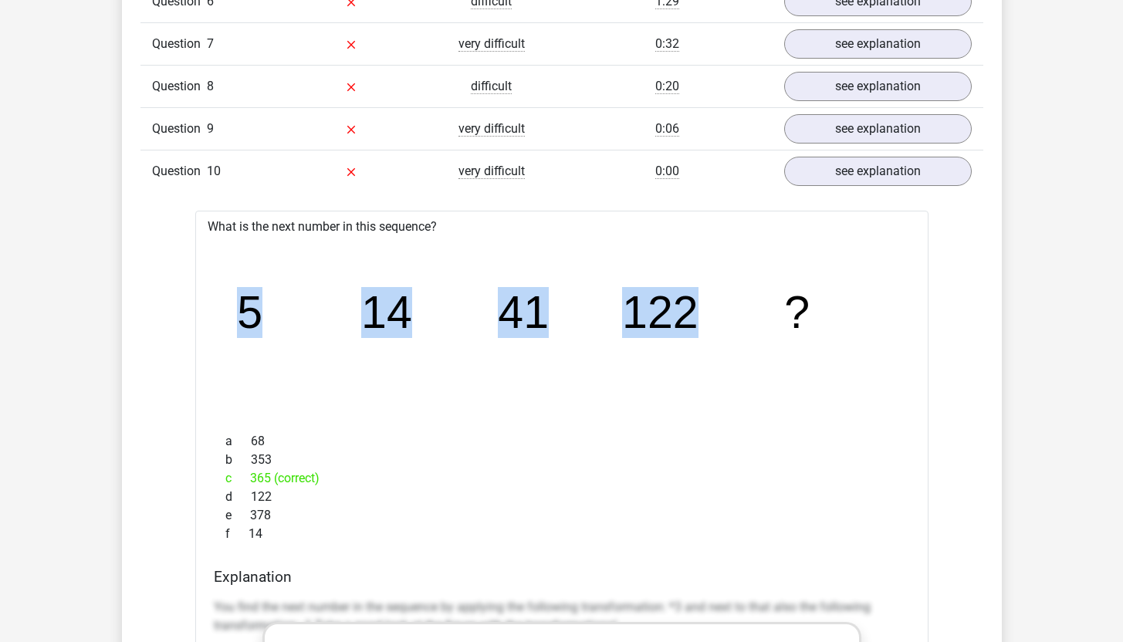
drag, startPoint x: 237, startPoint y: 314, endPoint x: 729, endPoint y: 304, distance: 491.8
click at [729, 304] on icon "image/svg+xml 5 14 41 122 ?" at bounding box center [562, 327] width 684 height 171
copy g "5 14 41 122"
click at [877, 177] on link "see explanation" at bounding box center [877, 171] width 215 height 34
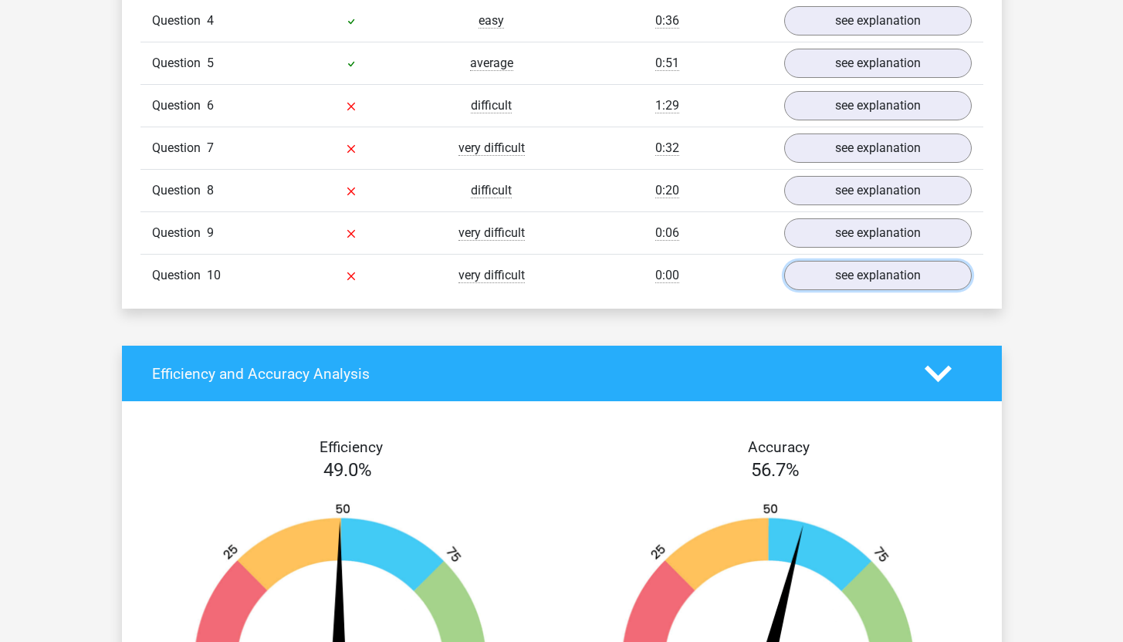
scroll to position [1295, 0]
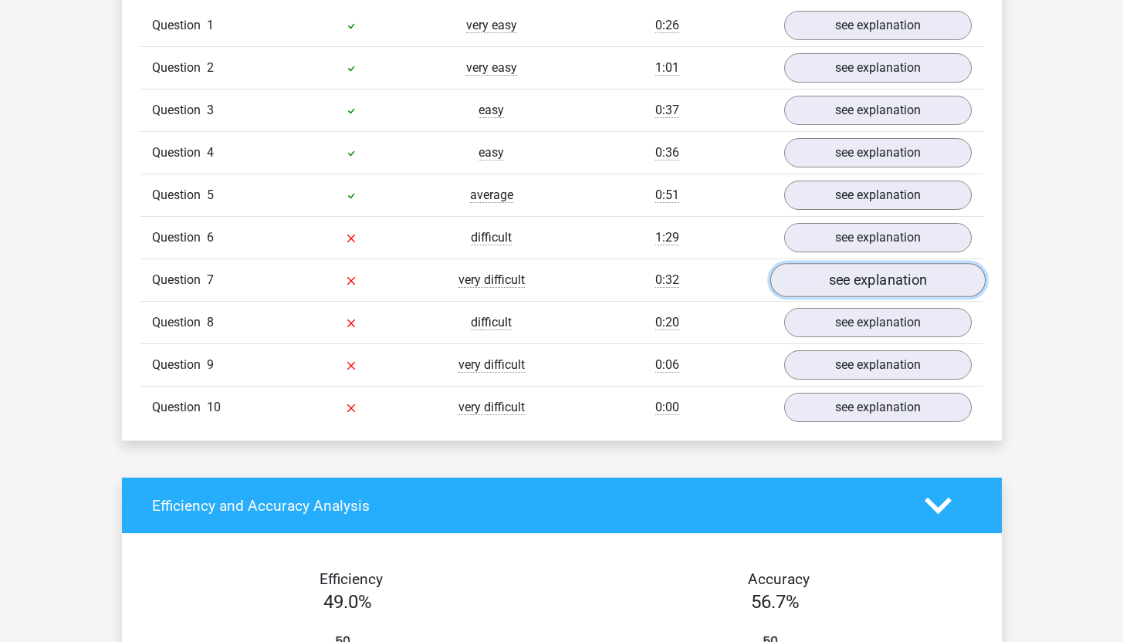
click at [847, 276] on link "see explanation" at bounding box center [877, 280] width 215 height 34
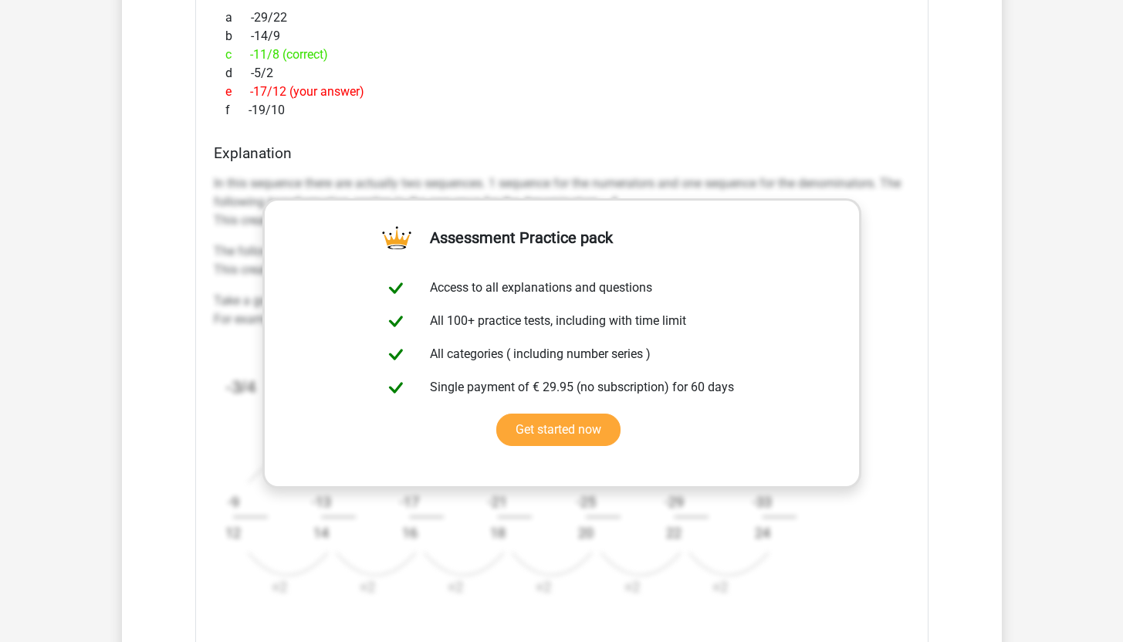
scroll to position [1333, 0]
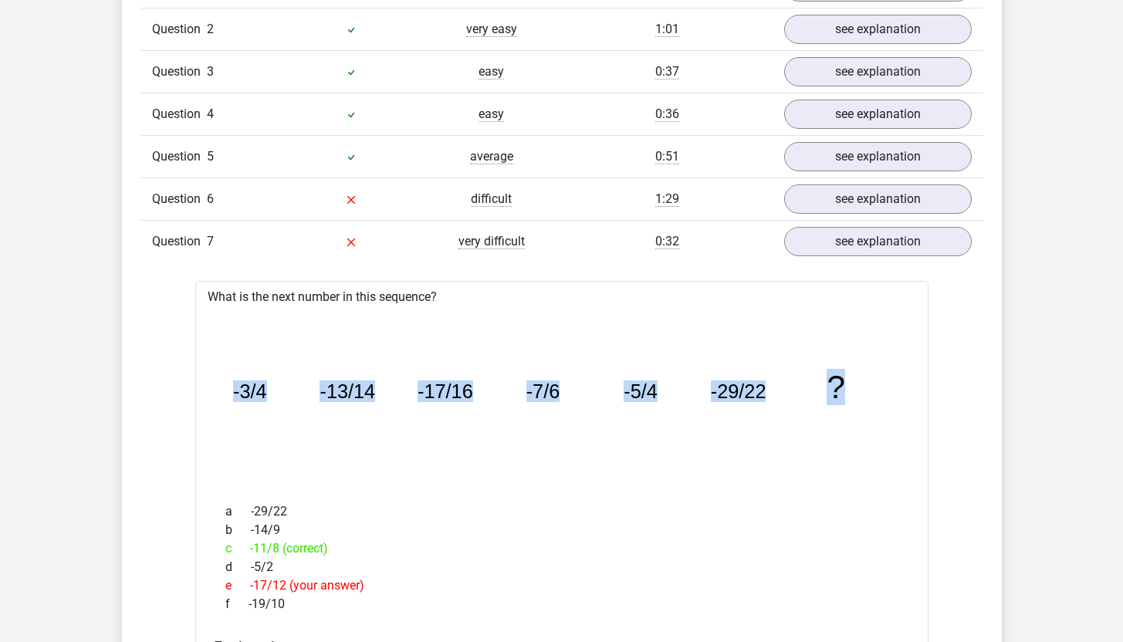
drag, startPoint x: 232, startPoint y: 391, endPoint x: 865, endPoint y: 388, distance: 632.2
click at [865, 388] on icon "image/svg+xml -3/4 -13/14 -17/16 -7/6 -5/4 -29/22 ?" at bounding box center [562, 398] width 684 height 171
copy g "-3/4 -13/14 -17/16 -7/6 -5/4 -29/22 ?"
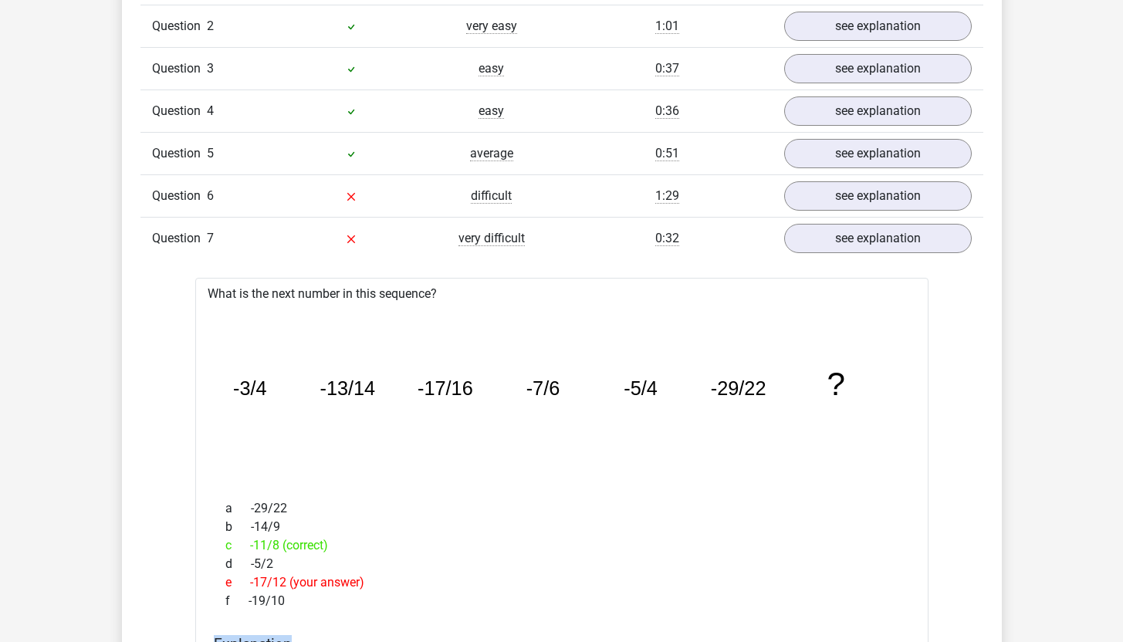
scroll to position [1338, 0]
drag, startPoint x: 861, startPoint y: 641, endPoint x: 862, endPoint y: 597, distance: 44.0
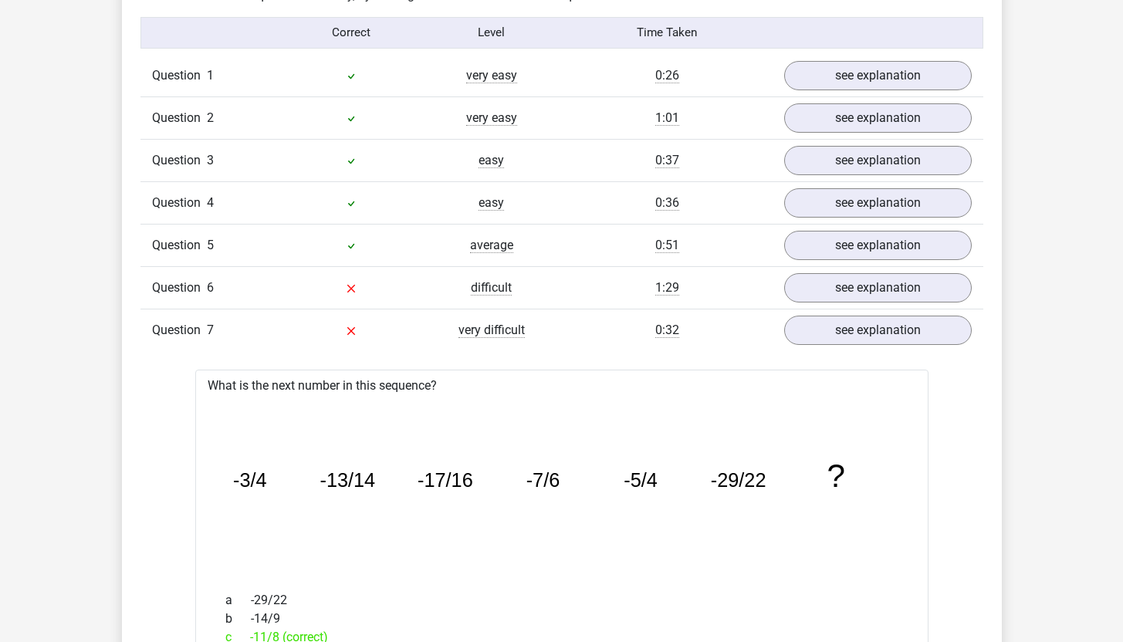
scroll to position [1115, 0]
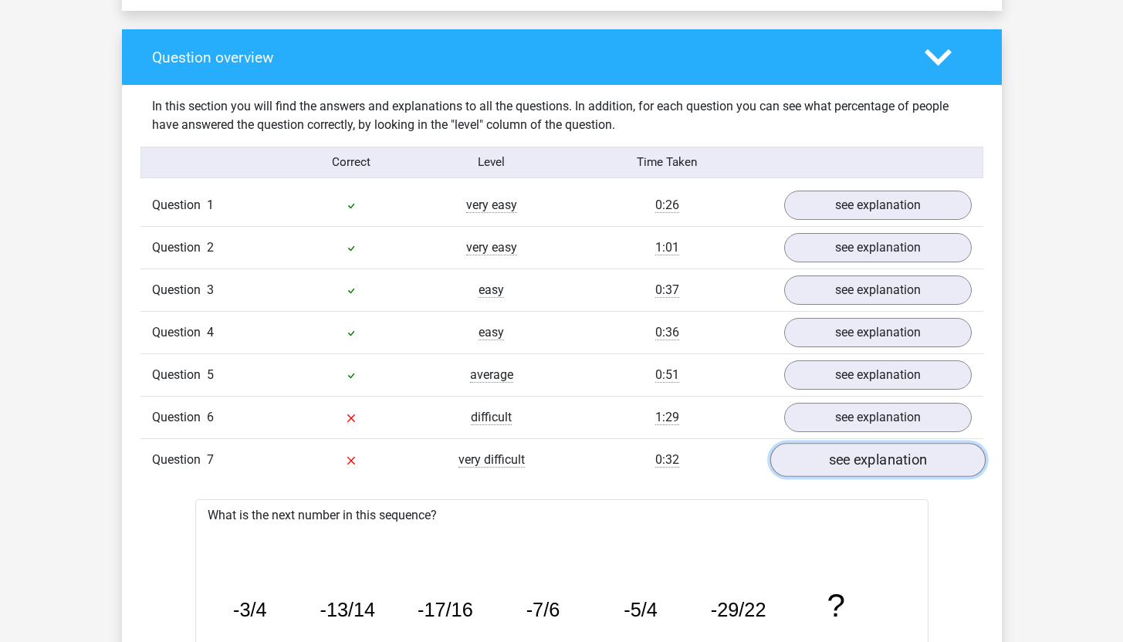
click at [850, 463] on link "see explanation" at bounding box center [877, 460] width 215 height 34
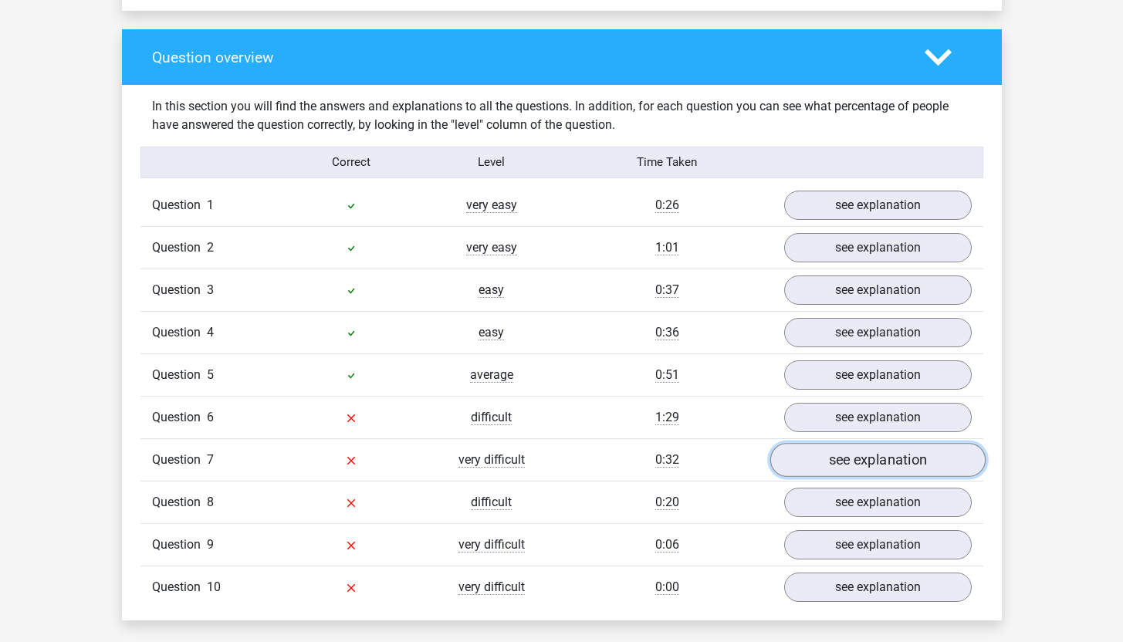
click at [850, 457] on link "see explanation" at bounding box center [877, 460] width 215 height 34
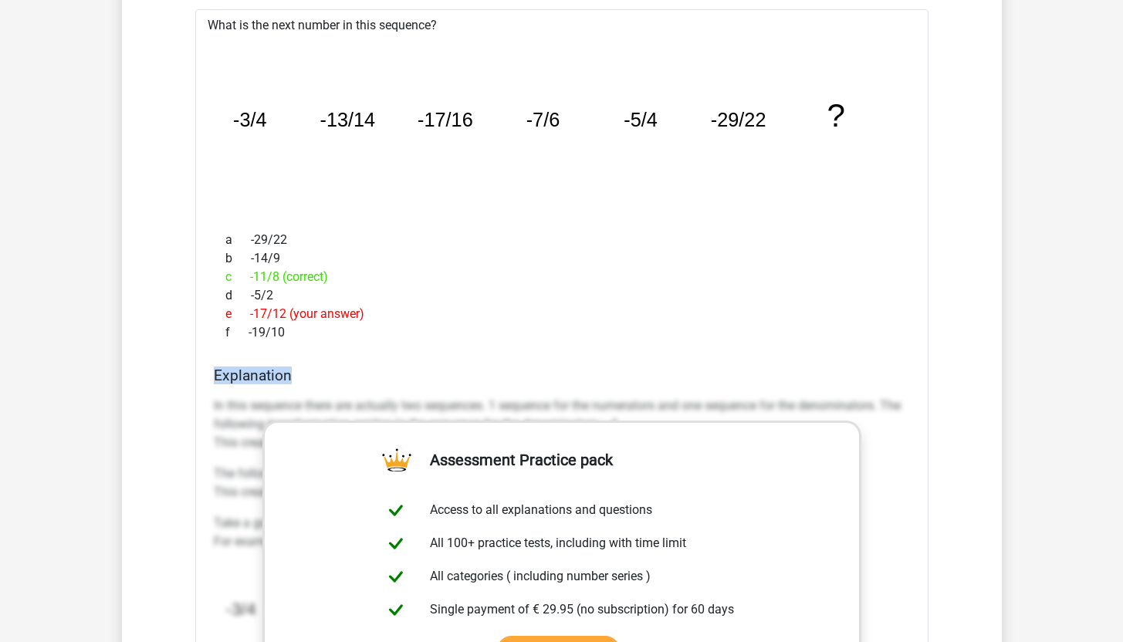
scroll to position [2002, 0]
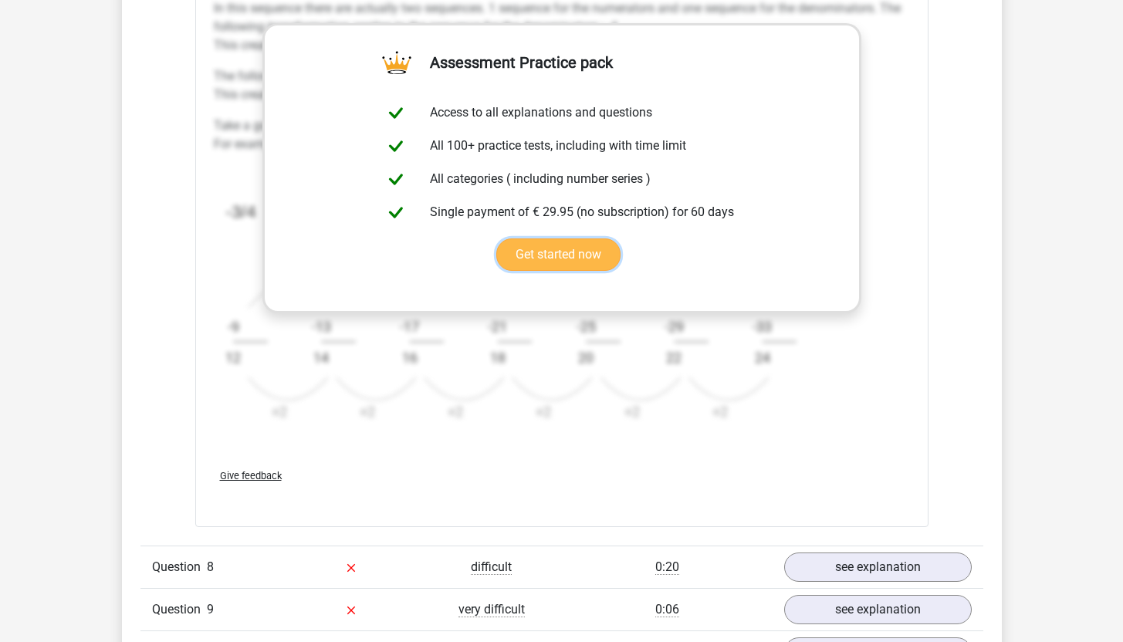
click at [589, 245] on link "Get started now" at bounding box center [558, 255] width 124 height 32
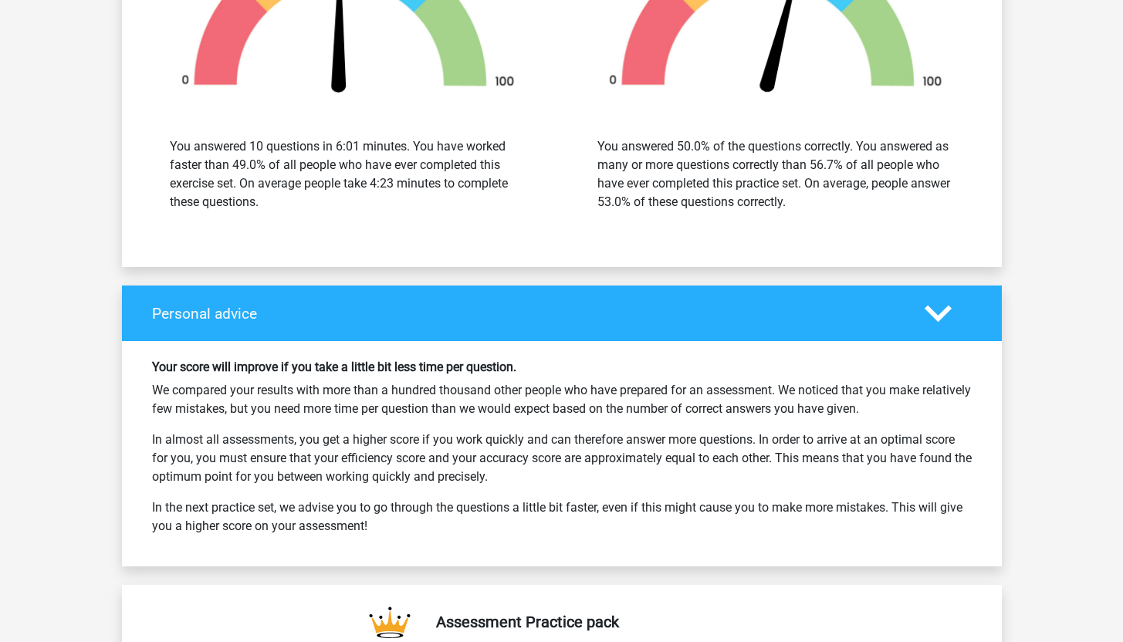
scroll to position [1234, 0]
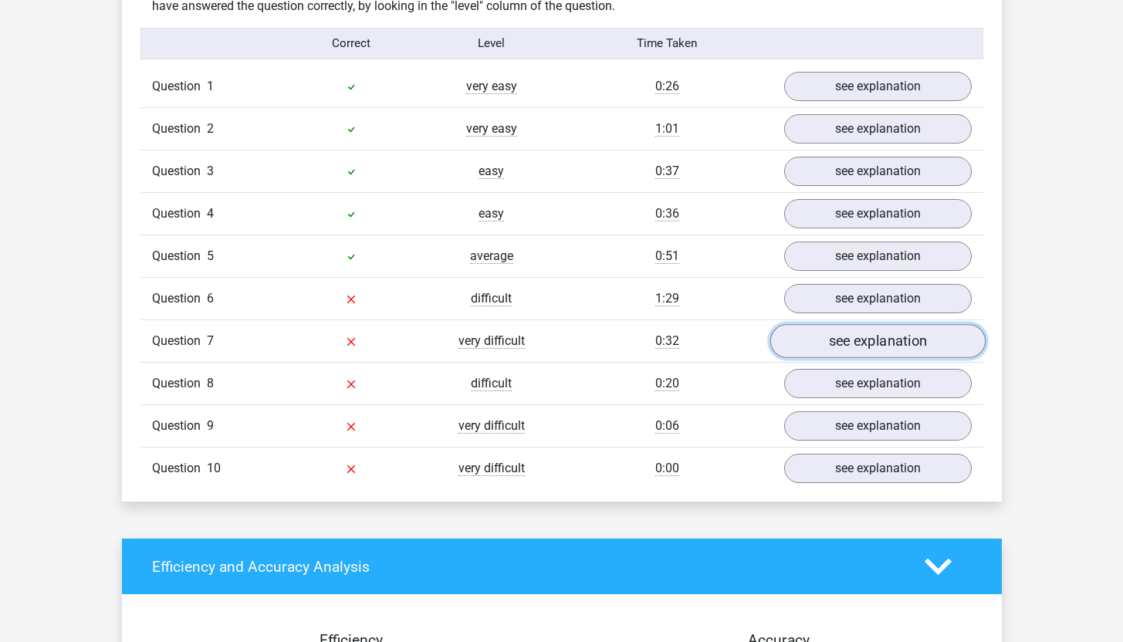
click at [856, 338] on link "see explanation" at bounding box center [877, 341] width 215 height 34
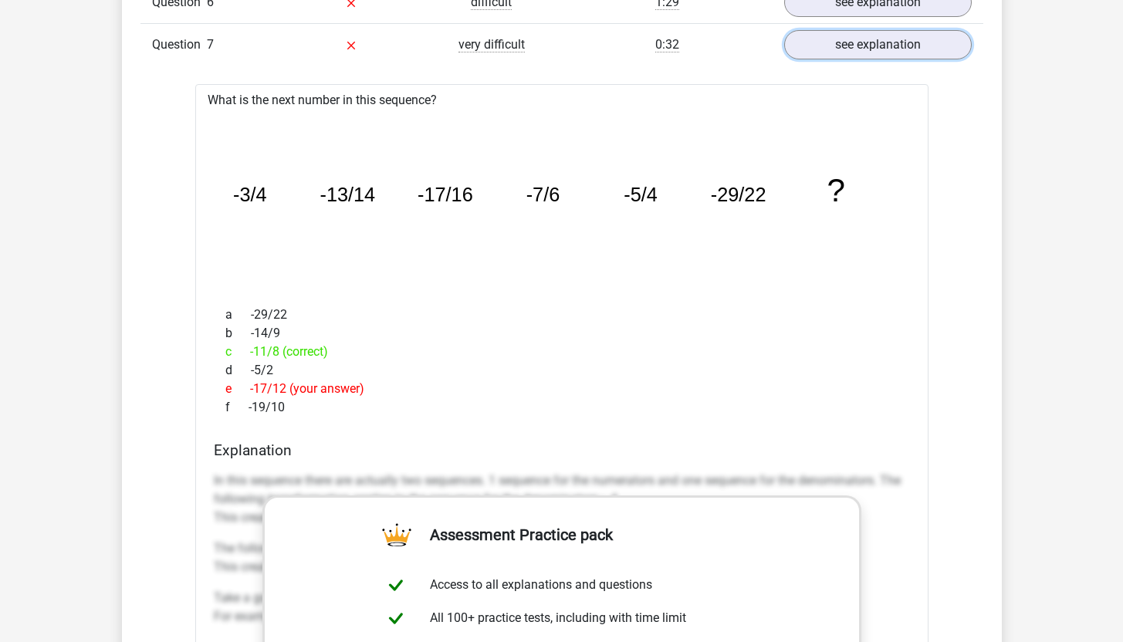
scroll to position [1372, 0]
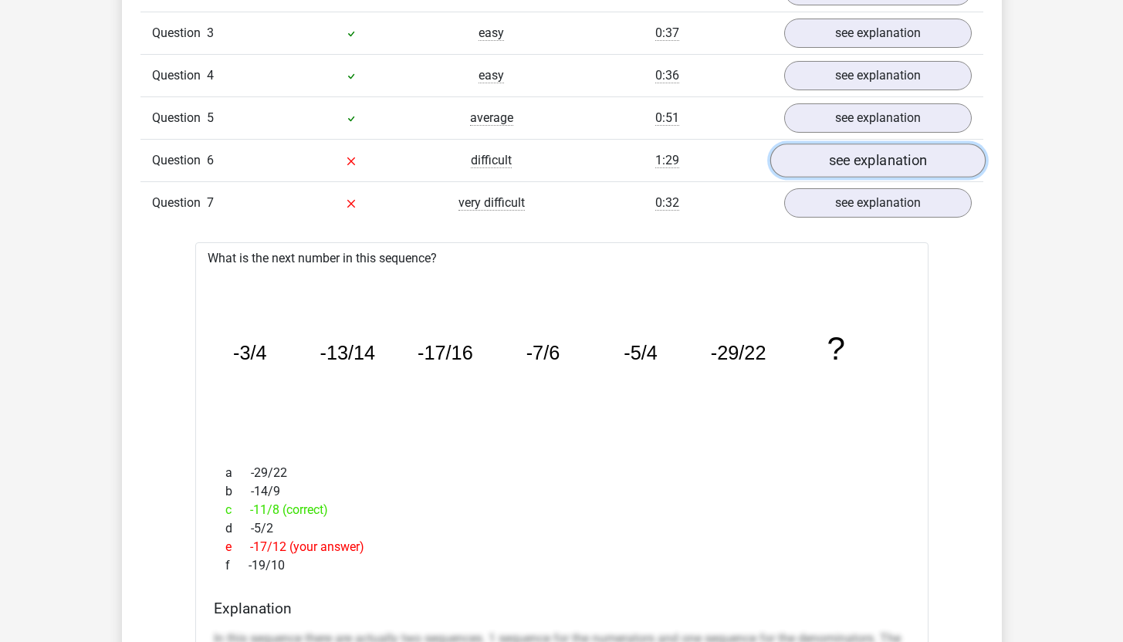
click at [885, 161] on link "see explanation" at bounding box center [877, 161] width 215 height 34
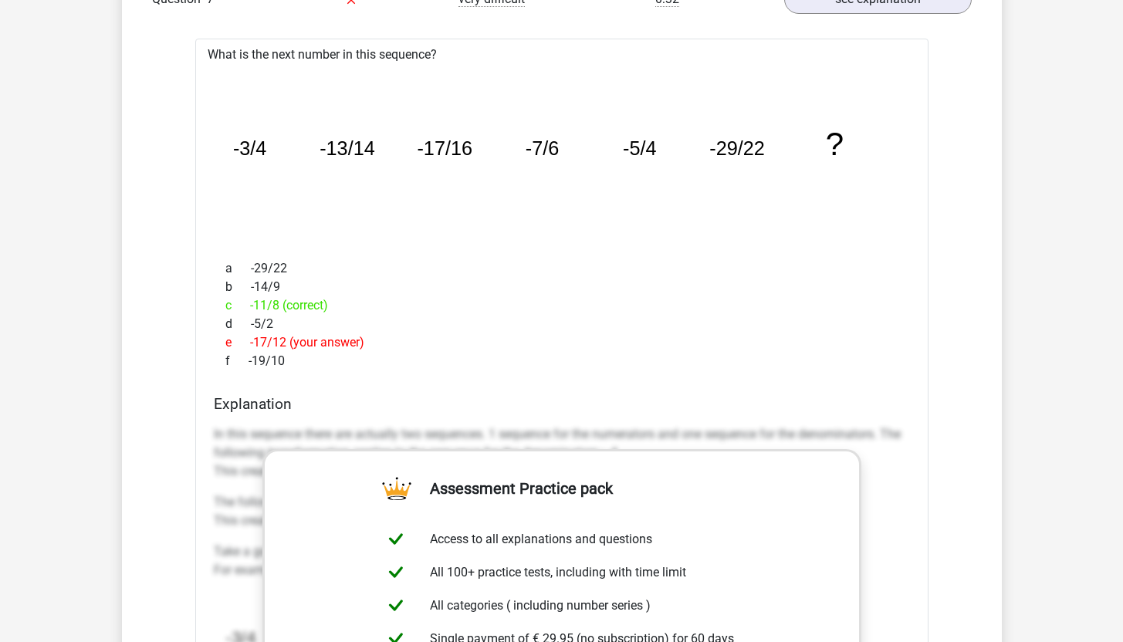
scroll to position [1972, 0]
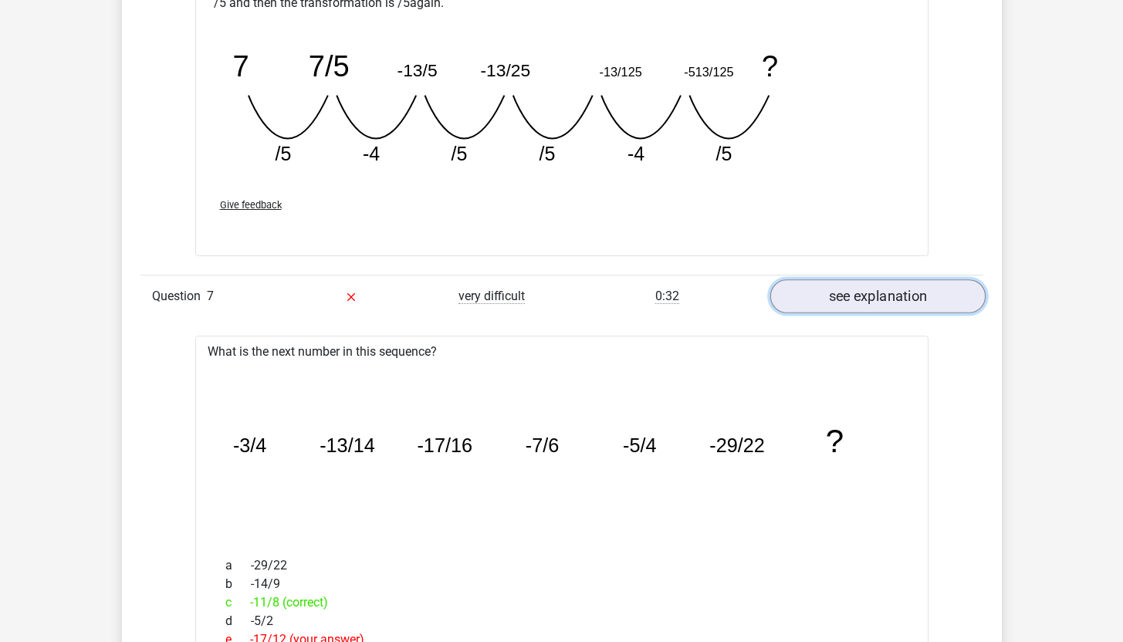
click at [859, 294] on link "see explanation" at bounding box center [877, 296] width 215 height 34
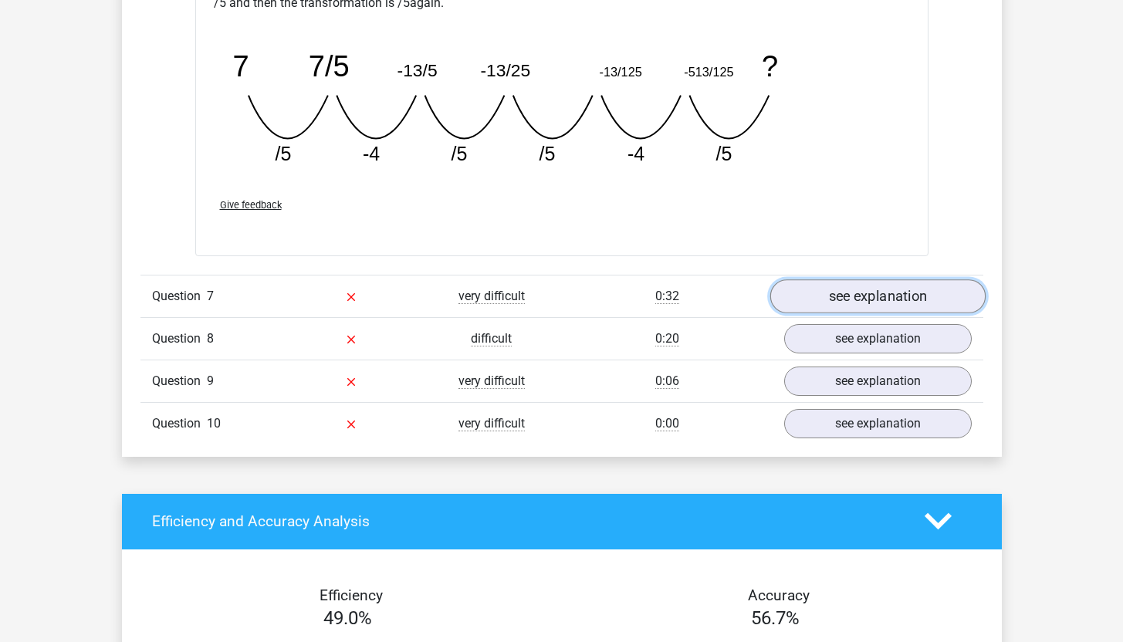
click at [859, 294] on link "see explanation" at bounding box center [877, 296] width 215 height 34
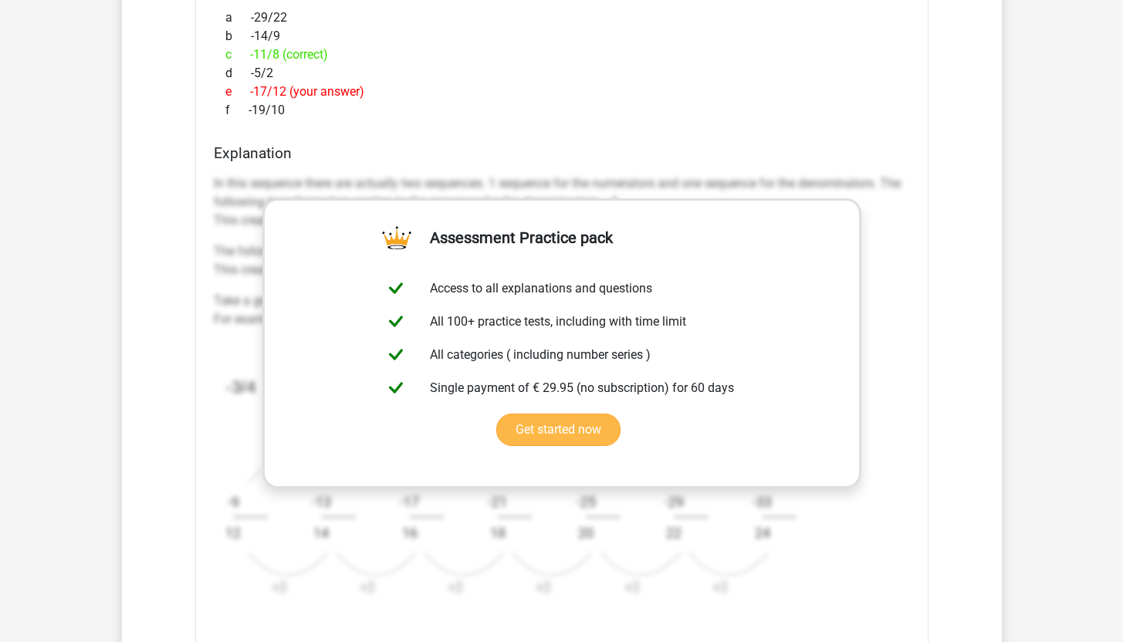
scroll to position [2525, 0]
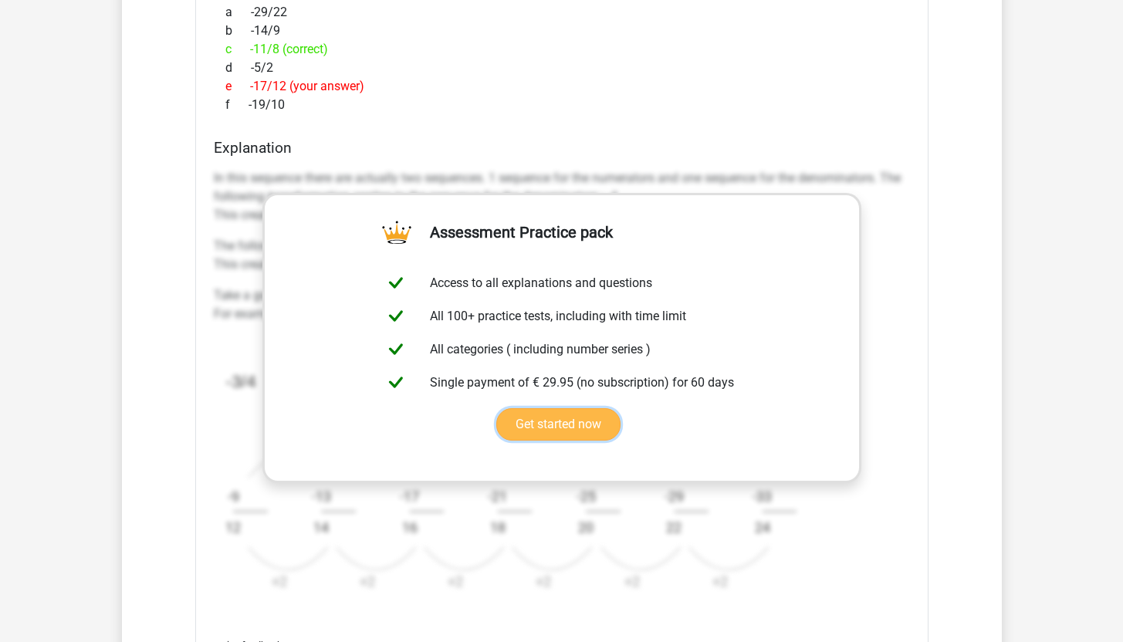
click at [604, 421] on link "Get started now" at bounding box center [558, 424] width 124 height 32
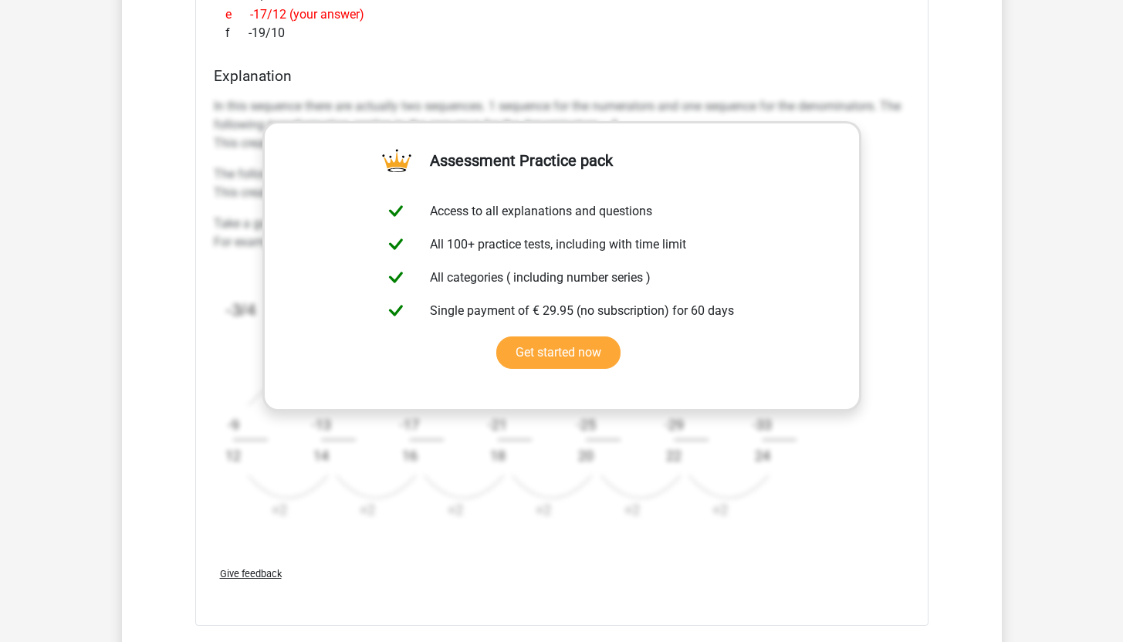
scroll to position [2787, 0]
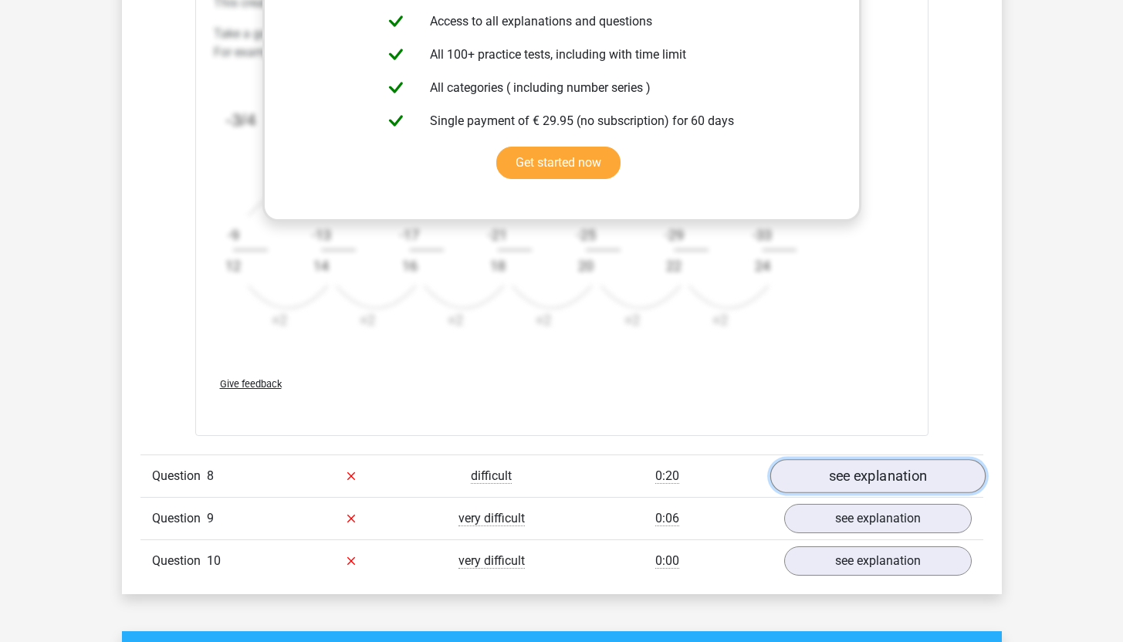
click at [850, 478] on link "see explanation" at bounding box center [877, 476] width 215 height 34
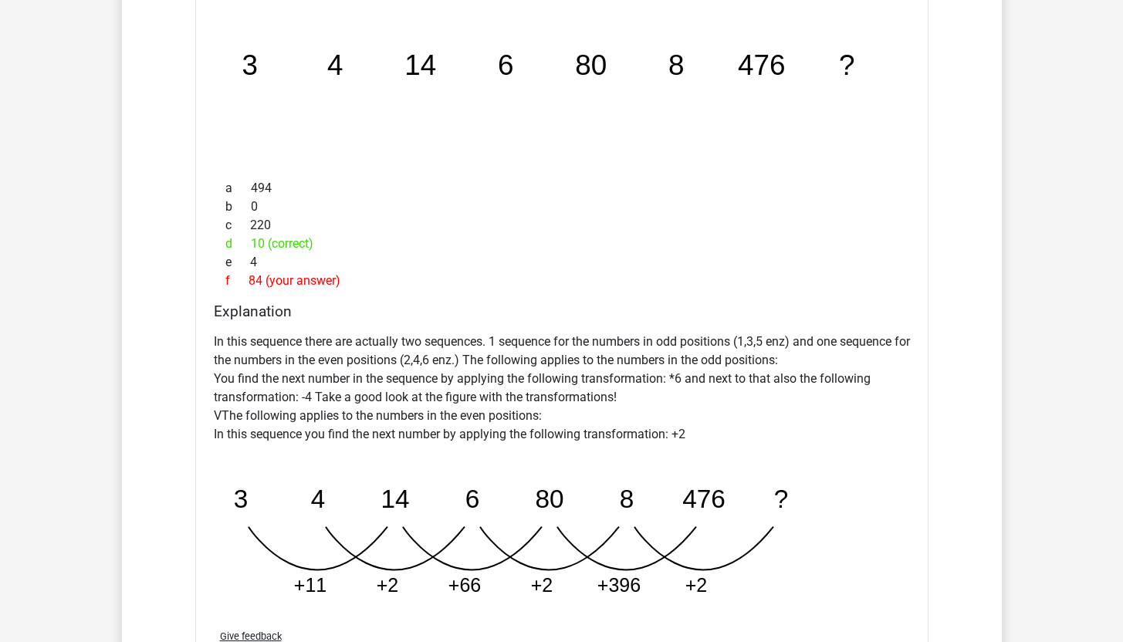
scroll to position [3680, 0]
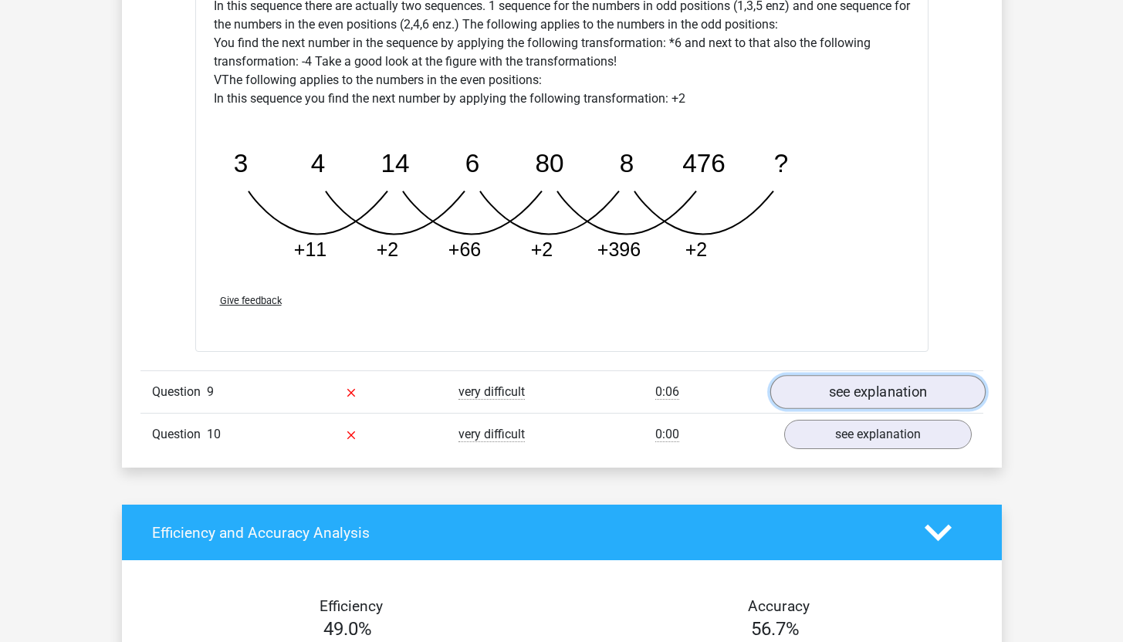
click at [845, 391] on link "see explanation" at bounding box center [877, 392] width 215 height 34
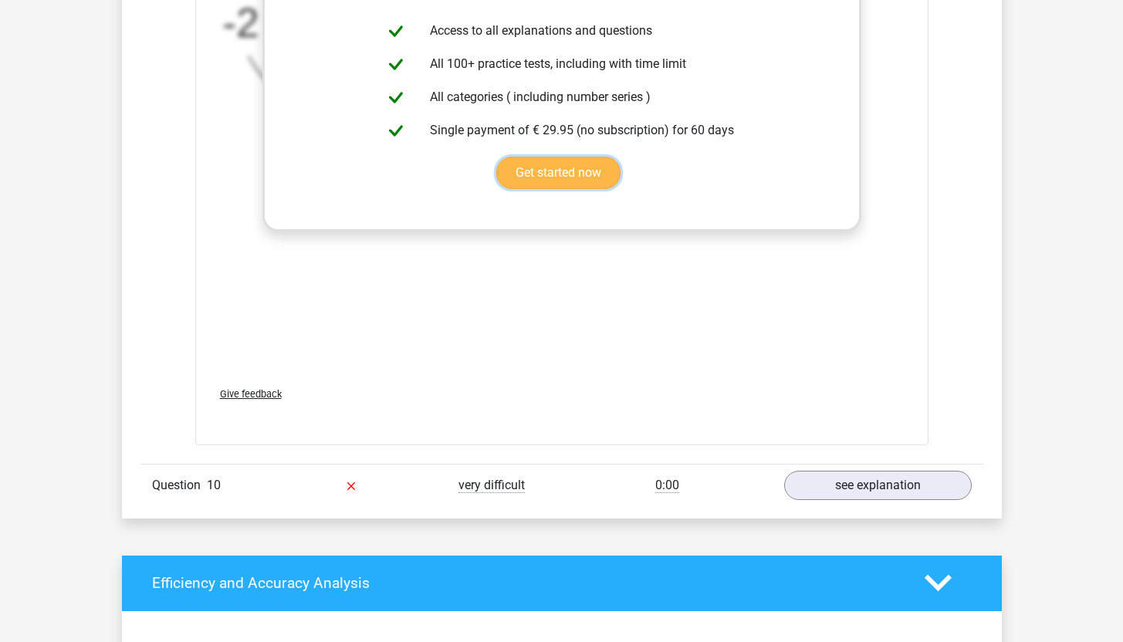
scroll to position [4578, 0]
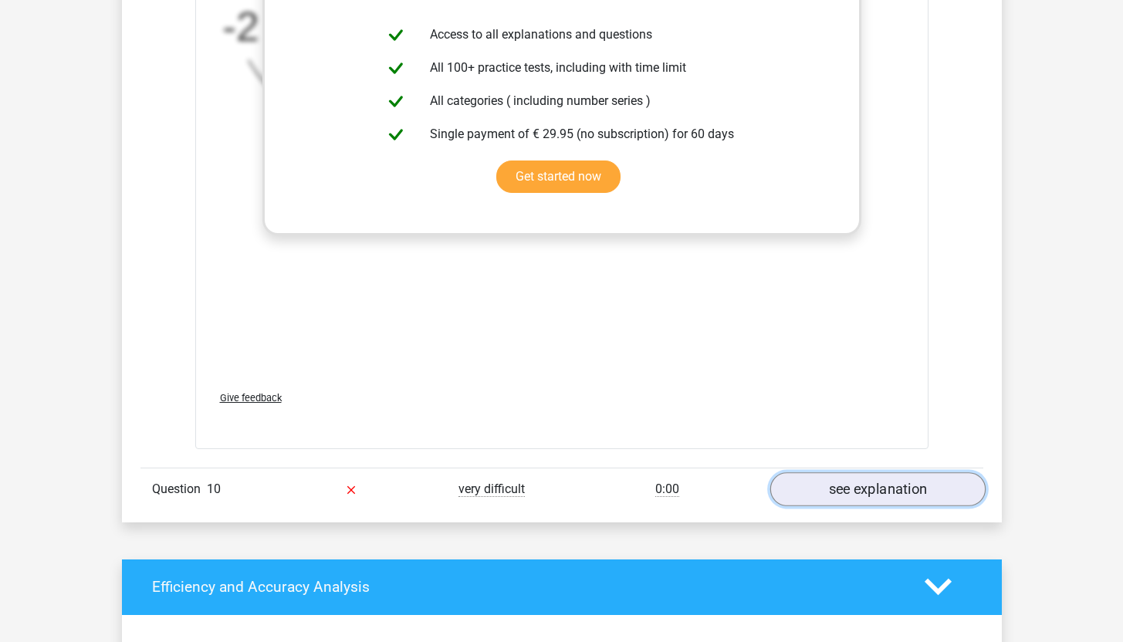
click at [846, 501] on link "see explanation" at bounding box center [877, 489] width 215 height 34
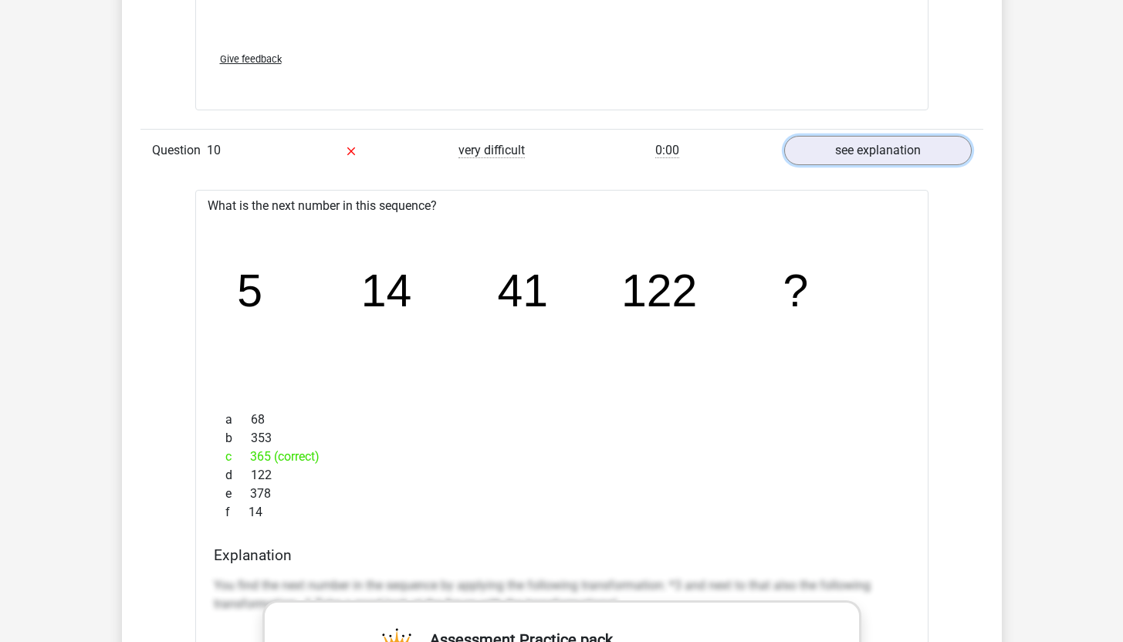
scroll to position [4918, 0]
click at [861, 134] on link "see explanation" at bounding box center [877, 149] width 215 height 34
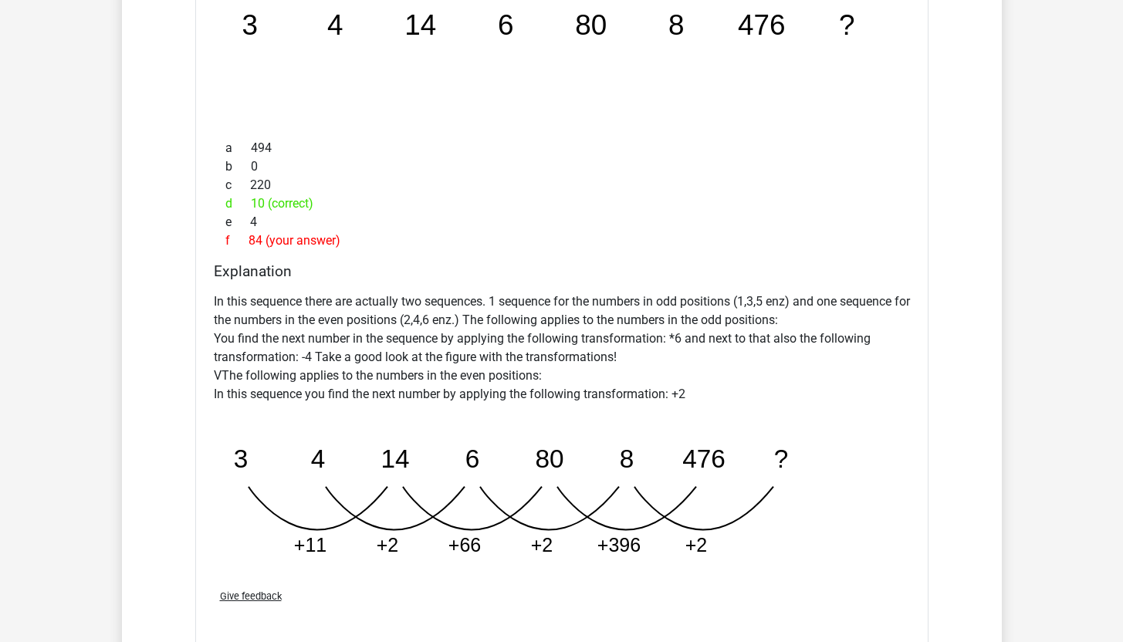
scroll to position [2857, 0]
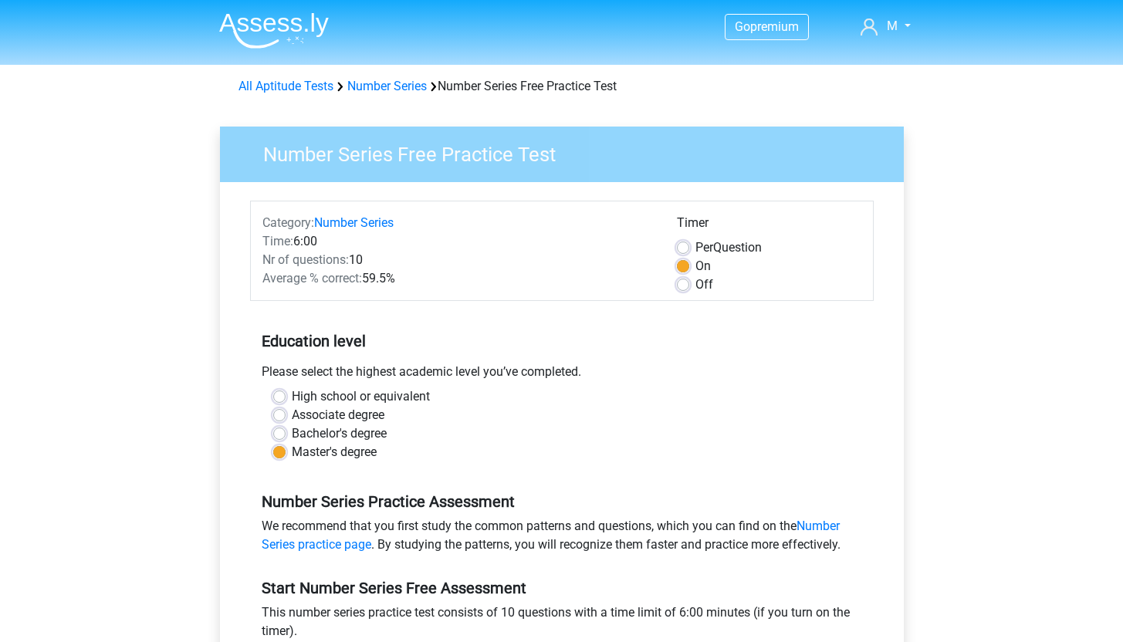
scroll to position [113, 0]
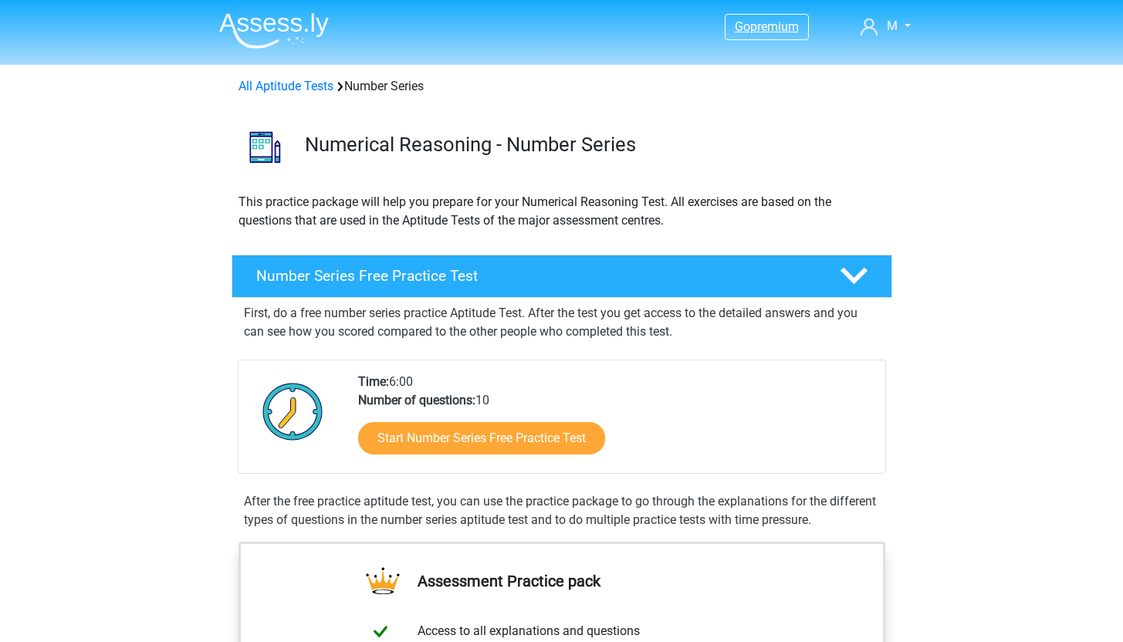
click at [780, 35] on link "Go premium" at bounding box center [767, 26] width 83 height 21
click at [855, 281] on polygon at bounding box center [854, 276] width 27 height 17
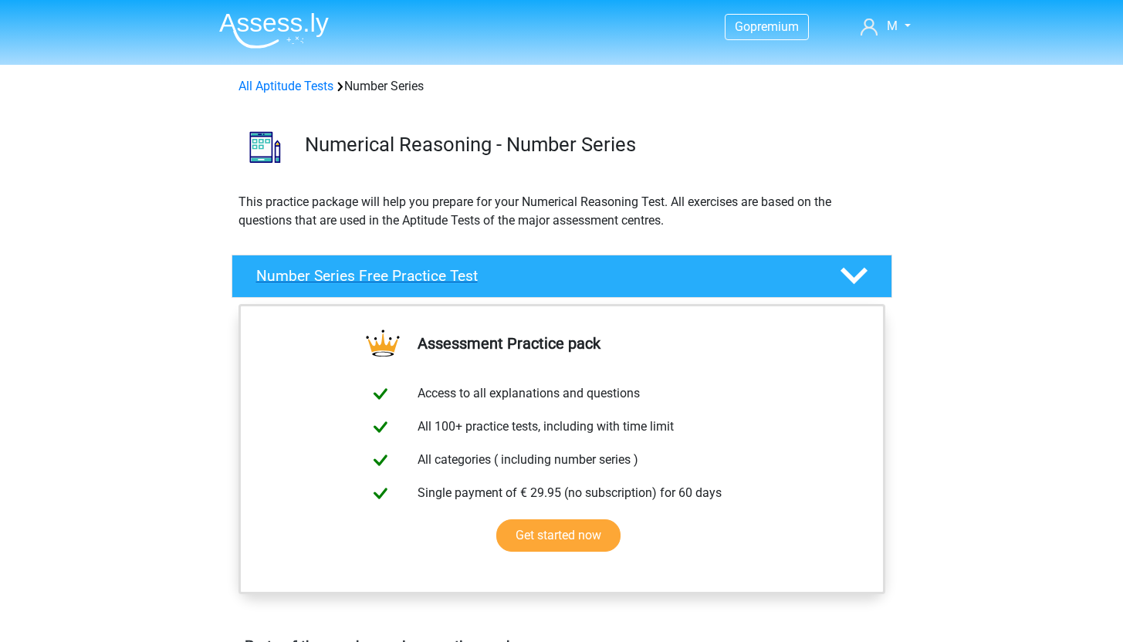
click at [855, 280] on polygon at bounding box center [854, 276] width 27 height 17
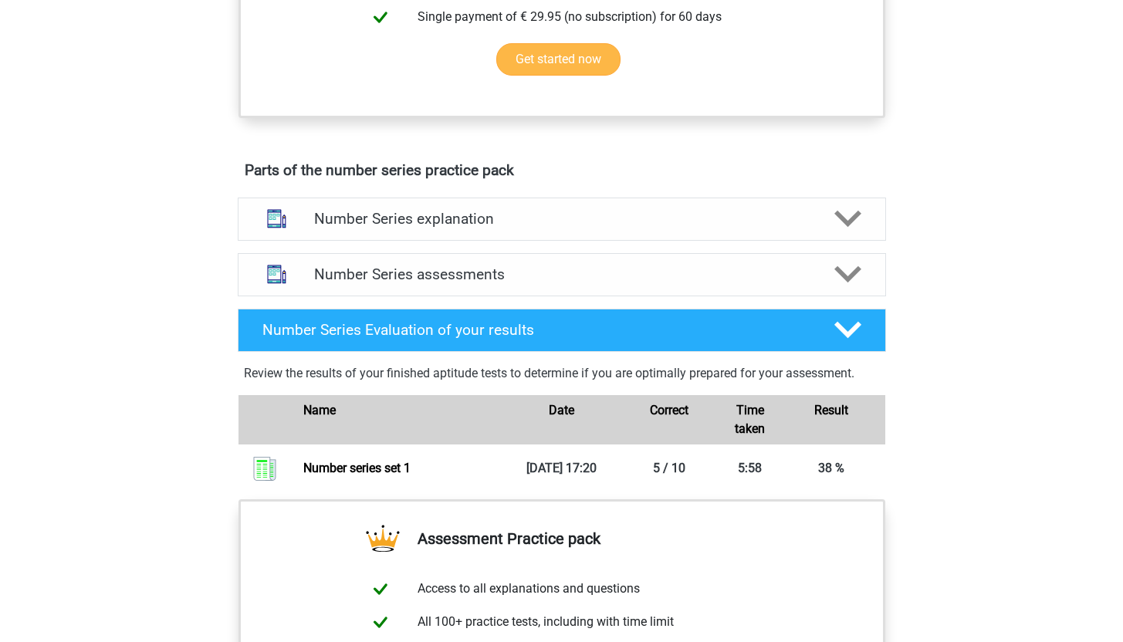
scroll to position [715, 0]
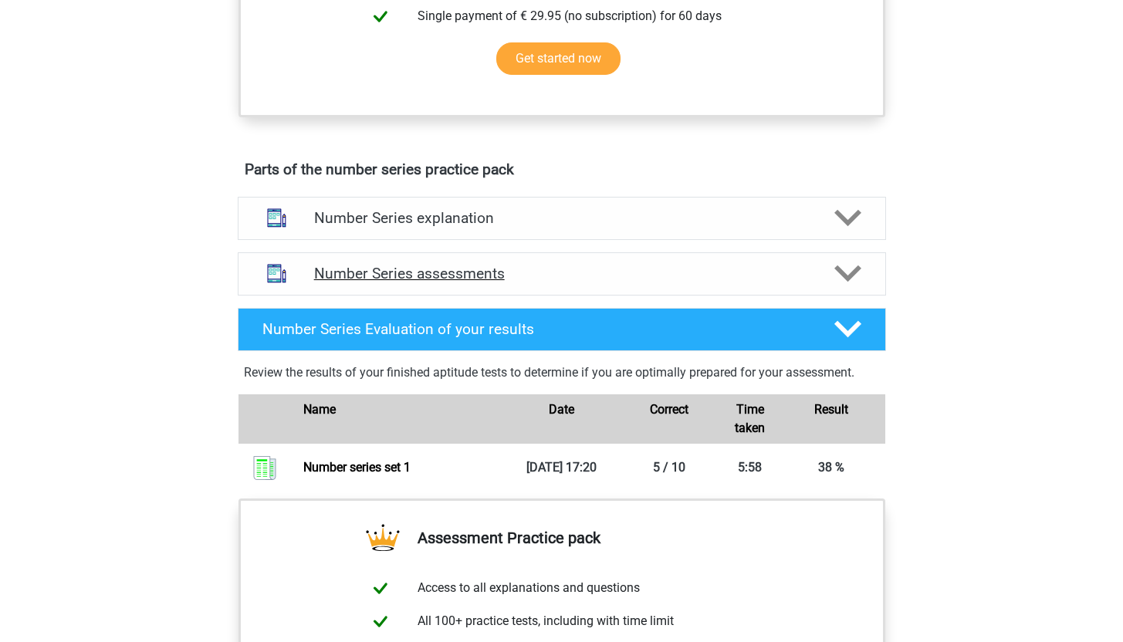
click at [671, 294] on div "Number Series assessments" at bounding box center [562, 273] width 648 height 43
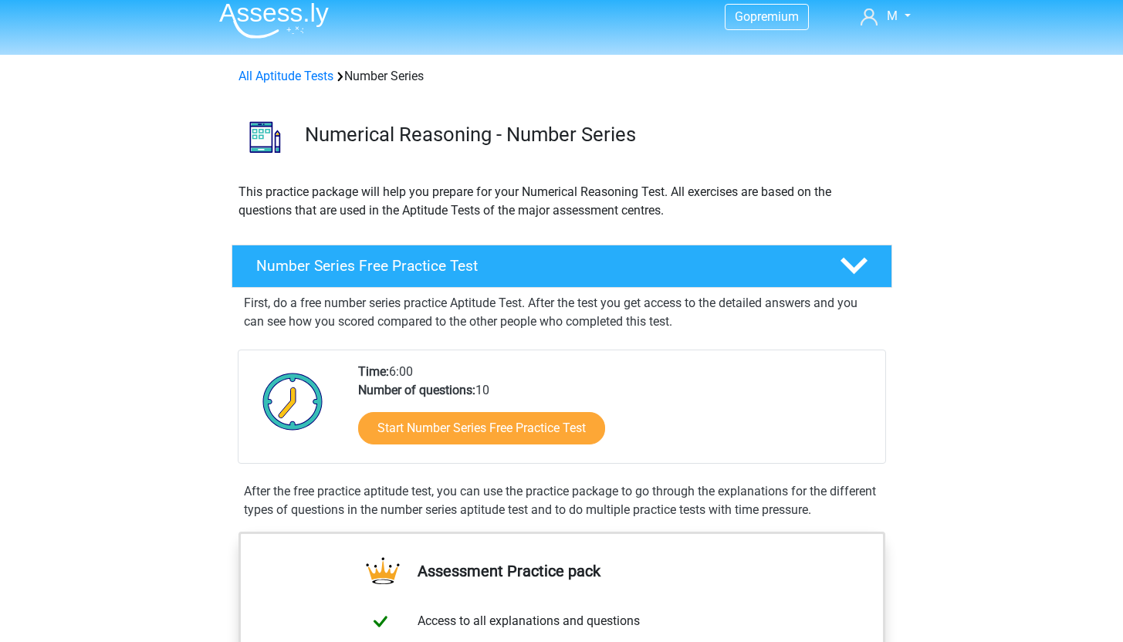
scroll to position [0, 0]
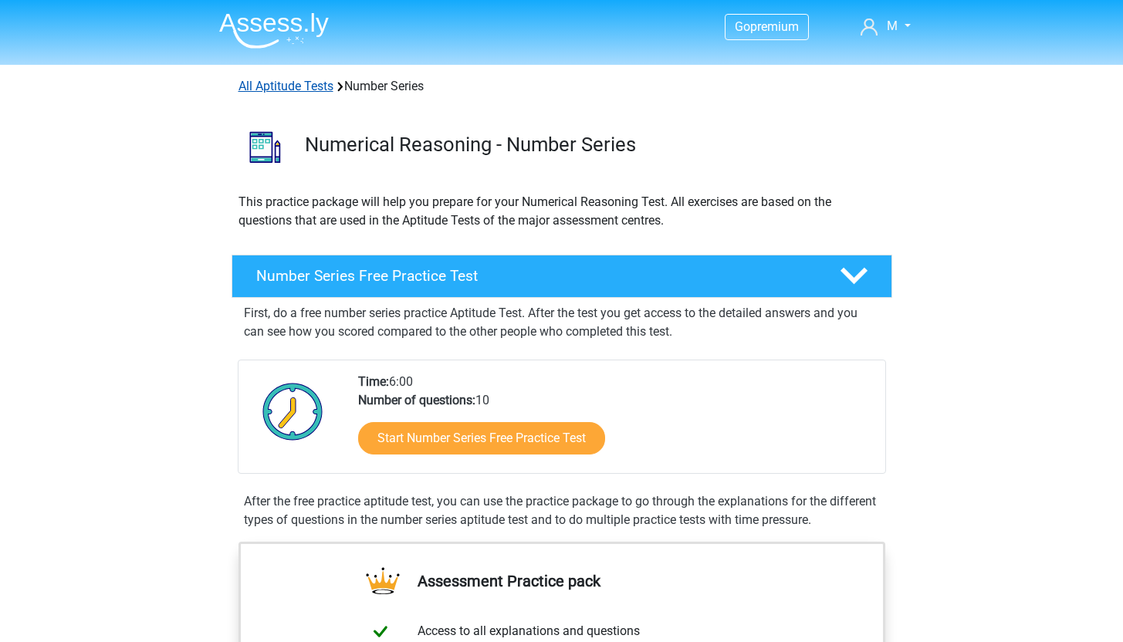
click at [260, 91] on link "All Aptitude Tests" at bounding box center [286, 86] width 95 height 15
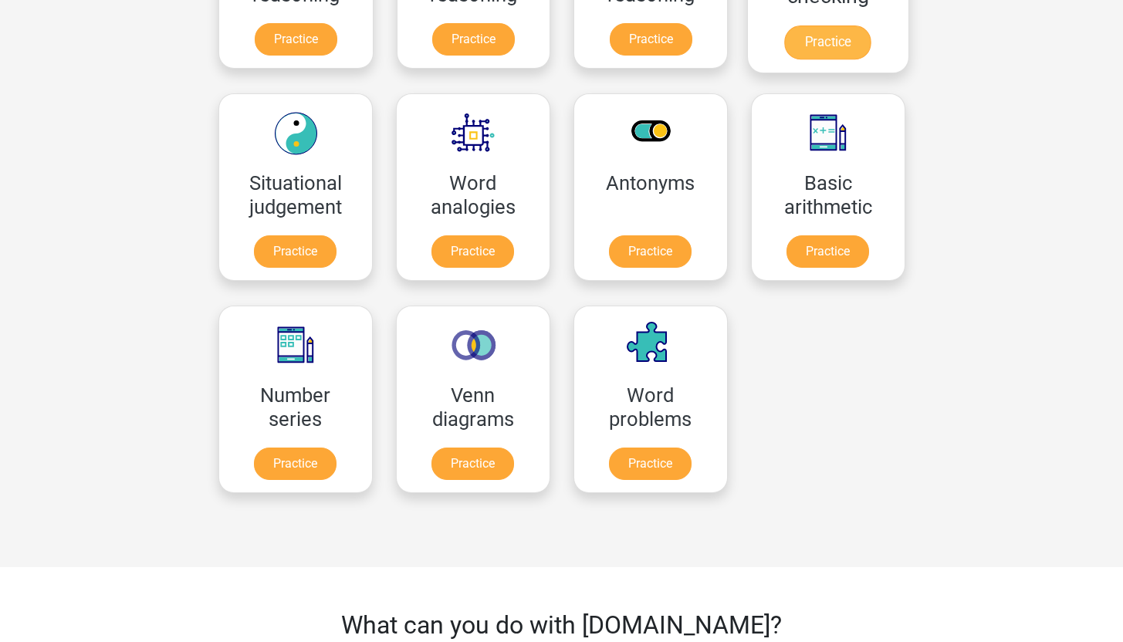
scroll to position [590, 0]
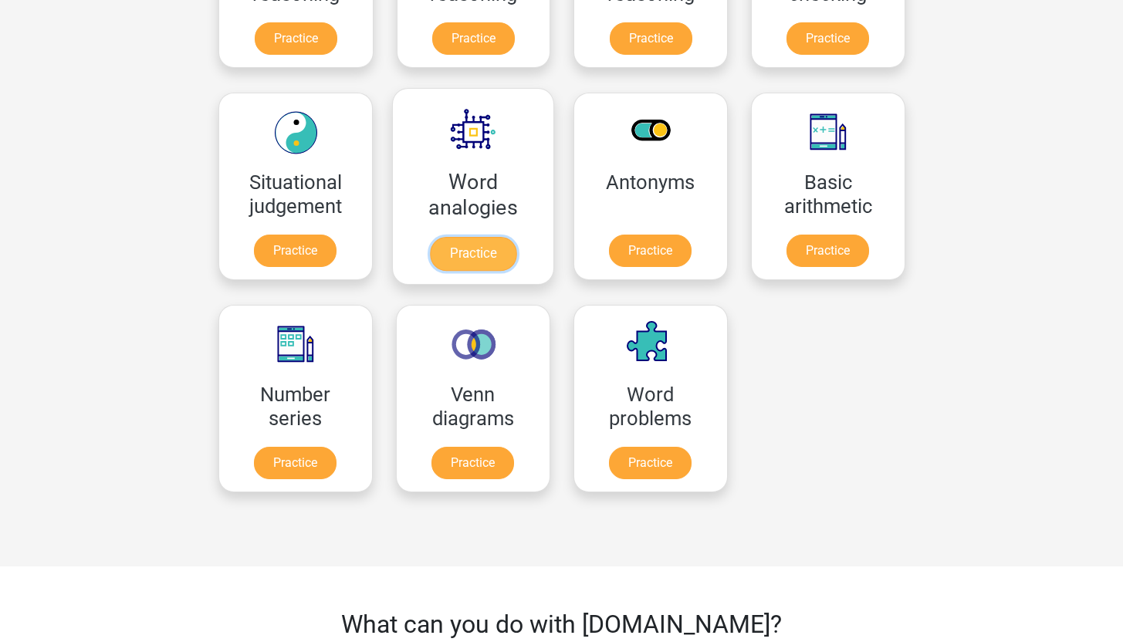
click at [493, 237] on link "Practice" at bounding box center [472, 254] width 86 height 34
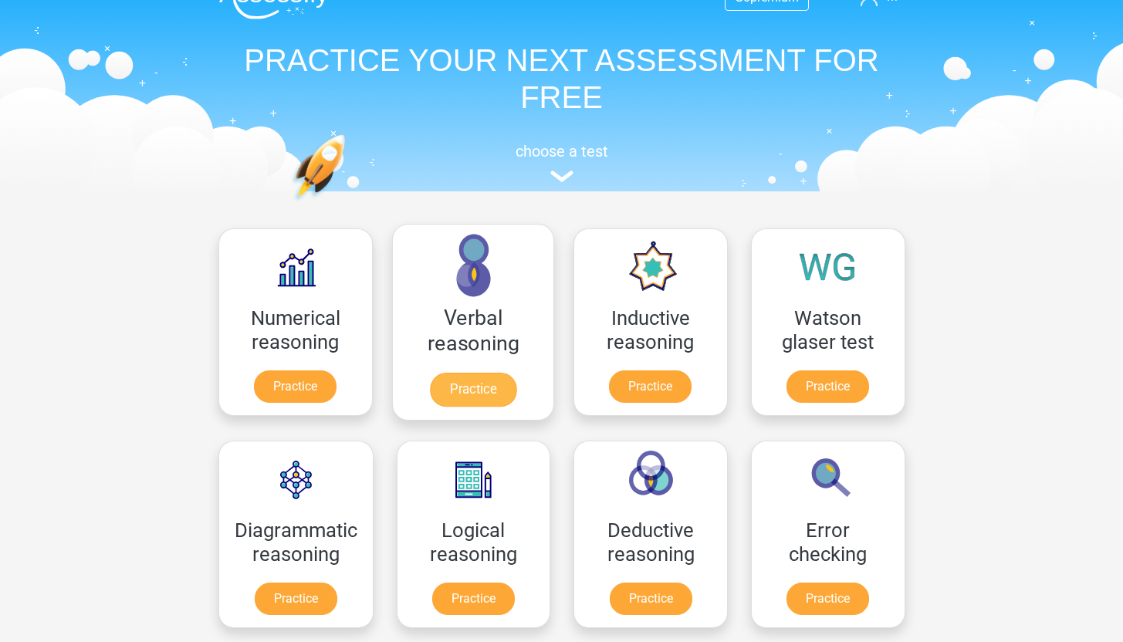
scroll to position [0, 0]
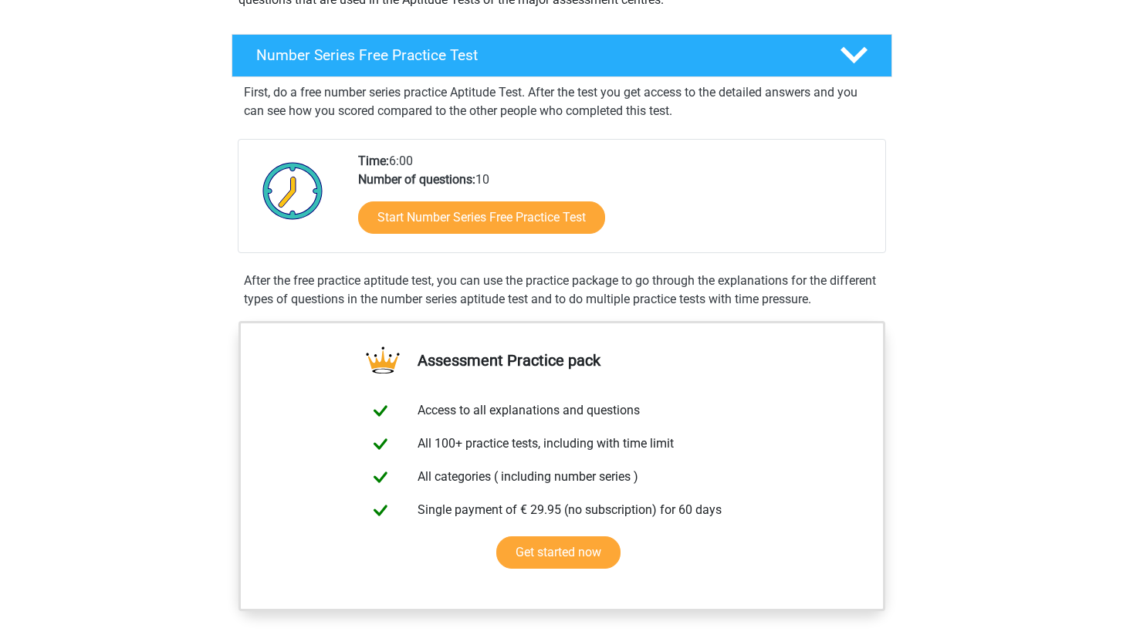
scroll to position [303, 0]
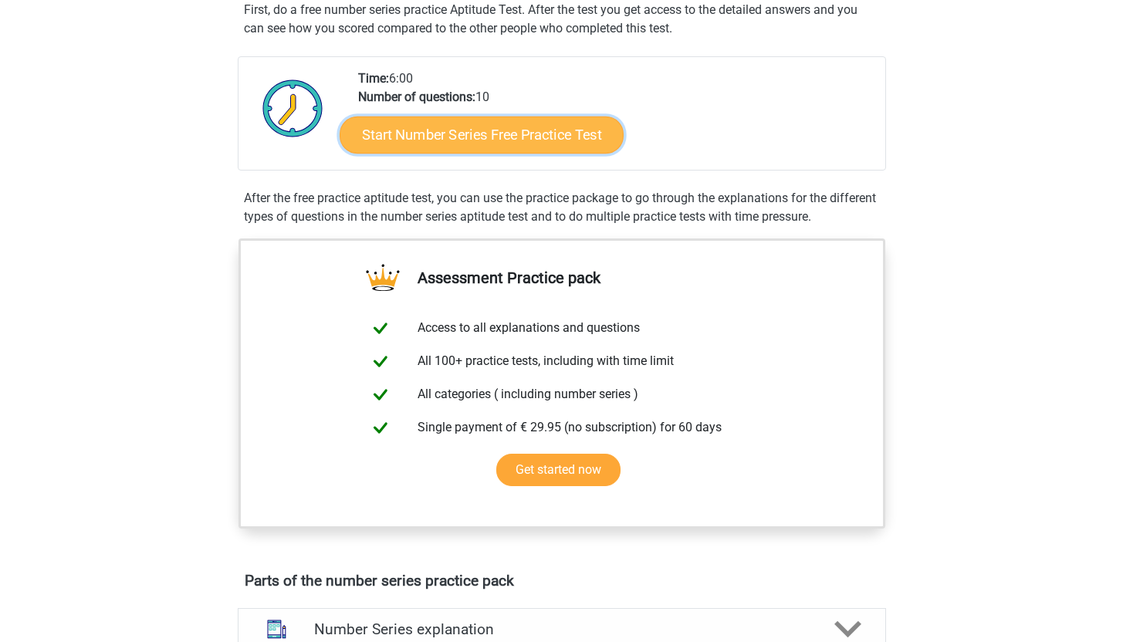
click at [532, 141] on link "Start Number Series Free Practice Test" at bounding box center [482, 134] width 284 height 37
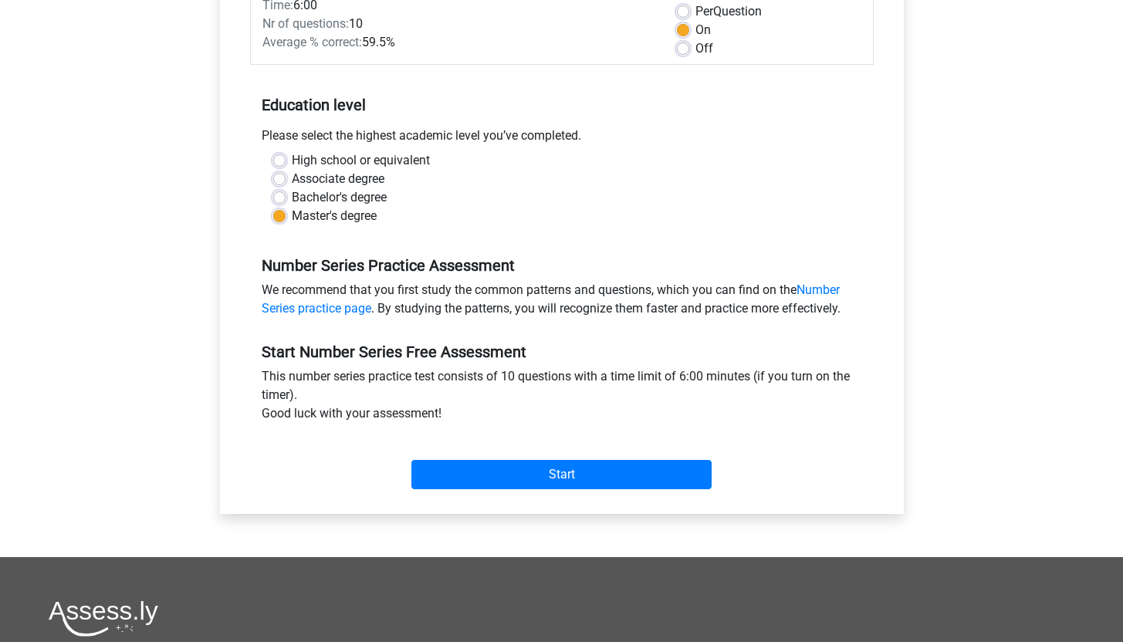
scroll to position [495, 0]
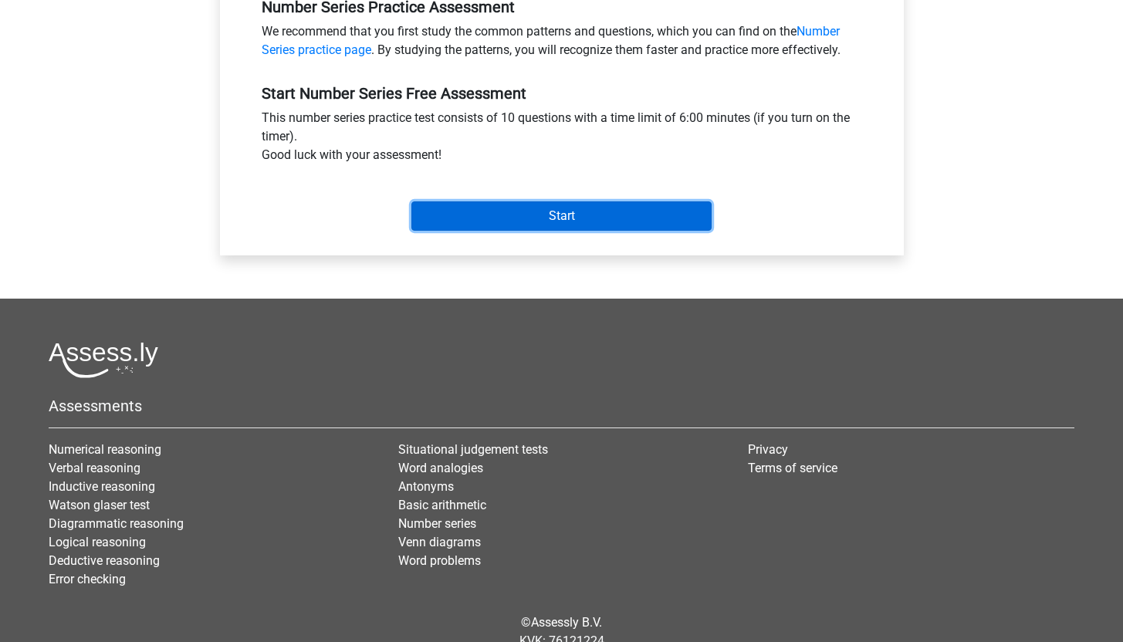
click at [530, 221] on input "Start" at bounding box center [561, 215] width 300 height 29
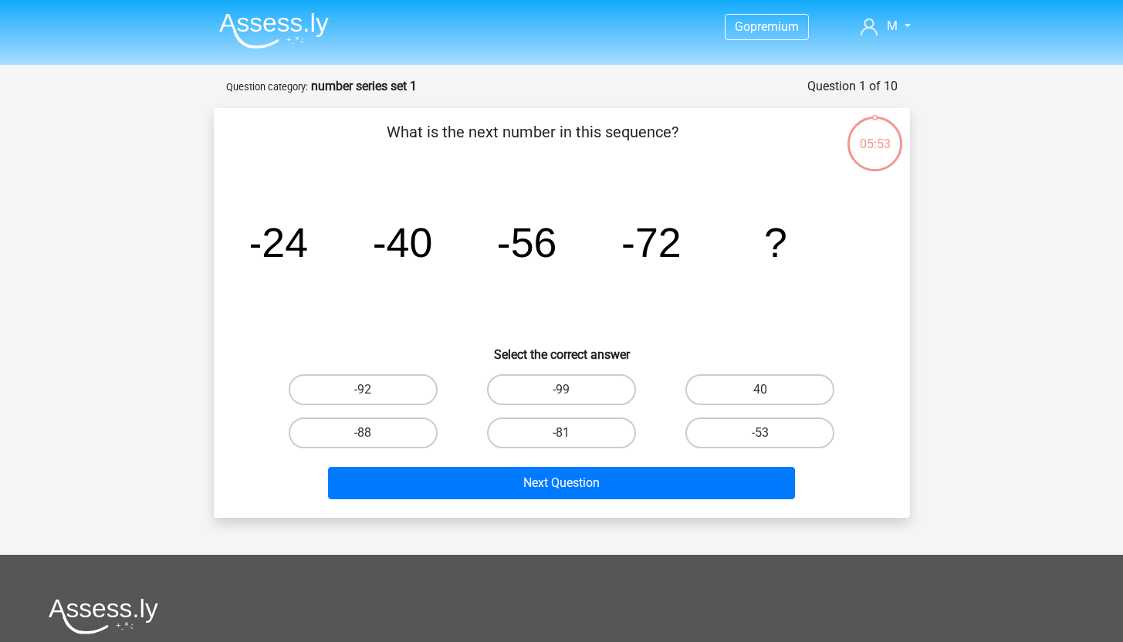
click at [371, 435] on input "-88" at bounding box center [368, 438] width 10 height 10
radio input "true"
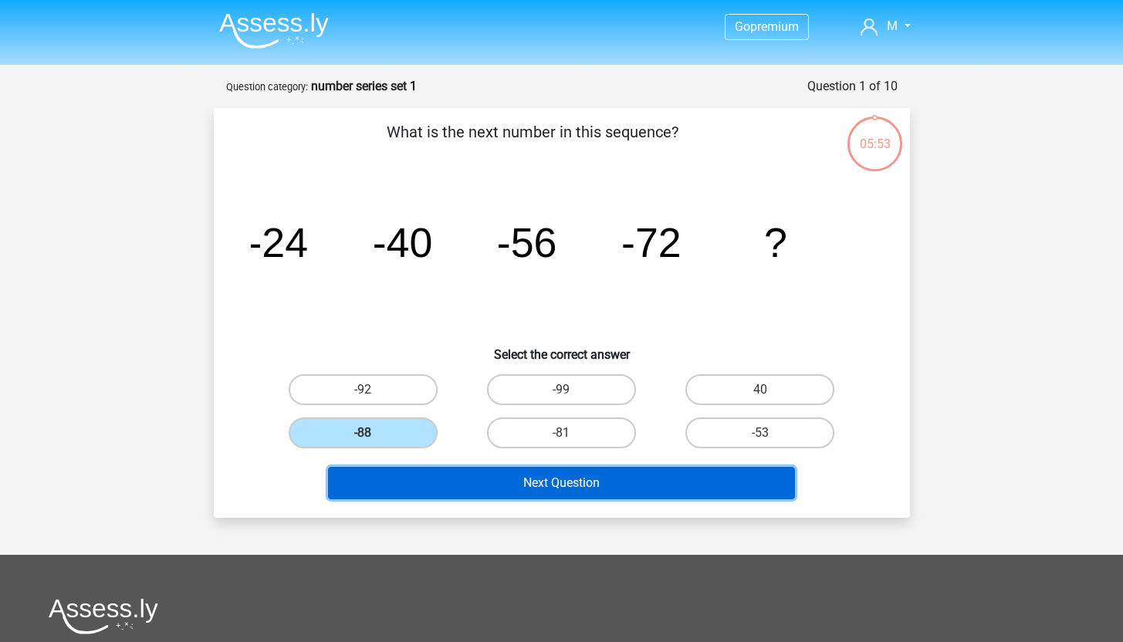
click at [564, 490] on button "Next Question" at bounding box center [561, 483] width 467 height 32
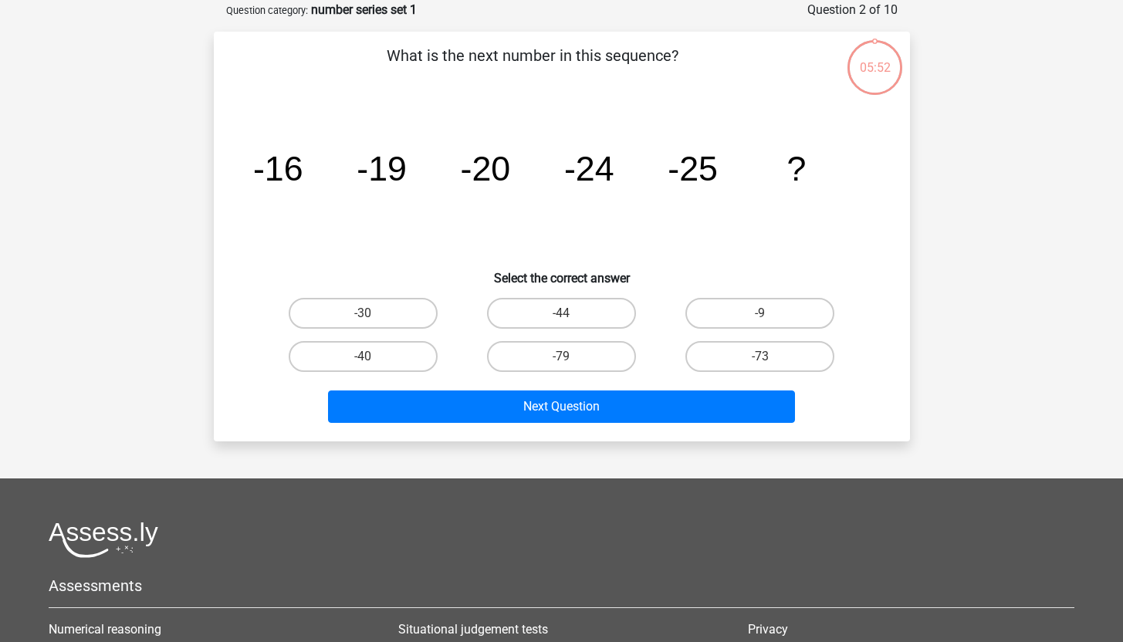
scroll to position [77, 0]
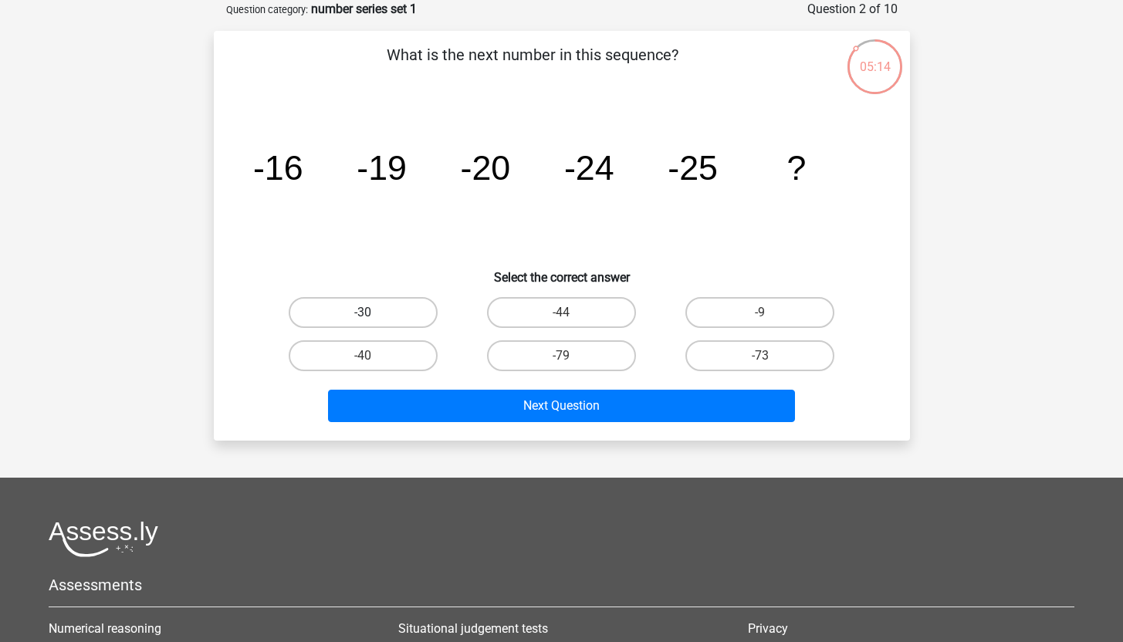
click at [402, 315] on label "-30" at bounding box center [363, 312] width 149 height 31
click at [373, 315] on input "-30" at bounding box center [368, 318] width 10 height 10
radio input "true"
click at [591, 425] on div "Next Question" at bounding box center [562, 409] width 596 height 39
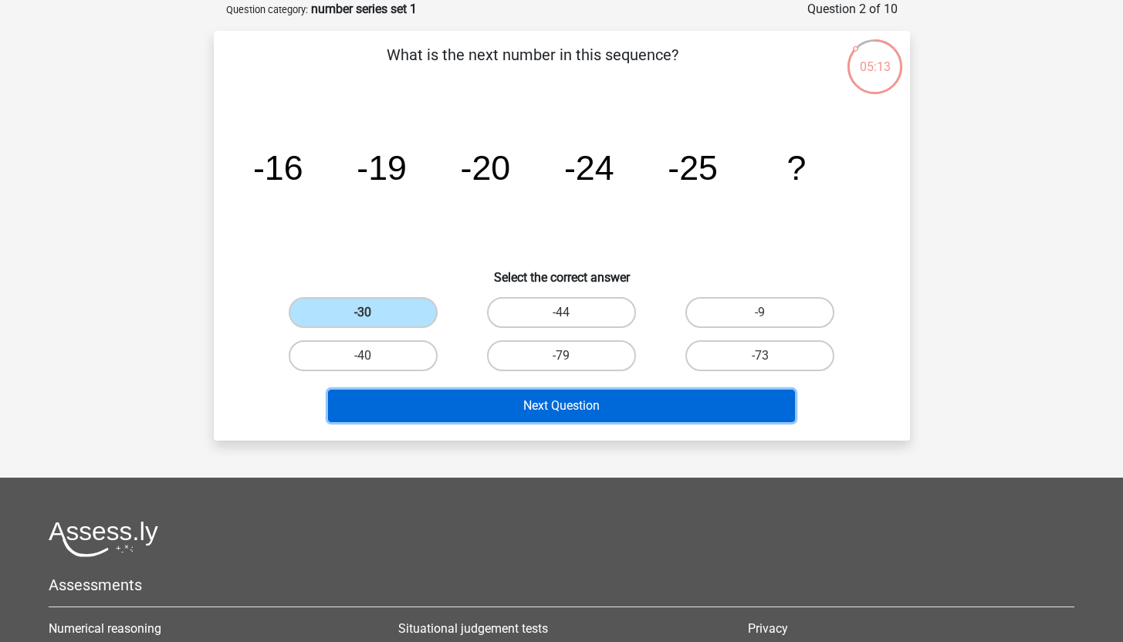
click at [592, 416] on button "Next Question" at bounding box center [561, 406] width 467 height 32
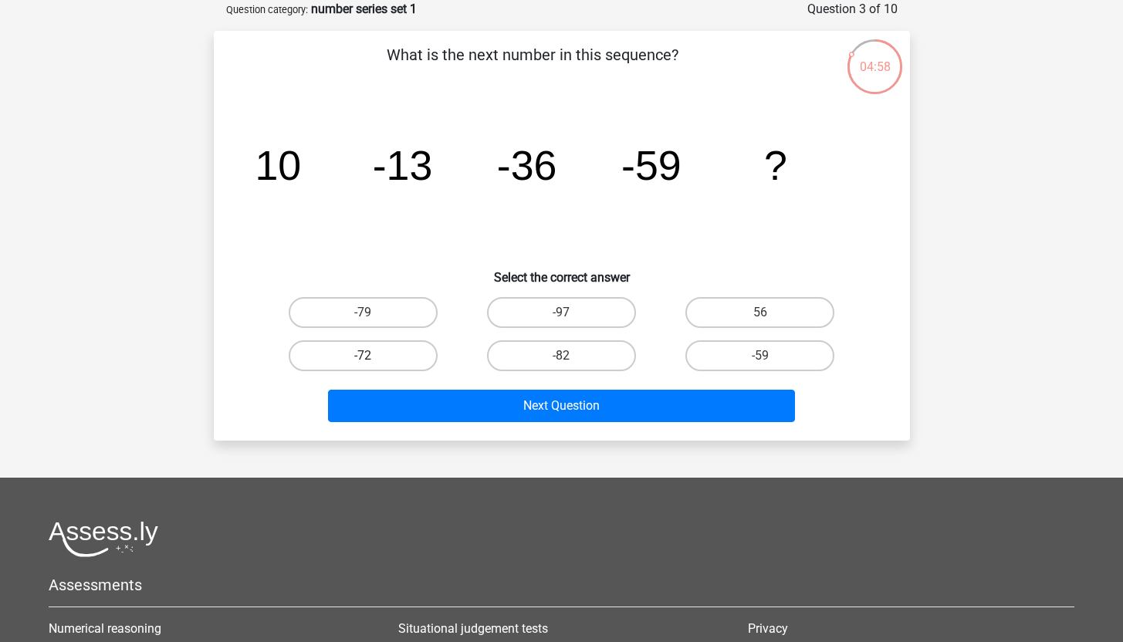
click at [395, 348] on label "-72" at bounding box center [363, 355] width 149 height 31
click at [373, 356] on input "-72" at bounding box center [368, 361] width 10 height 10
radio input "true"
click at [567, 366] on label "-82" at bounding box center [561, 355] width 149 height 31
click at [567, 366] on input "-82" at bounding box center [566, 361] width 10 height 10
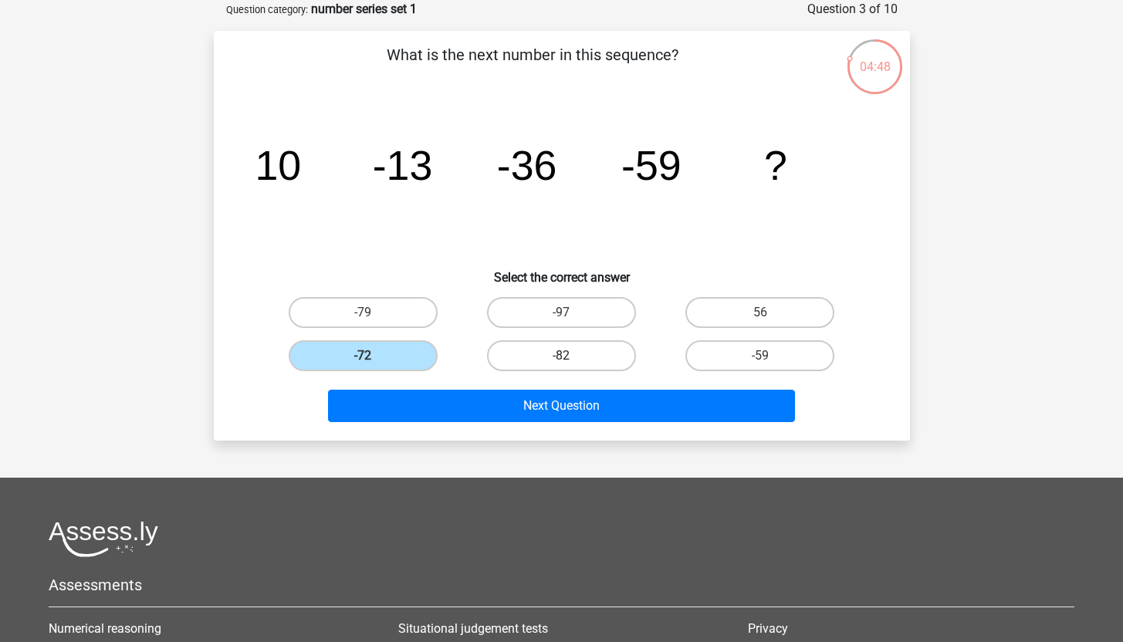
radio input "true"
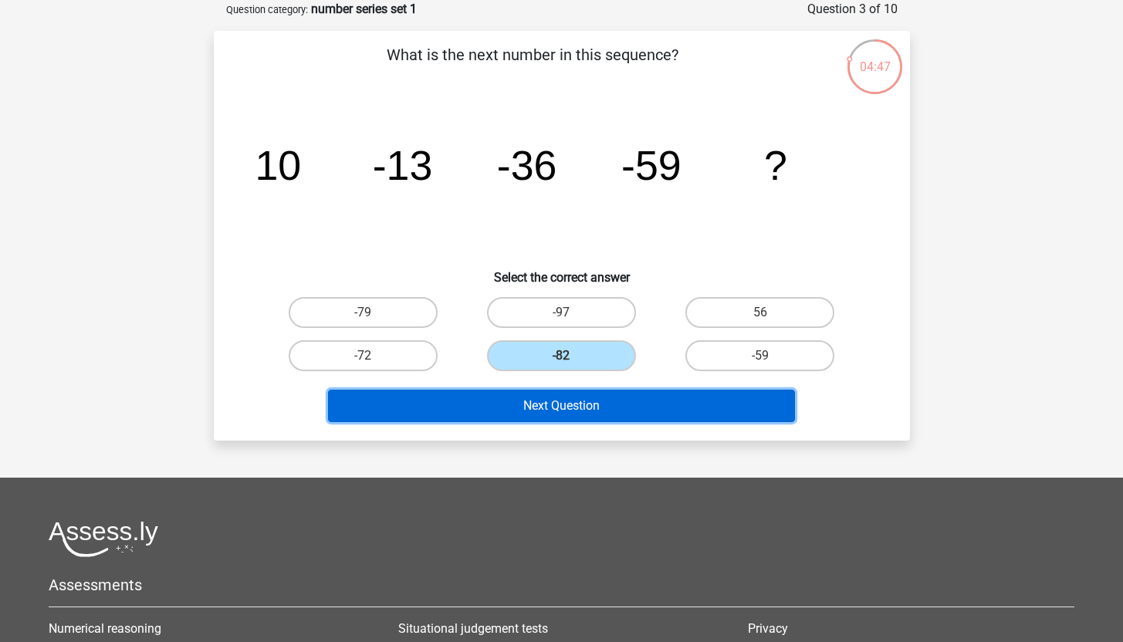
click at [590, 411] on button "Next Question" at bounding box center [561, 406] width 467 height 32
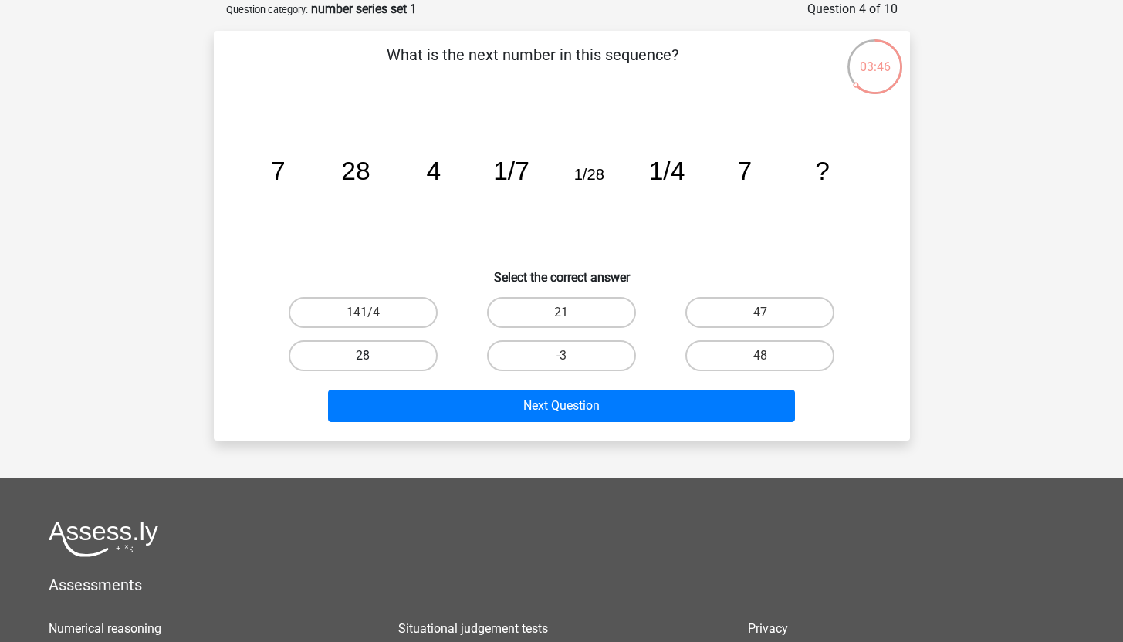
click at [383, 355] on label "28" at bounding box center [363, 355] width 149 height 31
click at [373, 356] on input "28" at bounding box center [368, 361] width 10 height 10
radio input "true"
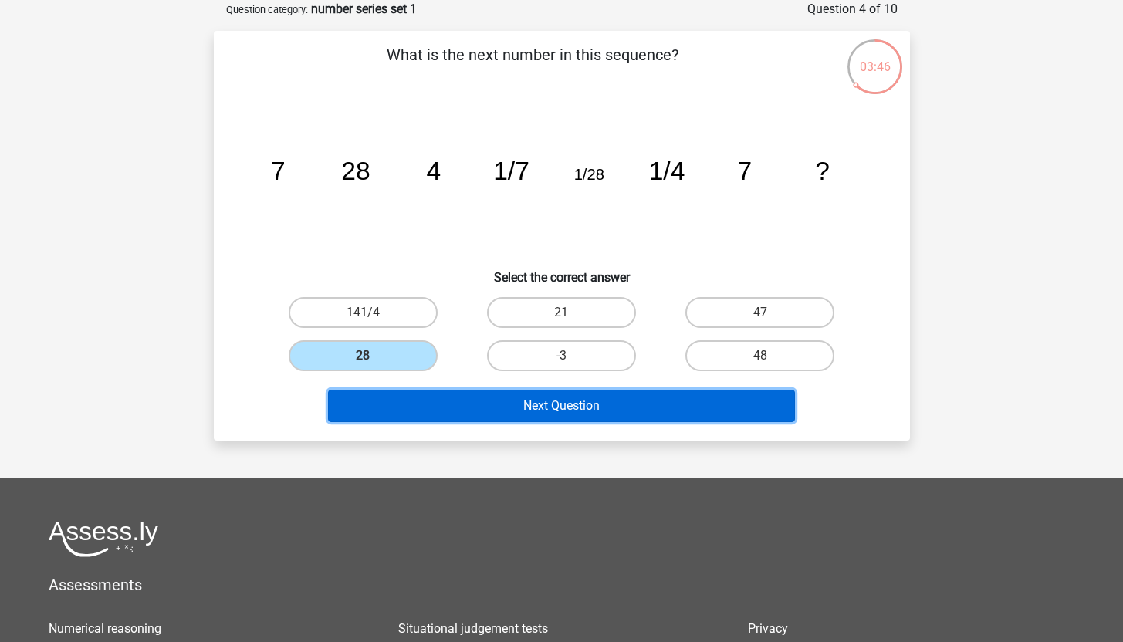
click at [547, 403] on button "Next Question" at bounding box center [561, 406] width 467 height 32
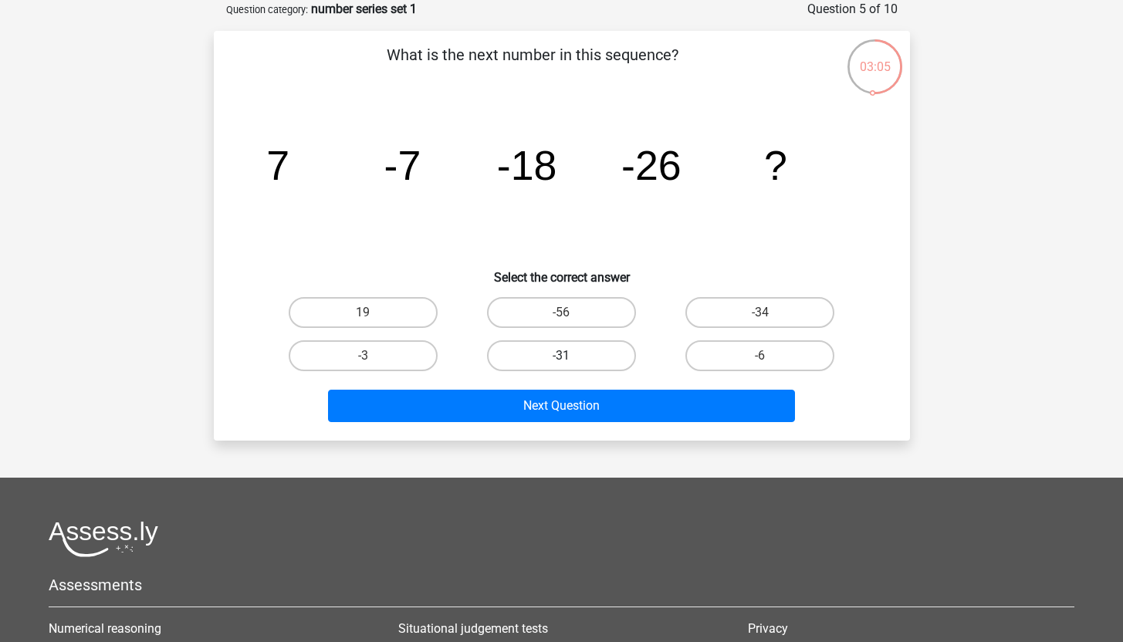
click at [559, 359] on label "-31" at bounding box center [561, 355] width 149 height 31
click at [561, 359] on input "-31" at bounding box center [566, 361] width 10 height 10
radio input "true"
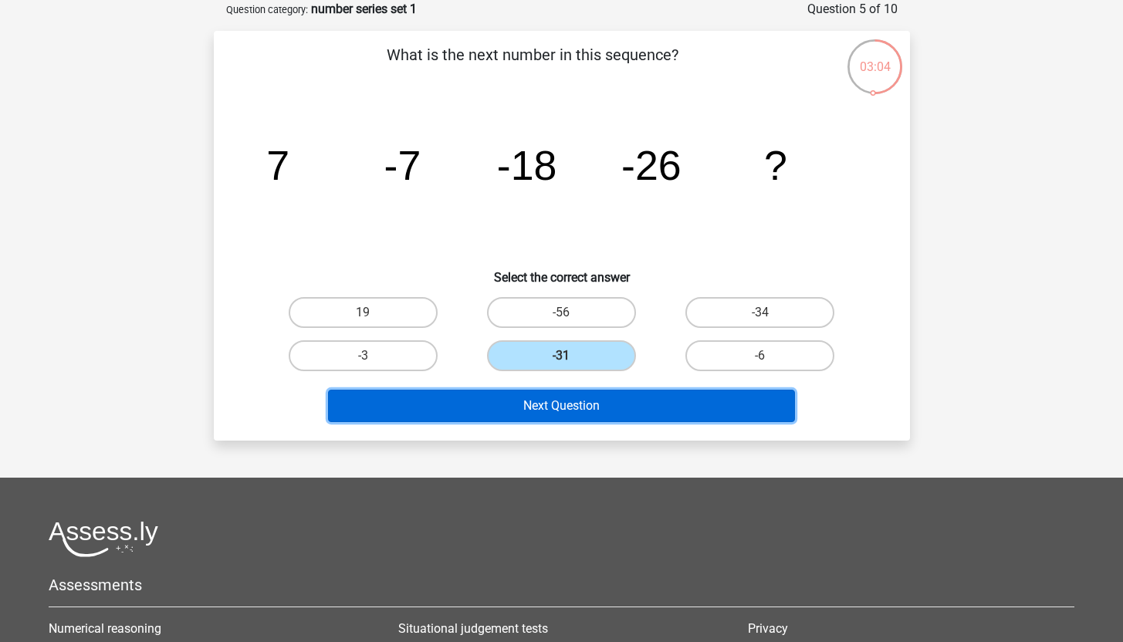
click at [655, 406] on button "Next Question" at bounding box center [561, 406] width 467 height 32
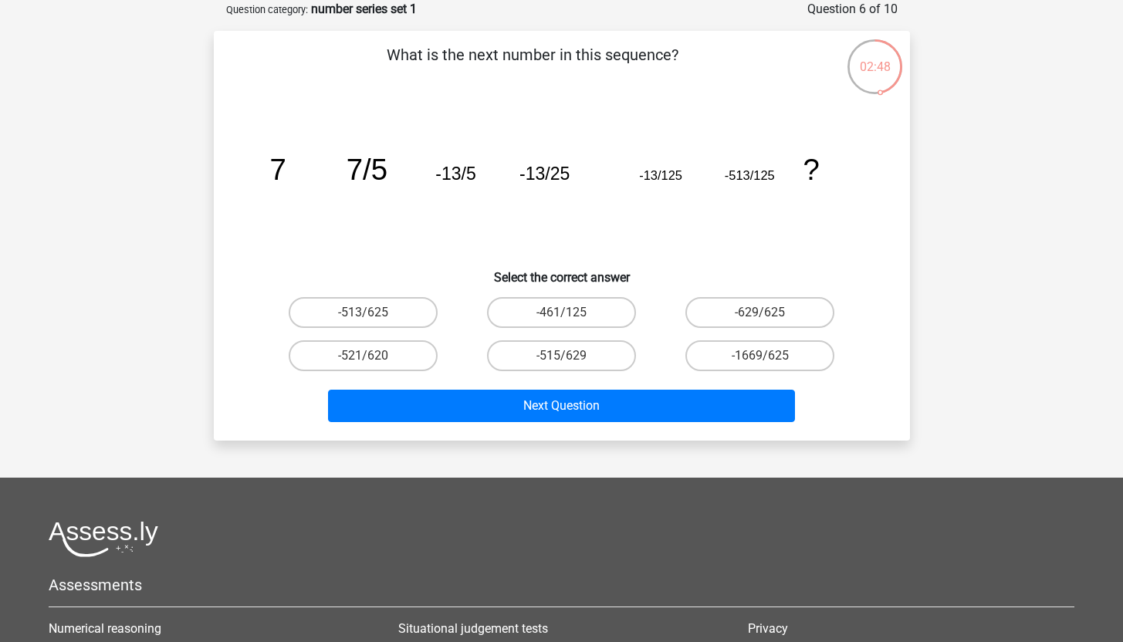
click at [368, 319] on input "-513/625" at bounding box center [368, 318] width 10 height 10
radio input "true"
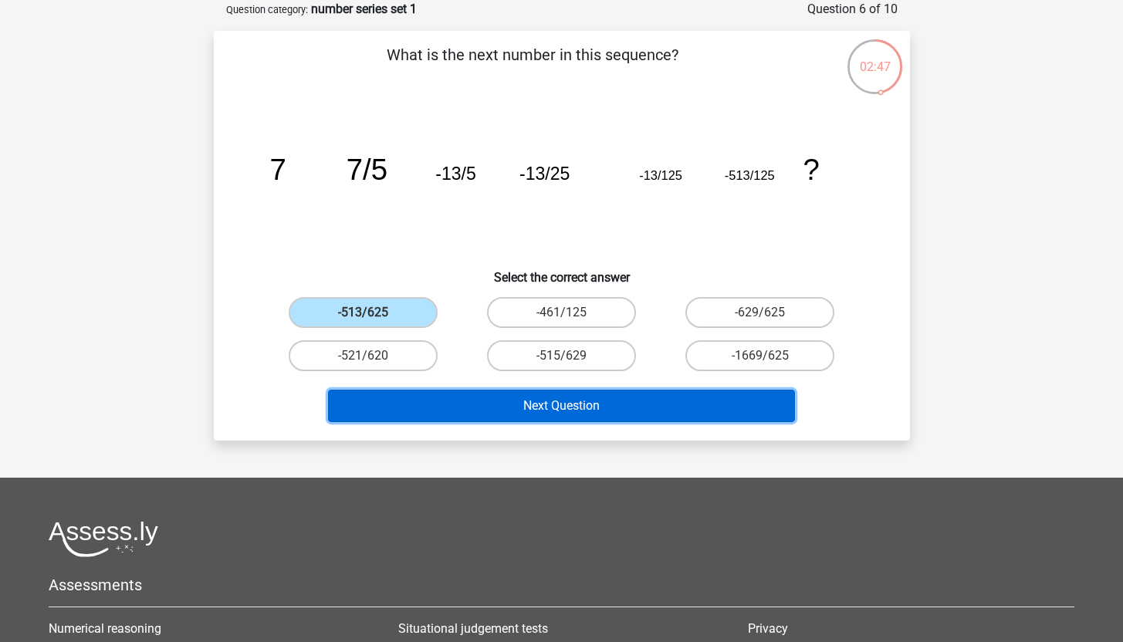
click at [573, 403] on button "Next Question" at bounding box center [561, 406] width 467 height 32
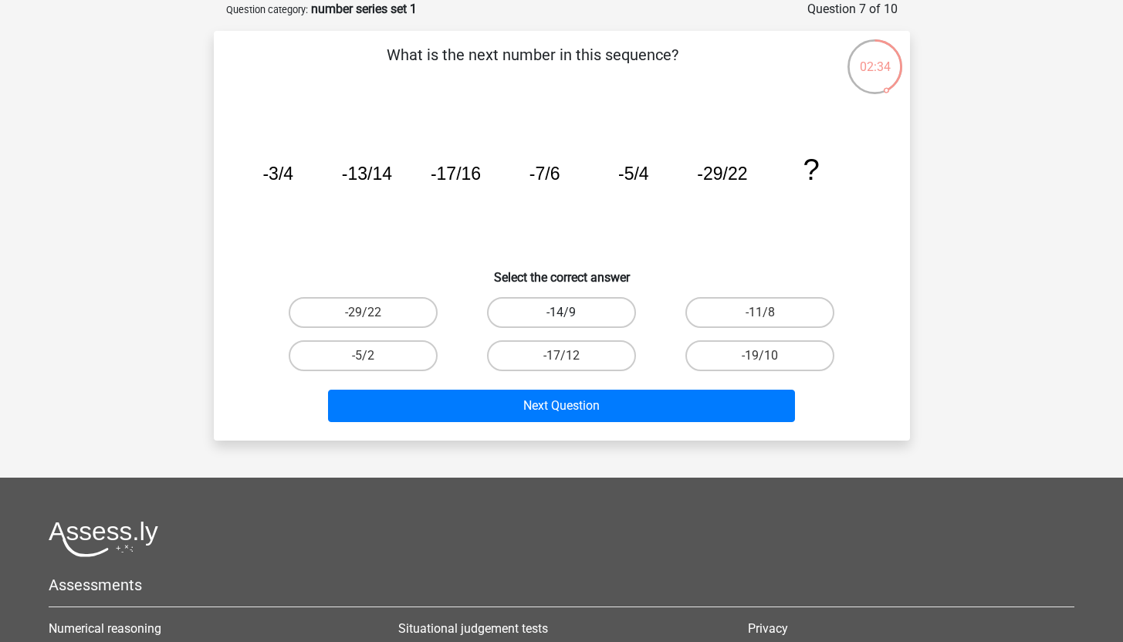
click at [579, 313] on label "-14/9" at bounding box center [561, 312] width 149 height 31
click at [571, 313] on input "-14/9" at bounding box center [566, 318] width 10 height 10
radio input "true"
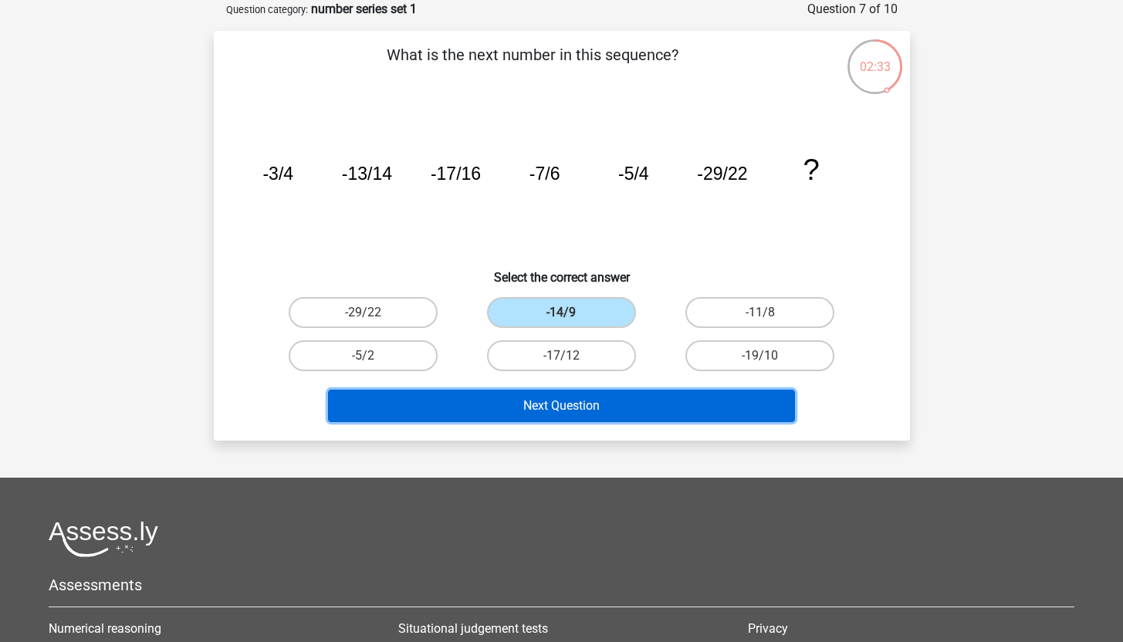
click at [593, 415] on button "Next Question" at bounding box center [561, 406] width 467 height 32
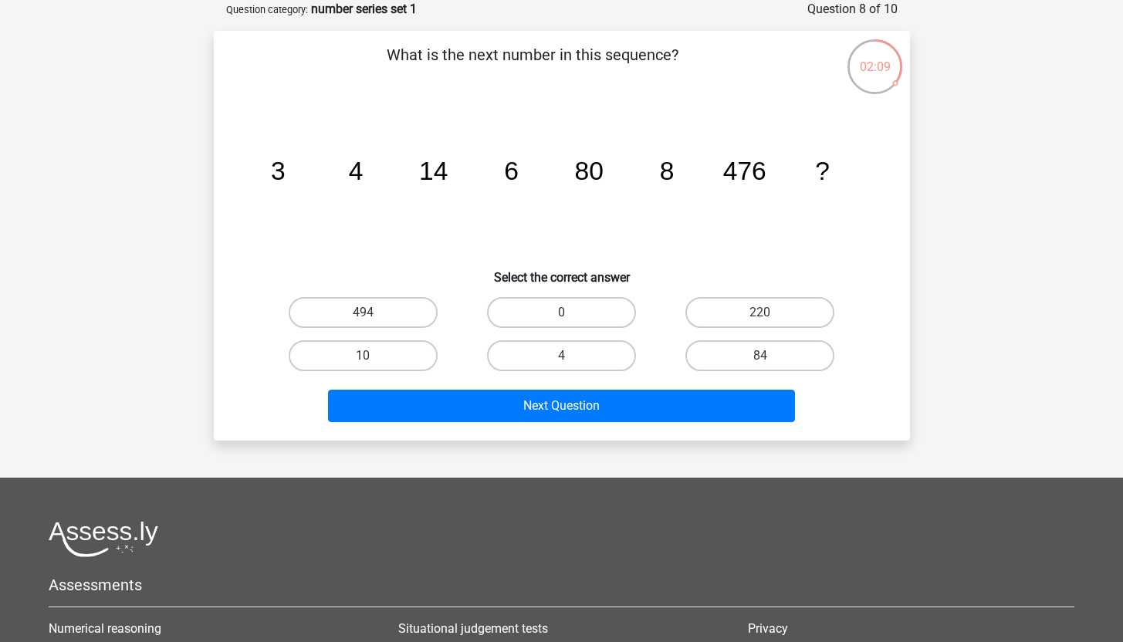
click at [285, 176] on tspan "476" at bounding box center [277, 171] width 15 height 29
click at [384, 350] on label "10" at bounding box center [363, 355] width 149 height 31
click at [373, 356] on input "10" at bounding box center [368, 361] width 10 height 10
radio input "true"
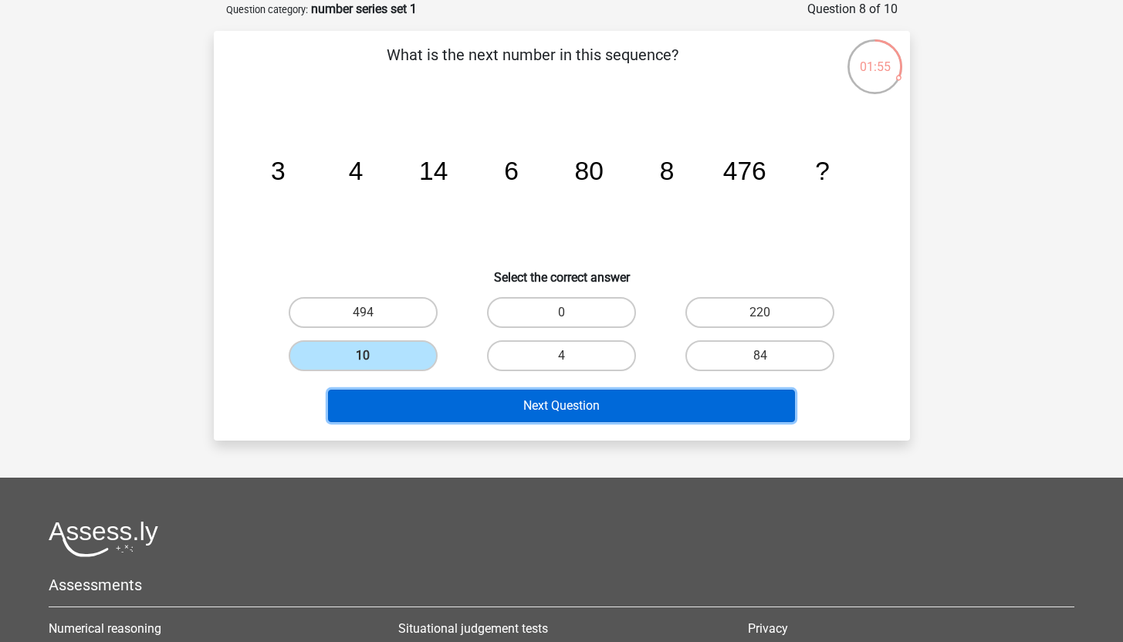
click at [636, 410] on button "Next Question" at bounding box center [561, 406] width 467 height 32
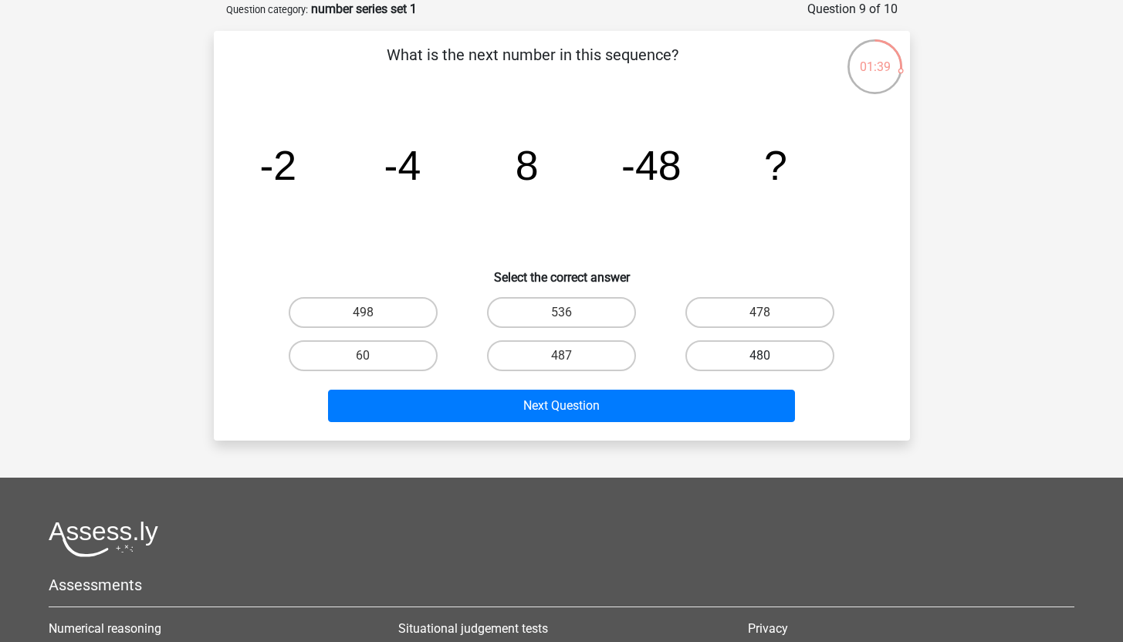
click at [759, 361] on label "480" at bounding box center [759, 355] width 149 height 31
click at [760, 361] on input "480" at bounding box center [765, 361] width 10 height 10
radio input "true"
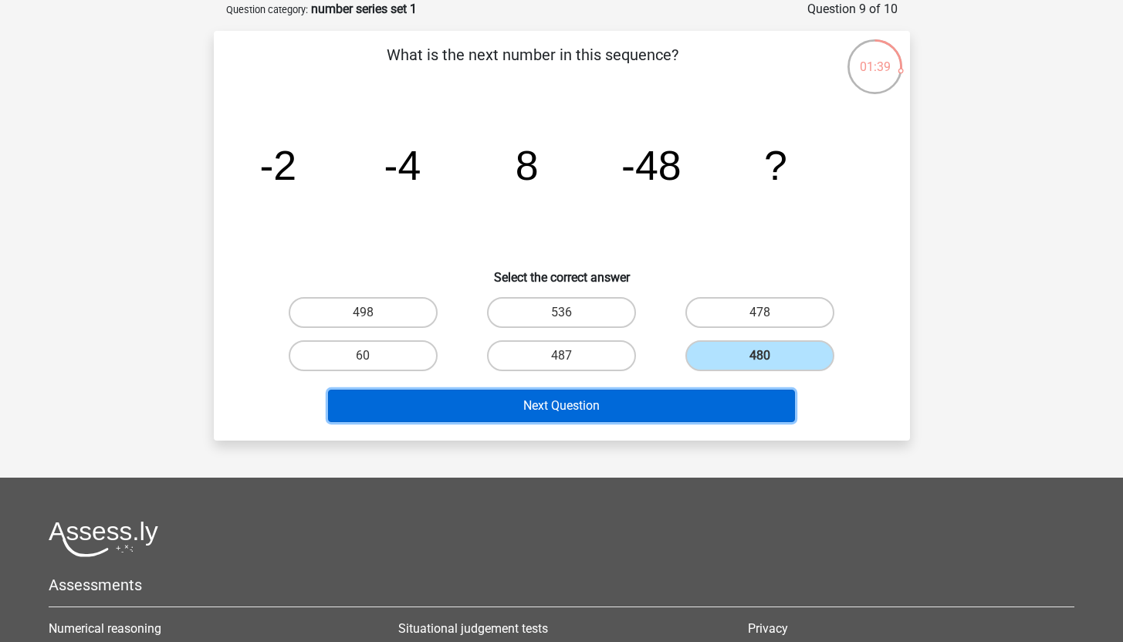
click at [662, 415] on button "Next Question" at bounding box center [561, 406] width 467 height 32
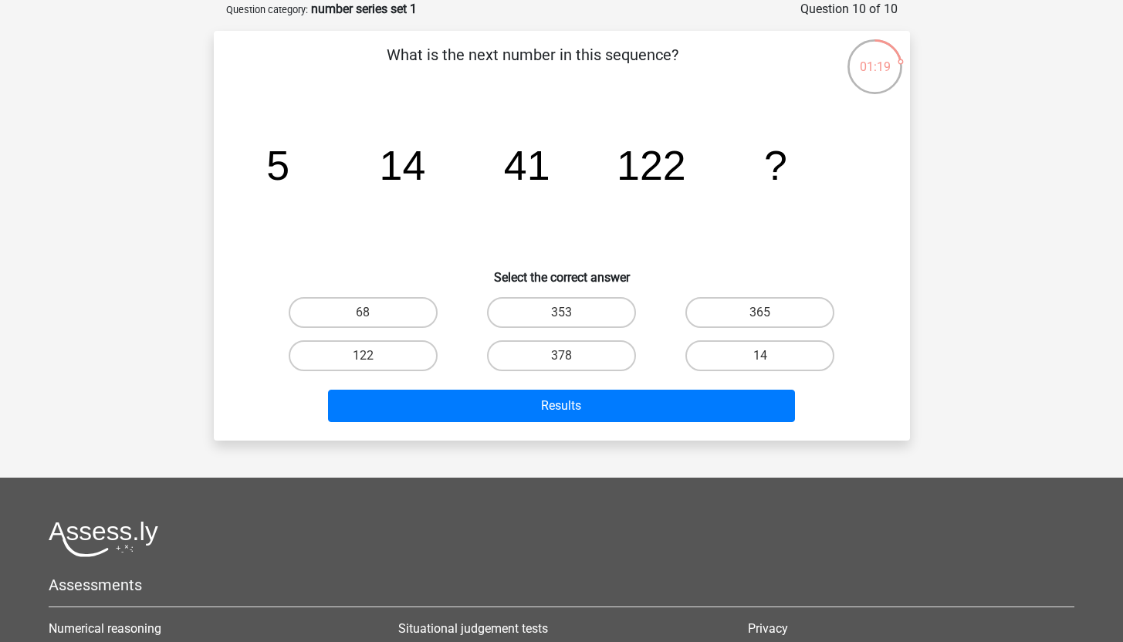
click at [764, 320] on input "365" at bounding box center [765, 318] width 10 height 10
radio input "true"
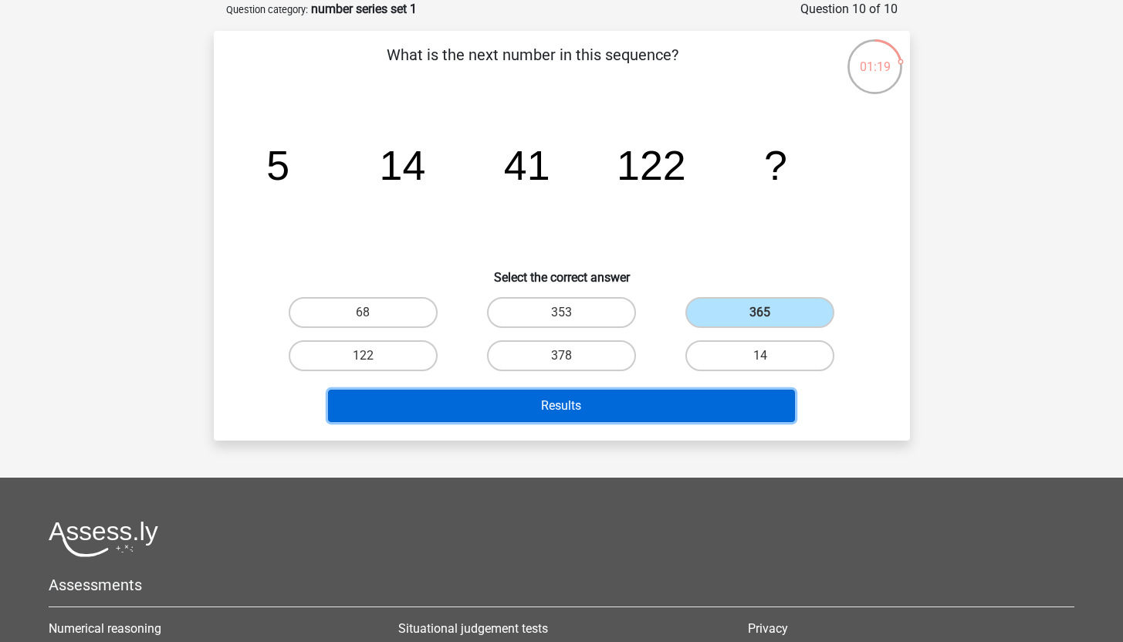
click at [650, 408] on button "Results" at bounding box center [561, 406] width 467 height 32
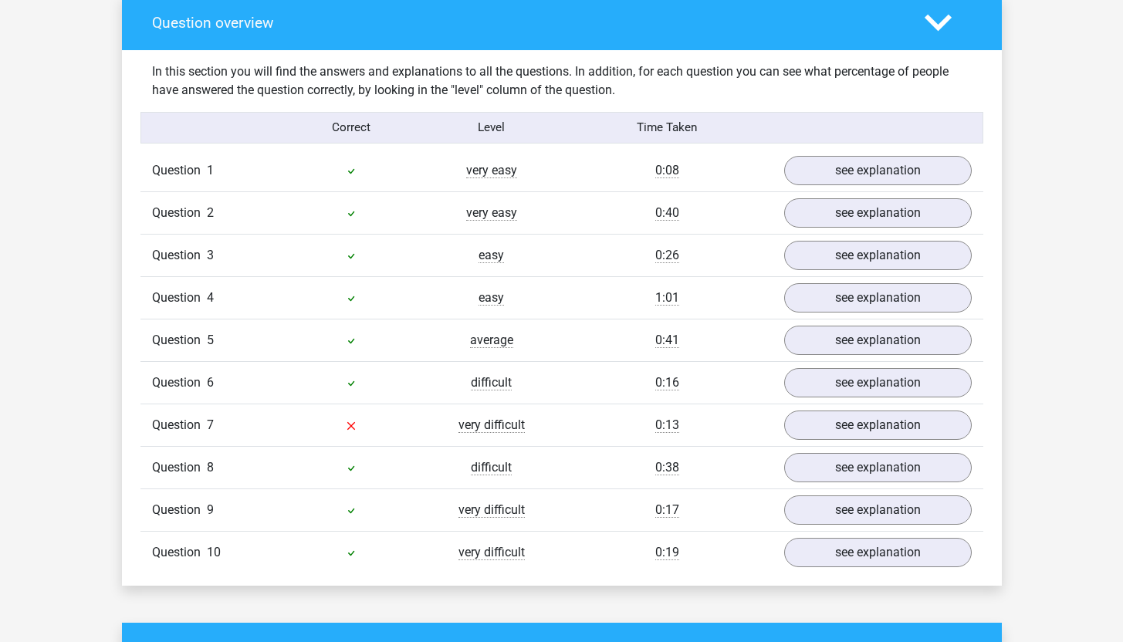
scroll to position [1153, 0]
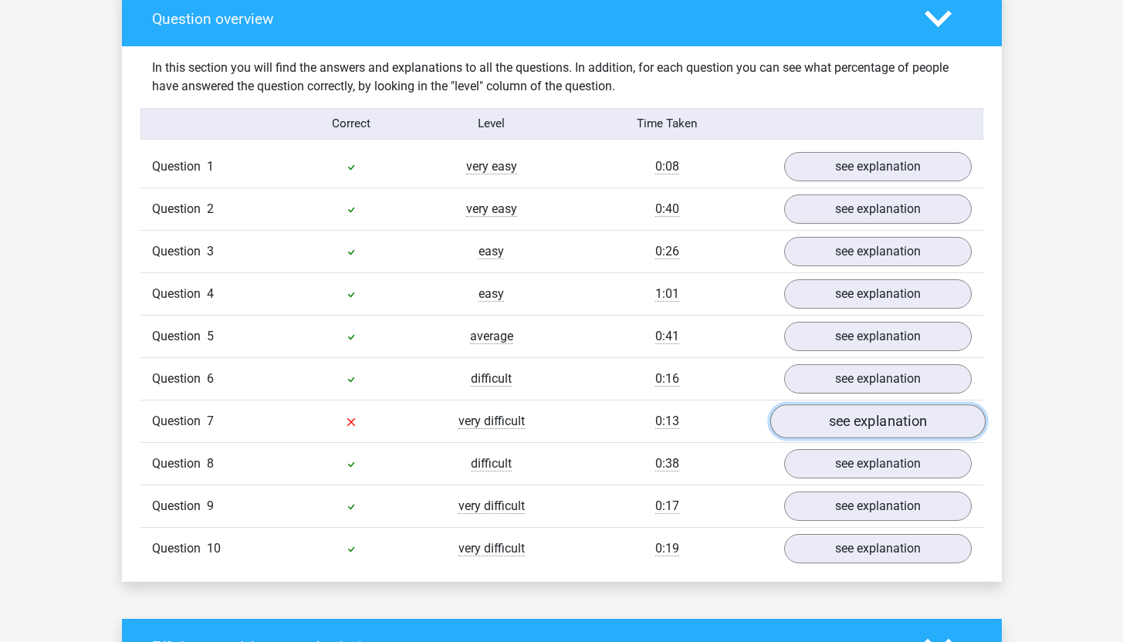
click at [841, 430] on link "see explanation" at bounding box center [877, 422] width 215 height 34
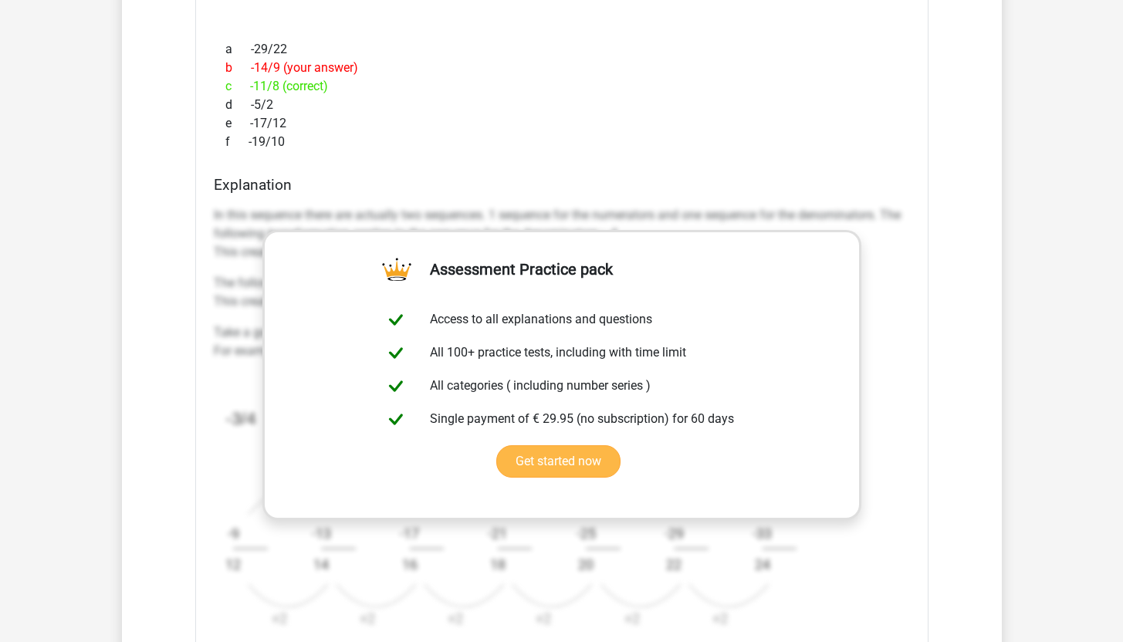
scroll to position [2086, 0]
